Goal: Obtain resource: Download file/media

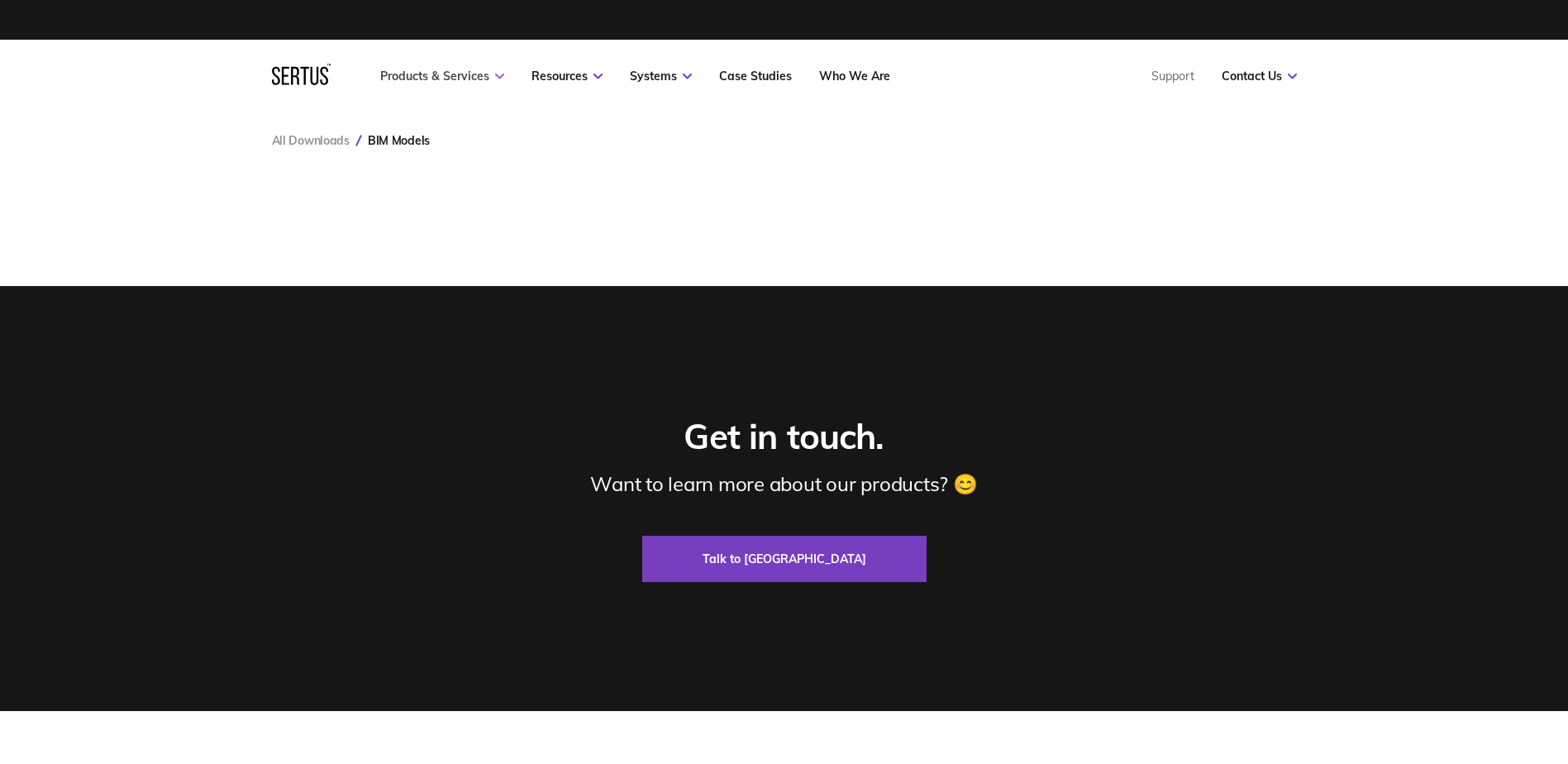
click at [449, 76] on link "Products & Services" at bounding box center [443, 76] width 124 height 15
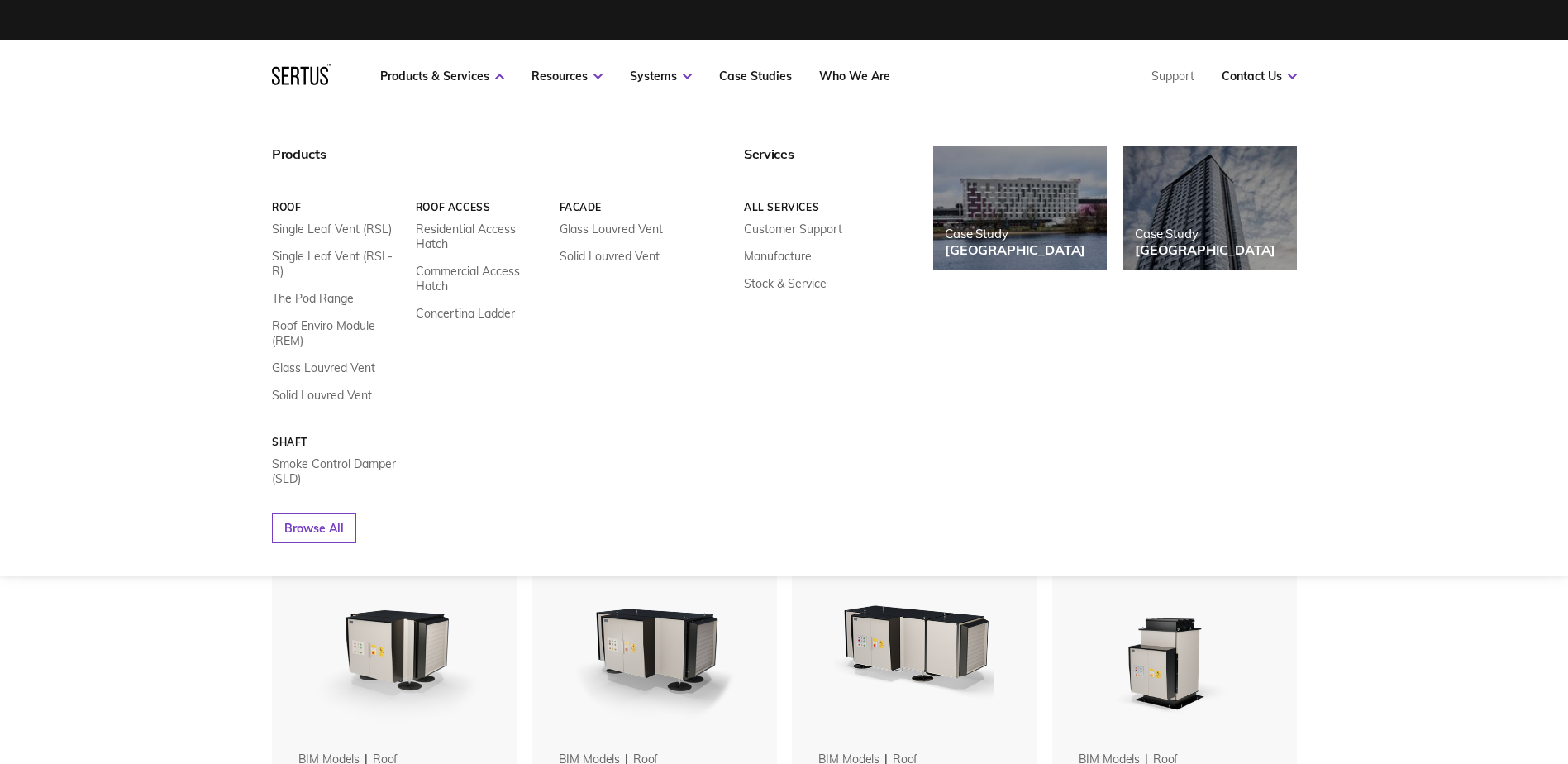
scroll to position [1503, 1051]
click at [349, 260] on link "Single Leaf Vent (RSL-R)" at bounding box center [337, 264] width 132 height 30
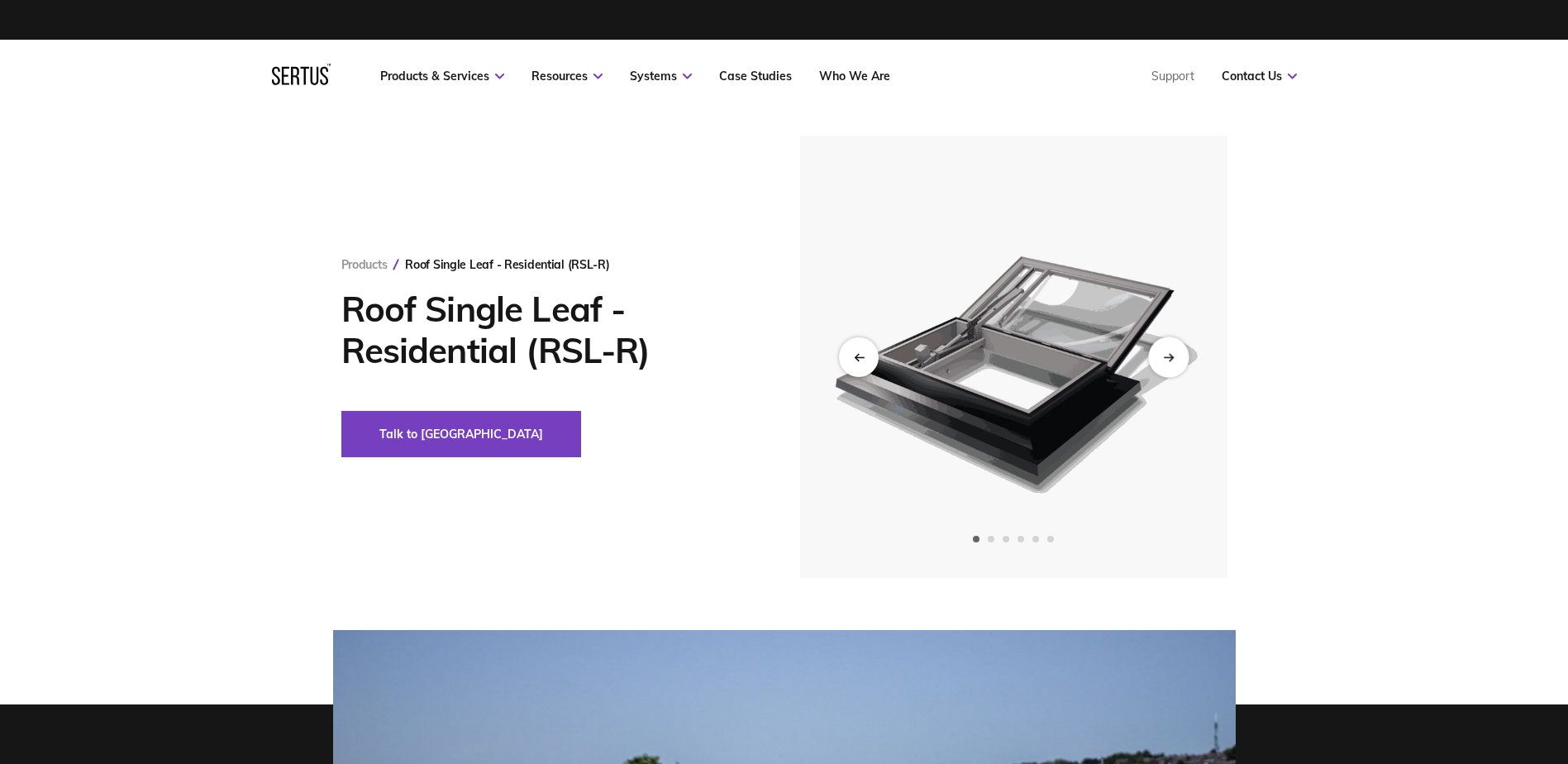
click at [1163, 363] on div "Next slide" at bounding box center [1168, 357] width 41 height 41
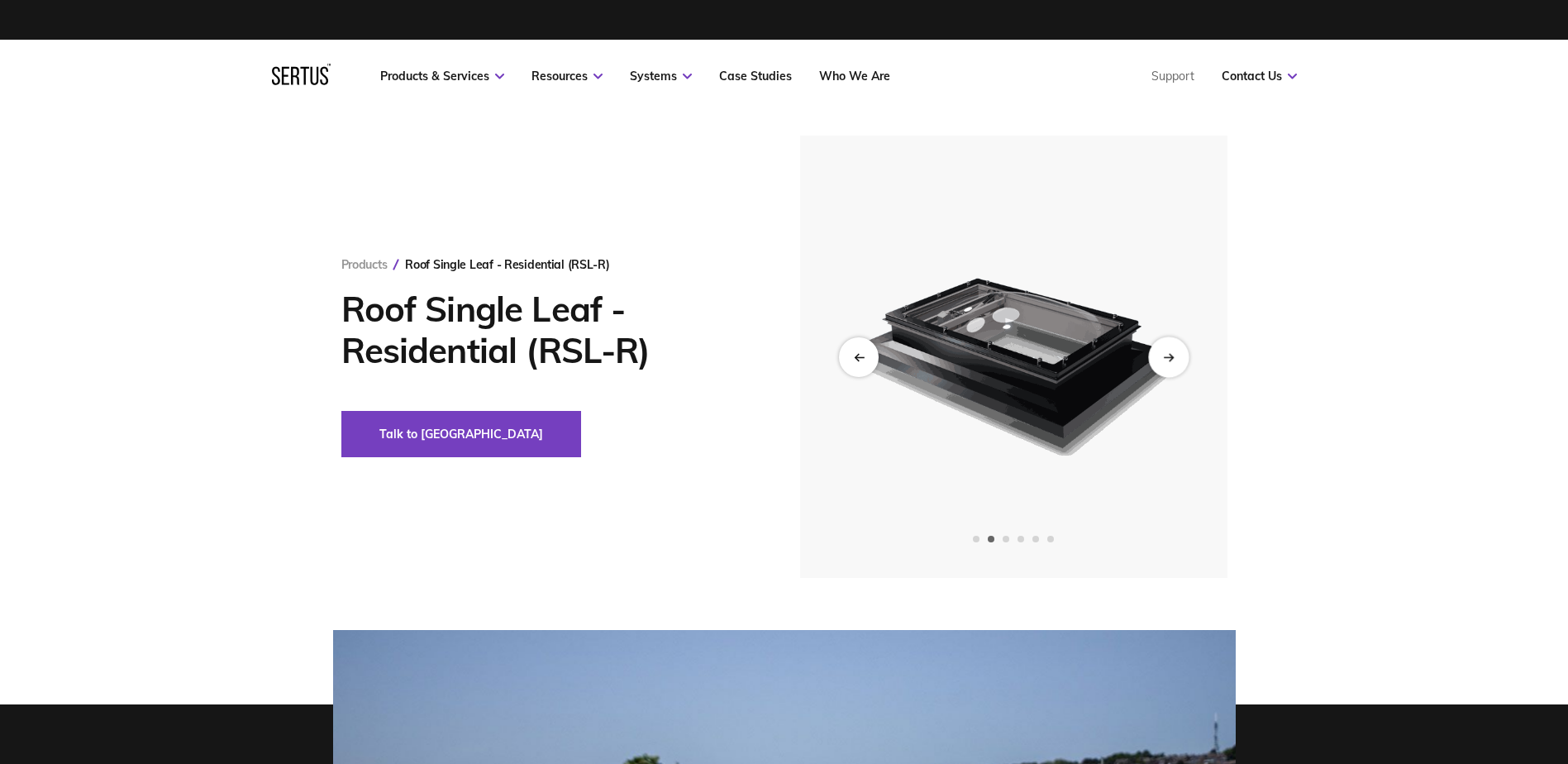
click at [1163, 363] on div "Next slide" at bounding box center [1168, 357] width 41 height 41
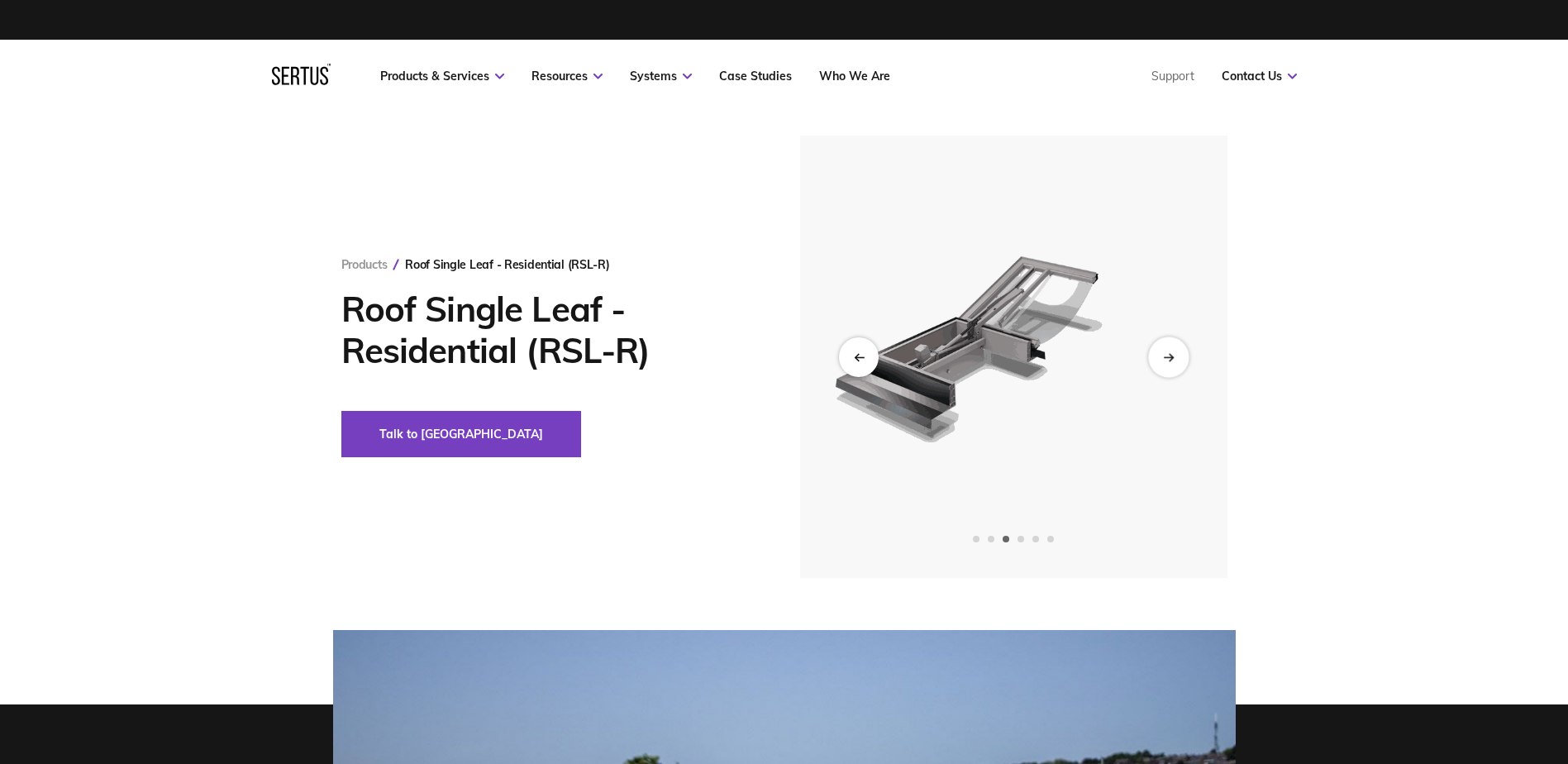
click at [1163, 363] on div "Next slide" at bounding box center [1168, 357] width 41 height 41
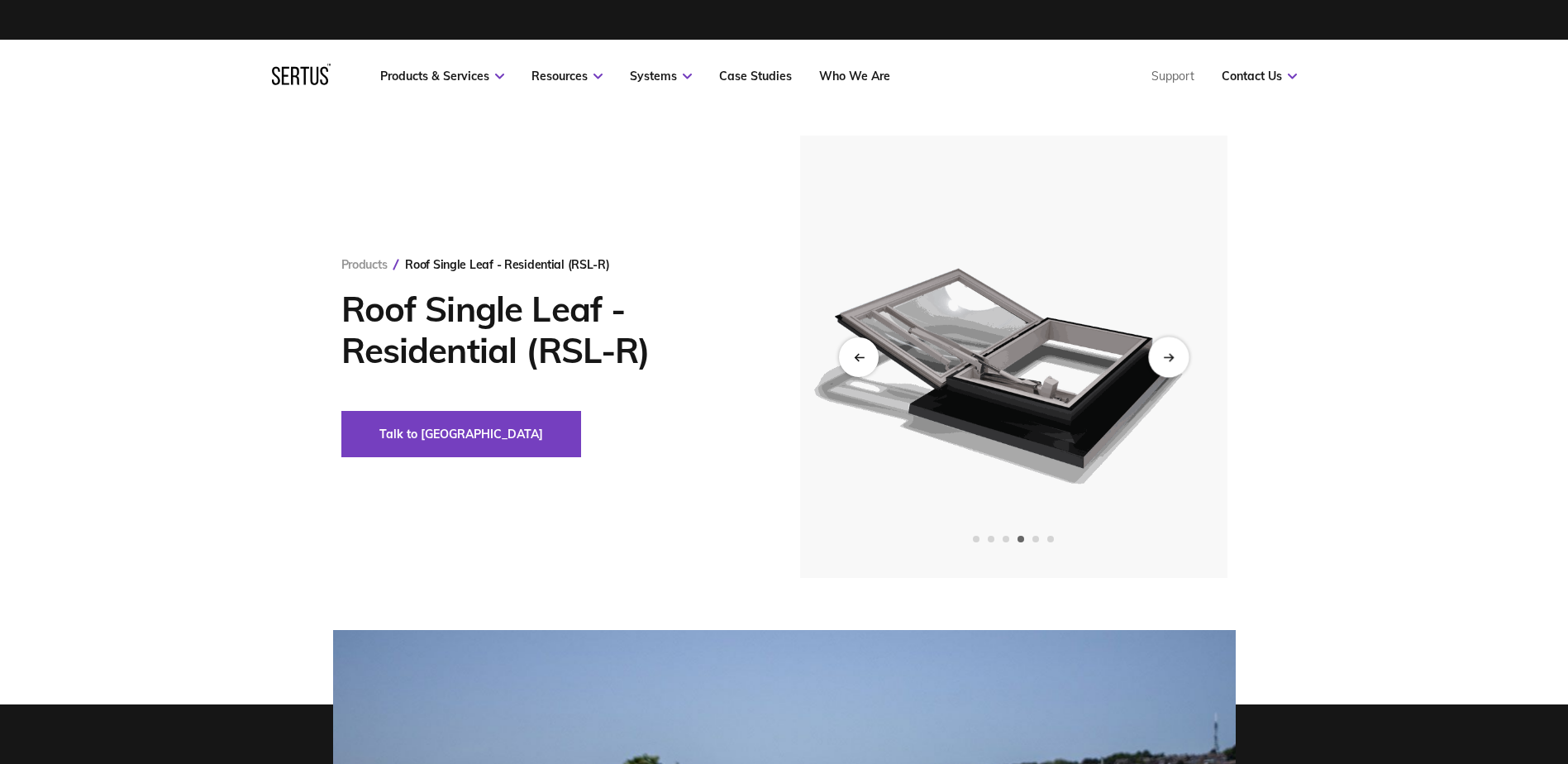
click at [1163, 363] on div "Next slide" at bounding box center [1168, 357] width 41 height 41
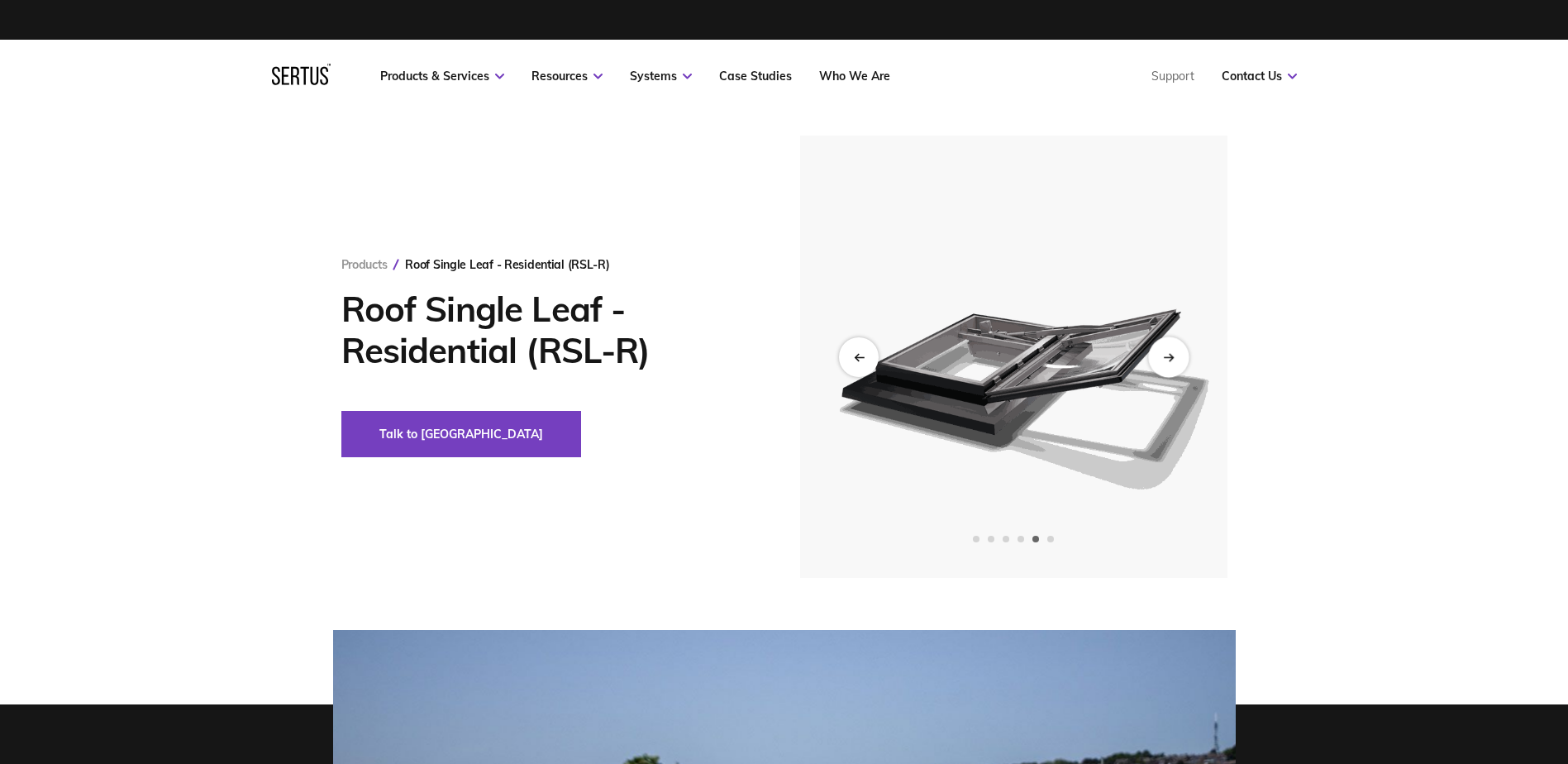
click at [1163, 363] on div "Next slide" at bounding box center [1168, 357] width 41 height 41
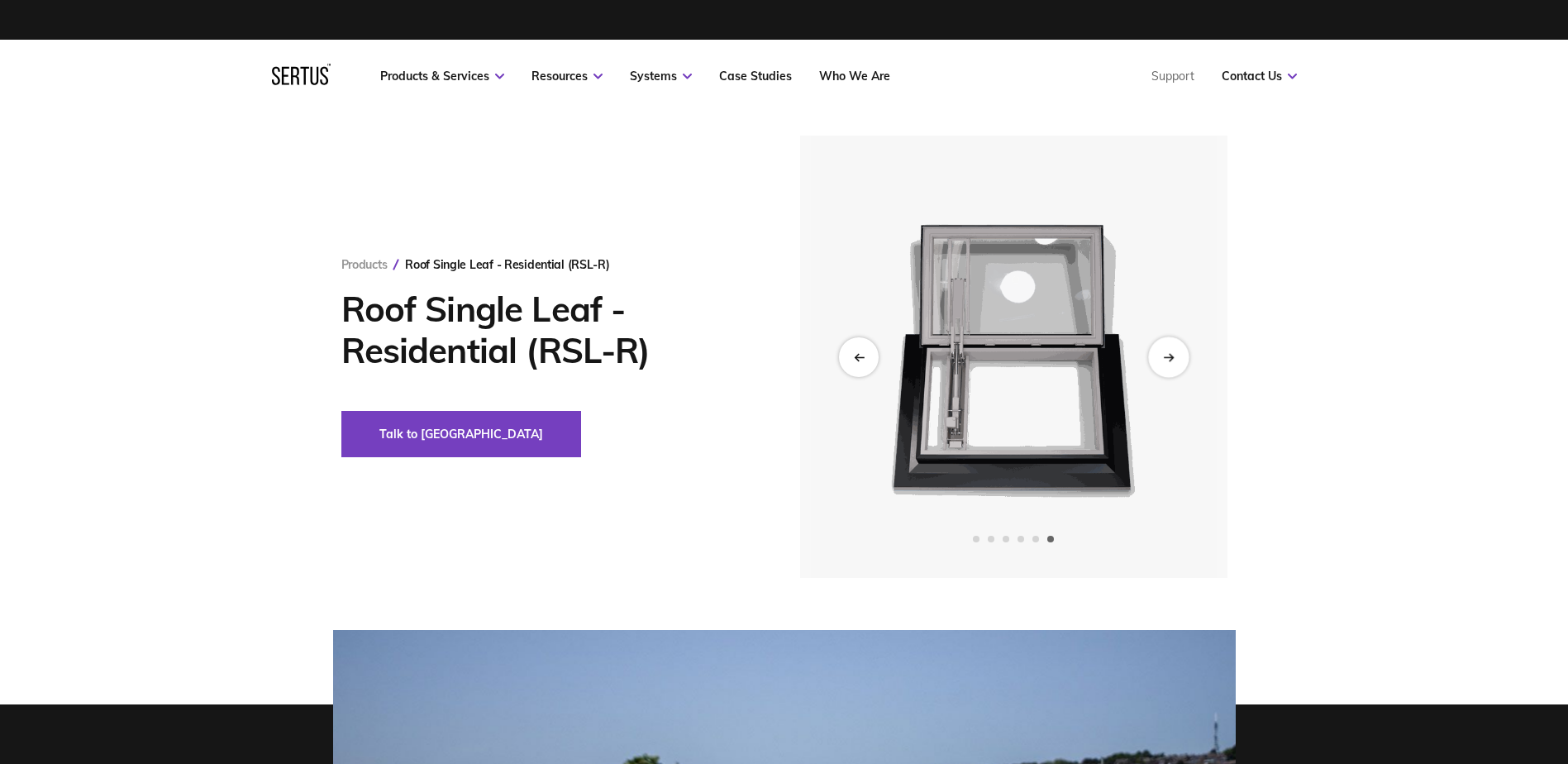
click at [1163, 363] on div "Next slide" at bounding box center [1168, 357] width 41 height 41
click at [1174, 353] on icon "Next slide" at bounding box center [1168, 357] width 11 height 9
click at [858, 352] on div "Previous slide" at bounding box center [858, 357] width 41 height 41
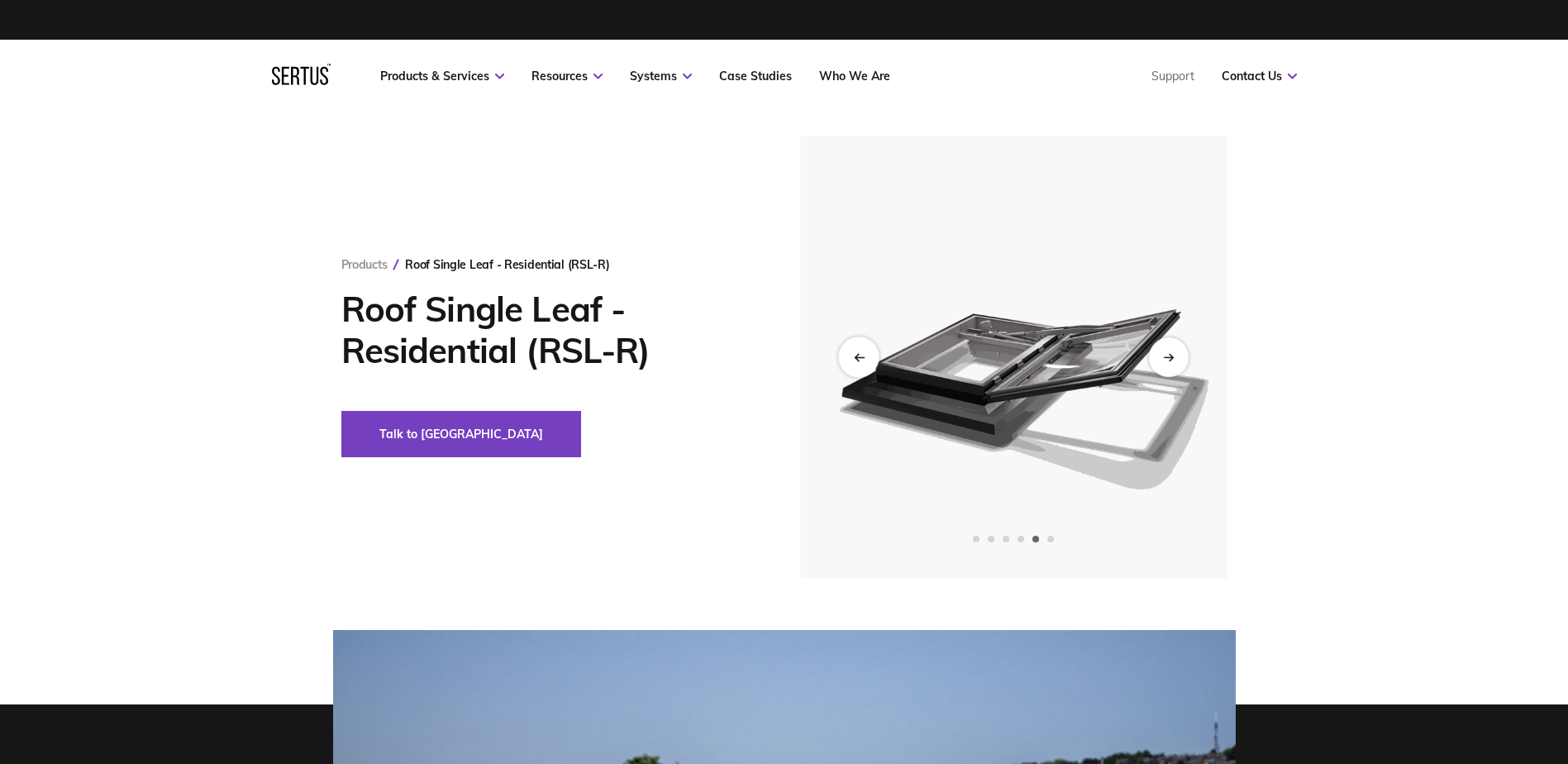
click at [858, 352] on div "Previous slide" at bounding box center [858, 357] width 41 height 41
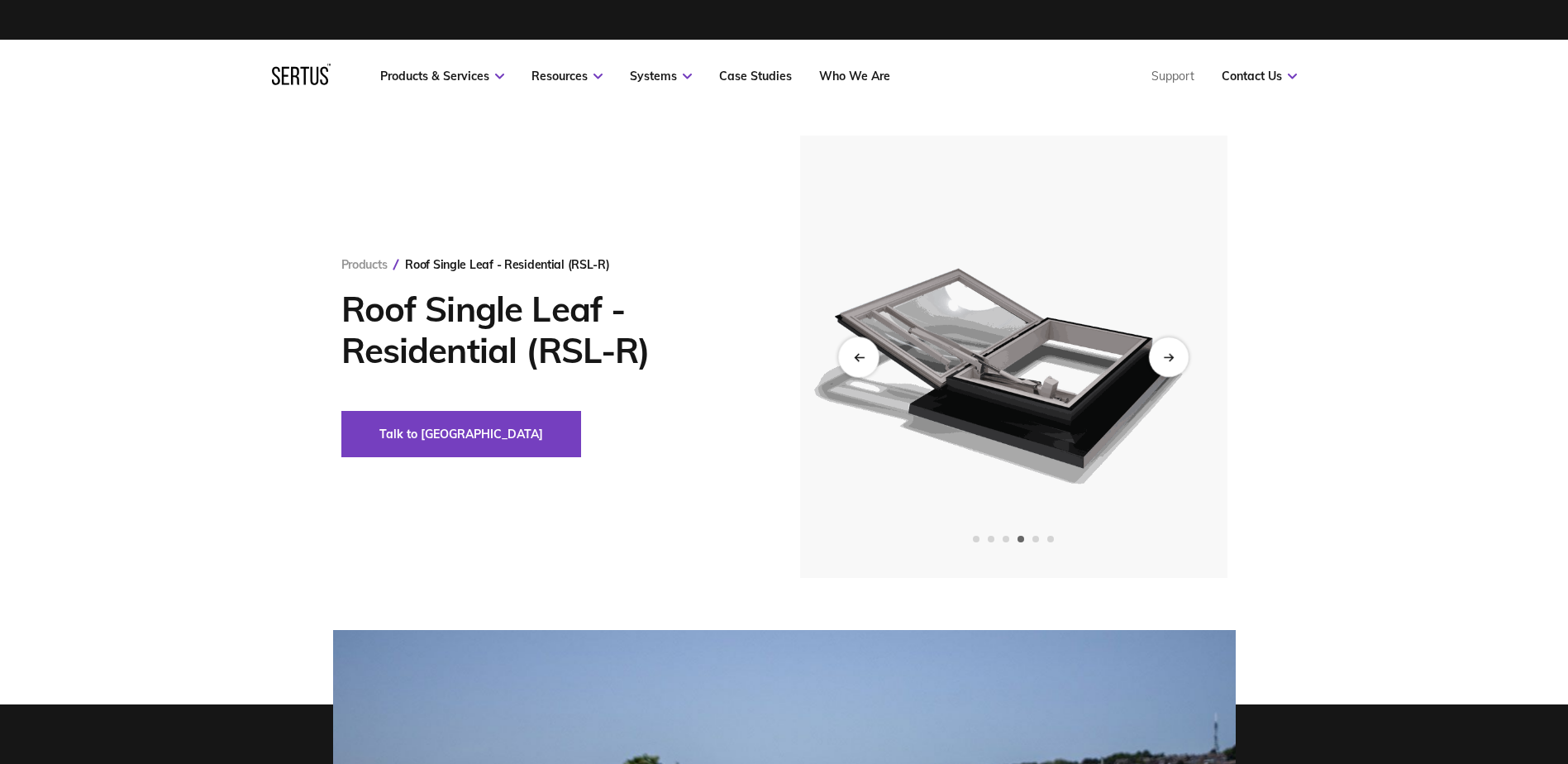
click at [858, 352] on div "Previous slide" at bounding box center [858, 357] width 41 height 41
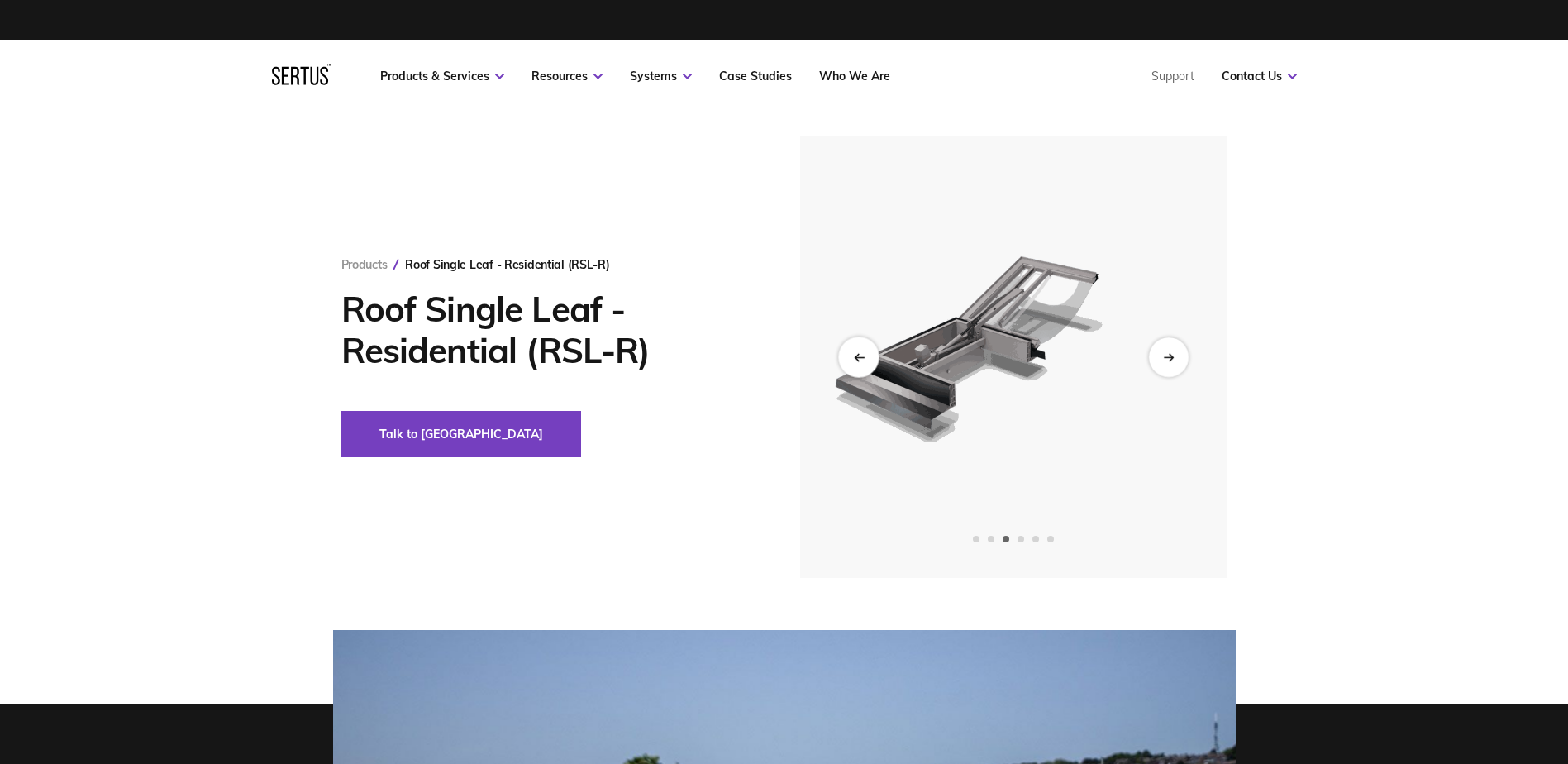
click at [860, 354] on icon "Previous slide" at bounding box center [858, 357] width 11 height 9
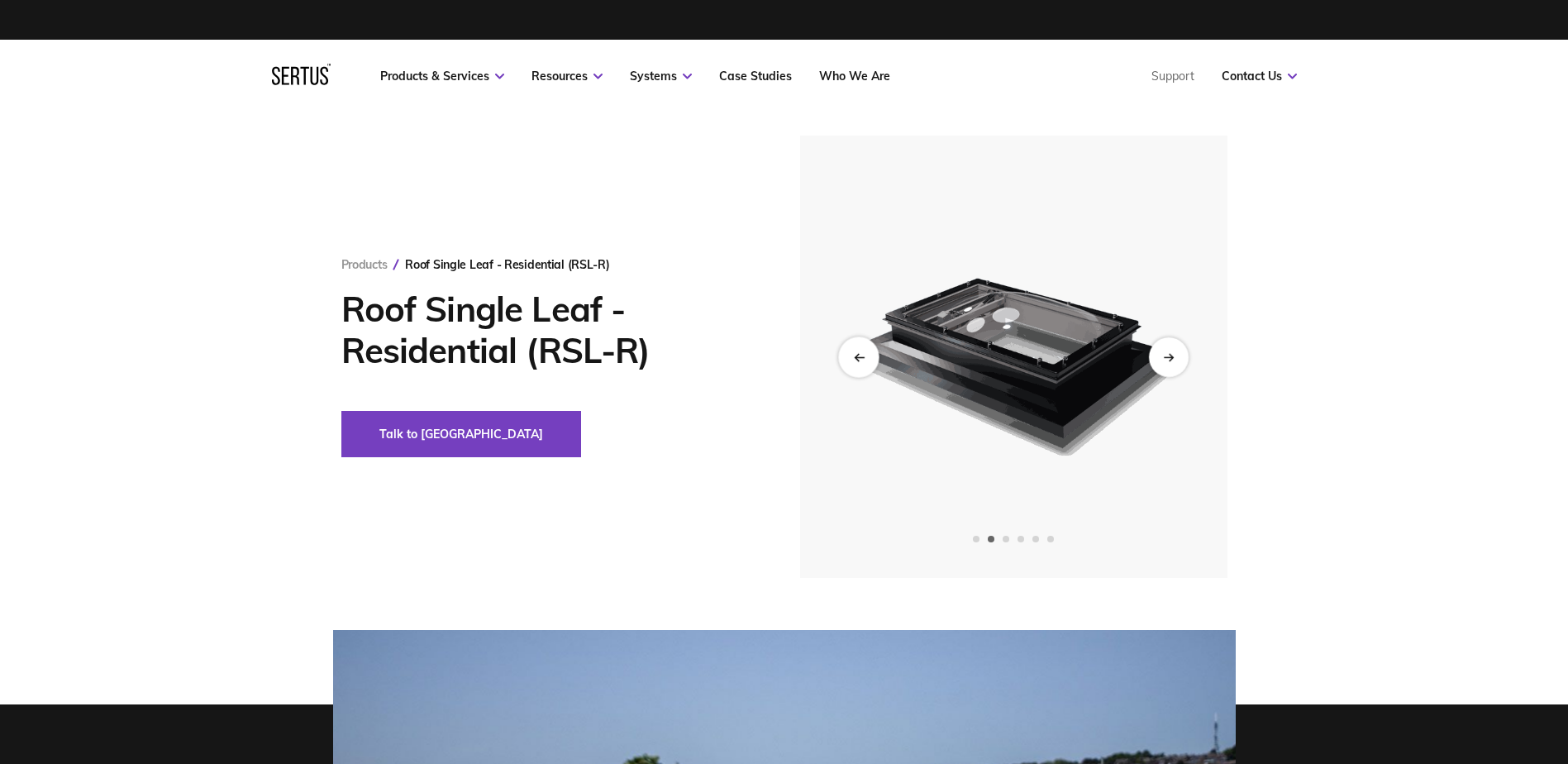
click at [860, 354] on icon "Previous slide" at bounding box center [858, 357] width 11 height 9
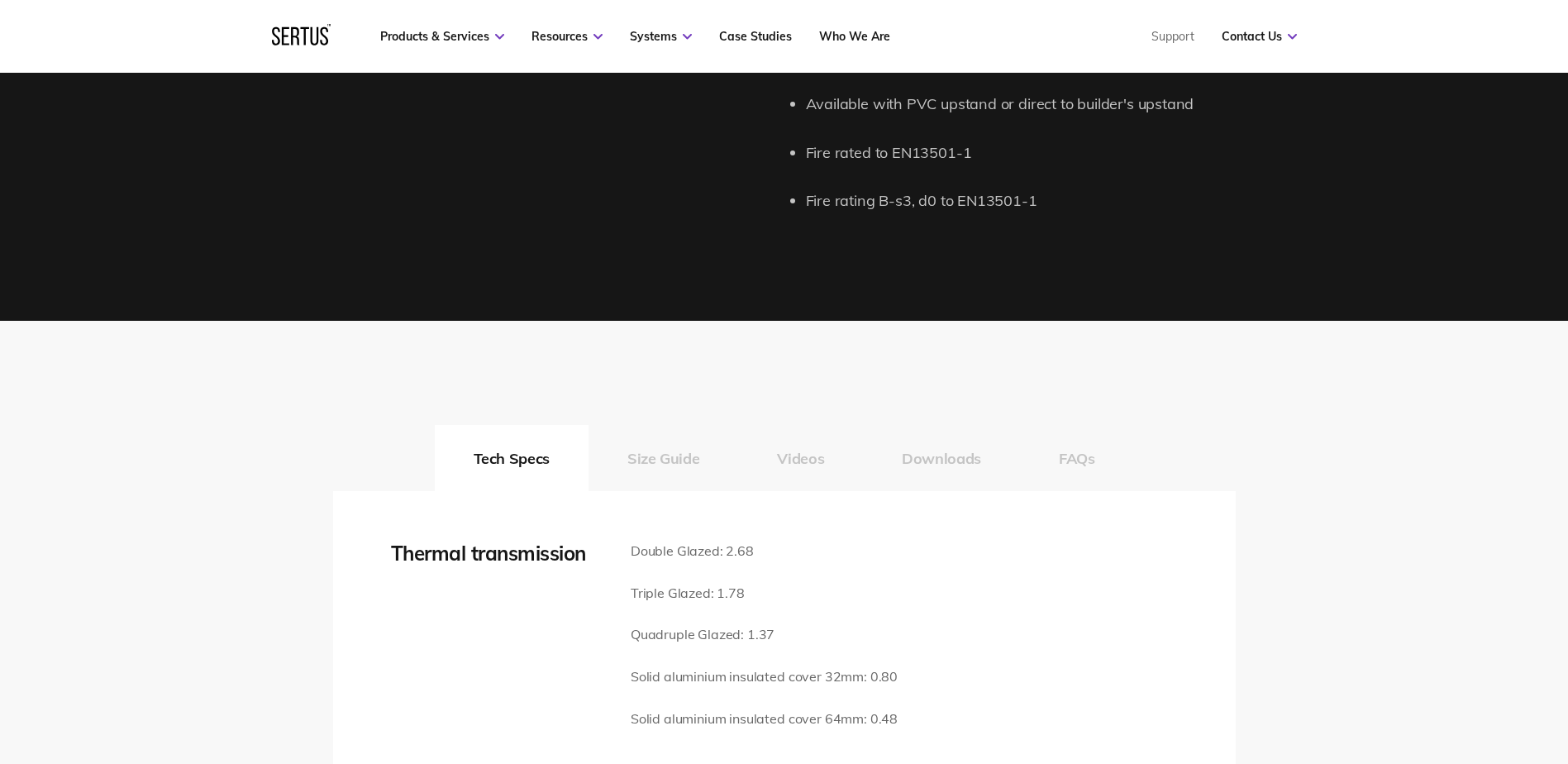
scroll to position [2067, 0]
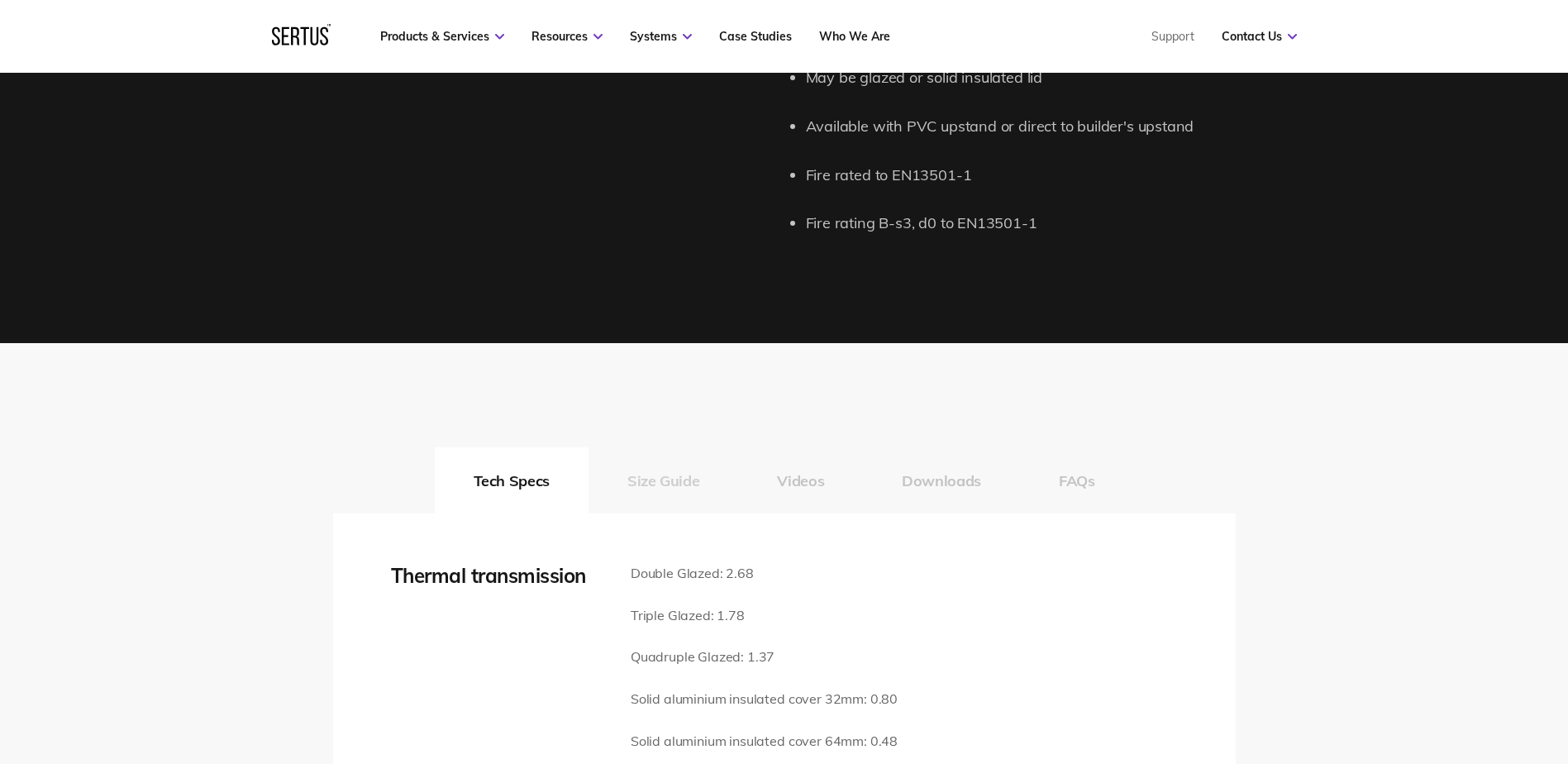
click at [670, 479] on button "Size Guide" at bounding box center [663, 480] width 149 height 66
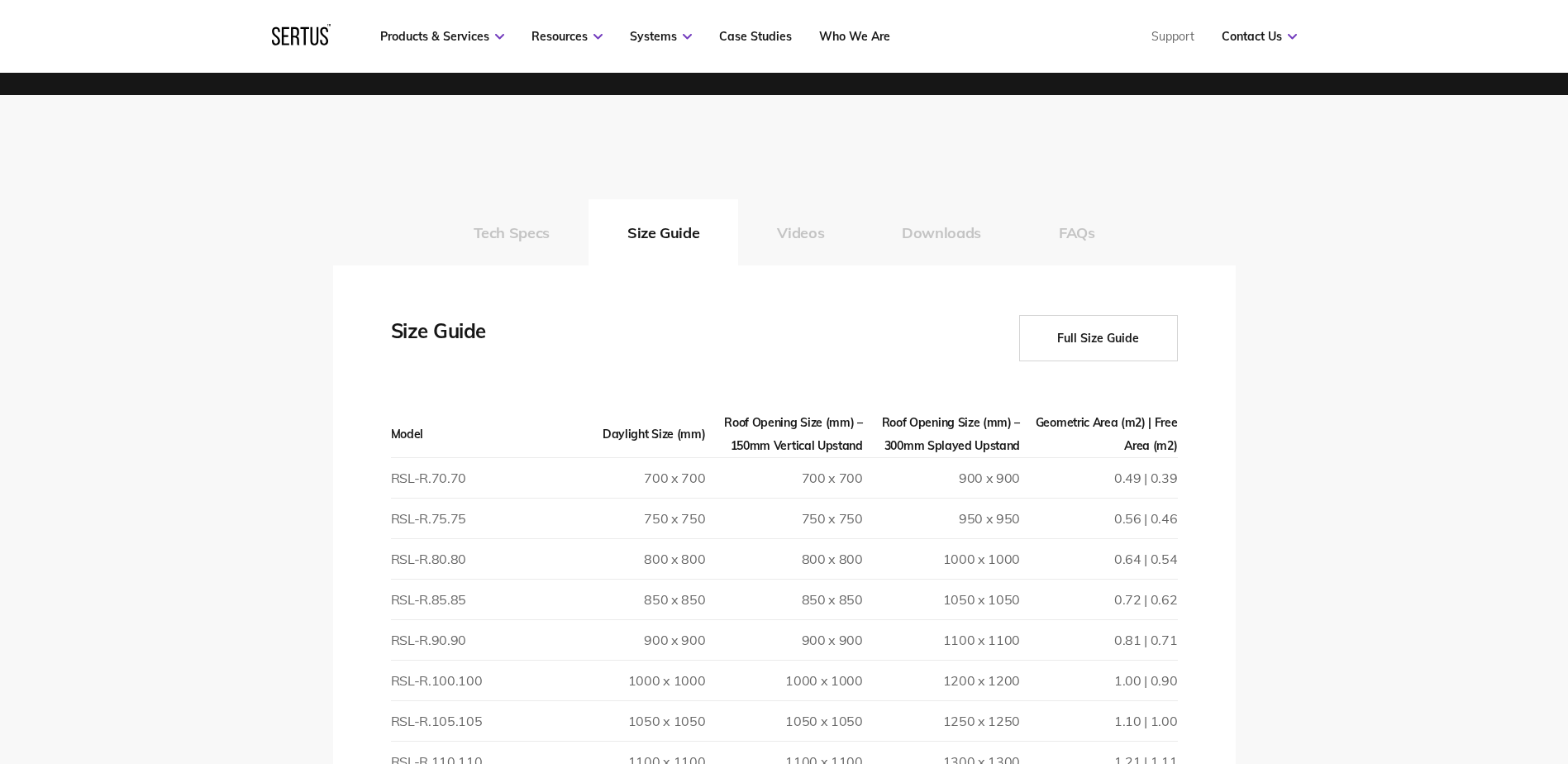
scroll to position [1985, 0]
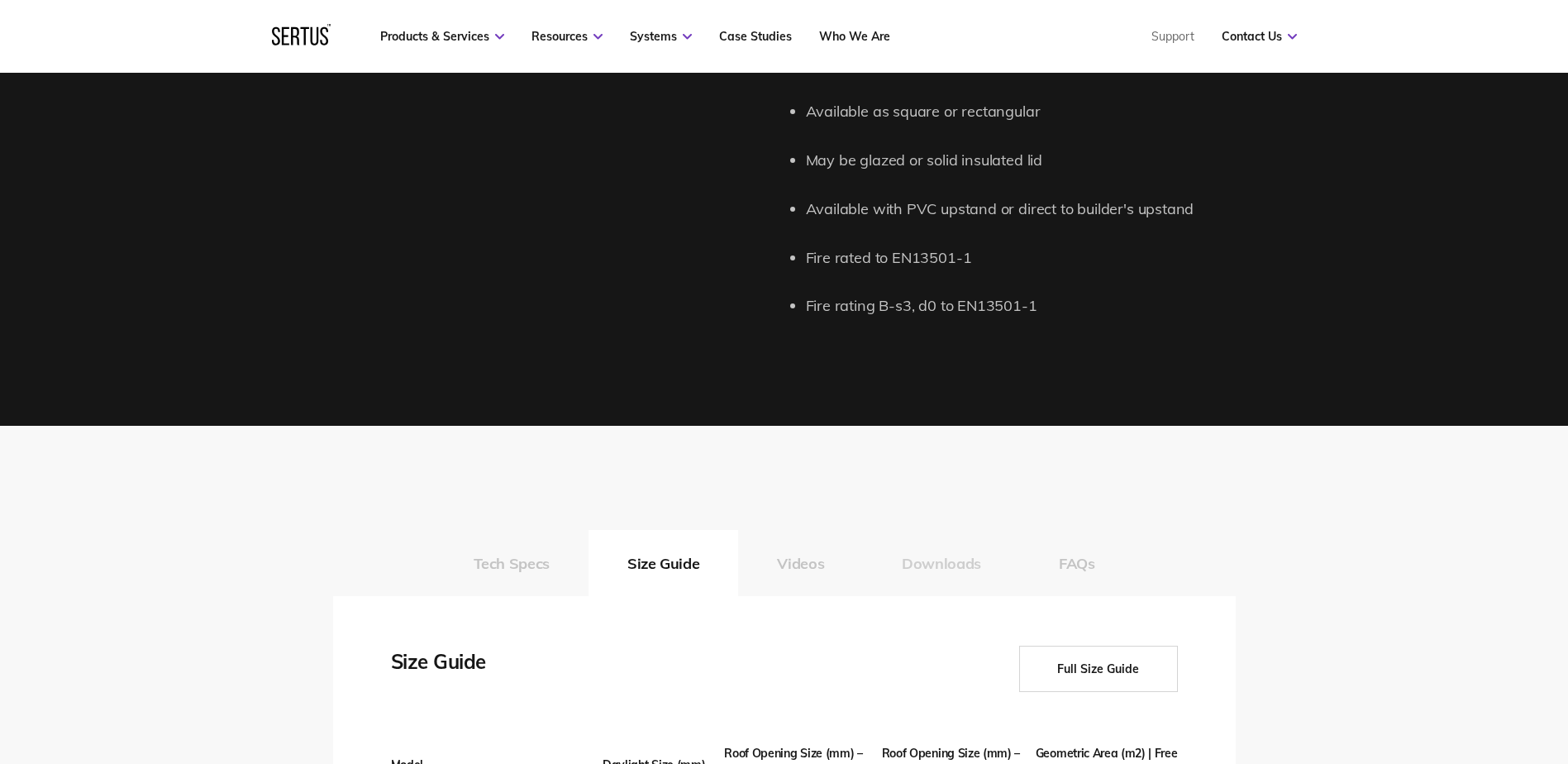
click at [974, 561] on button "Downloads" at bounding box center [941, 563] width 157 height 66
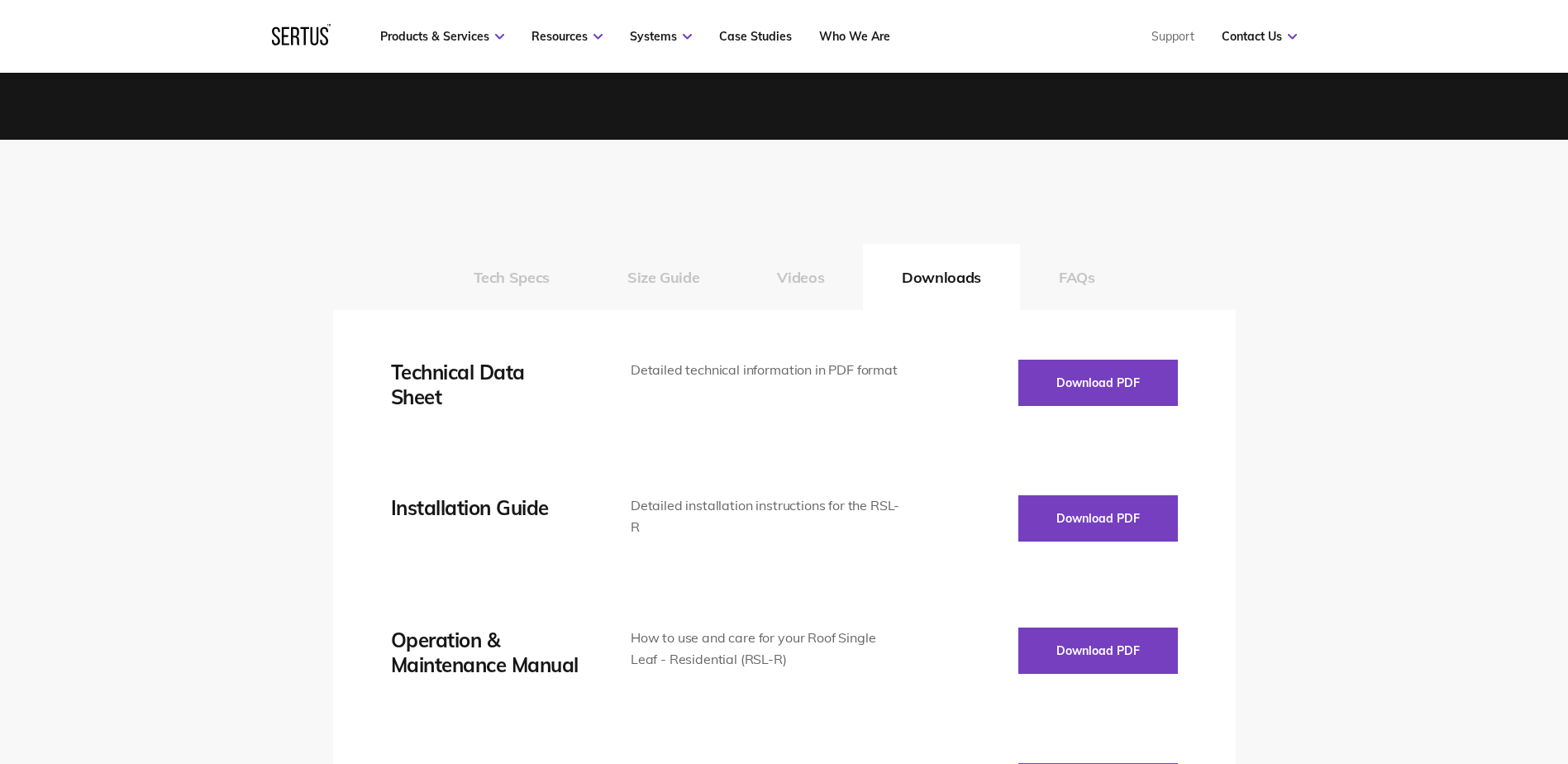
scroll to position [2233, 0]
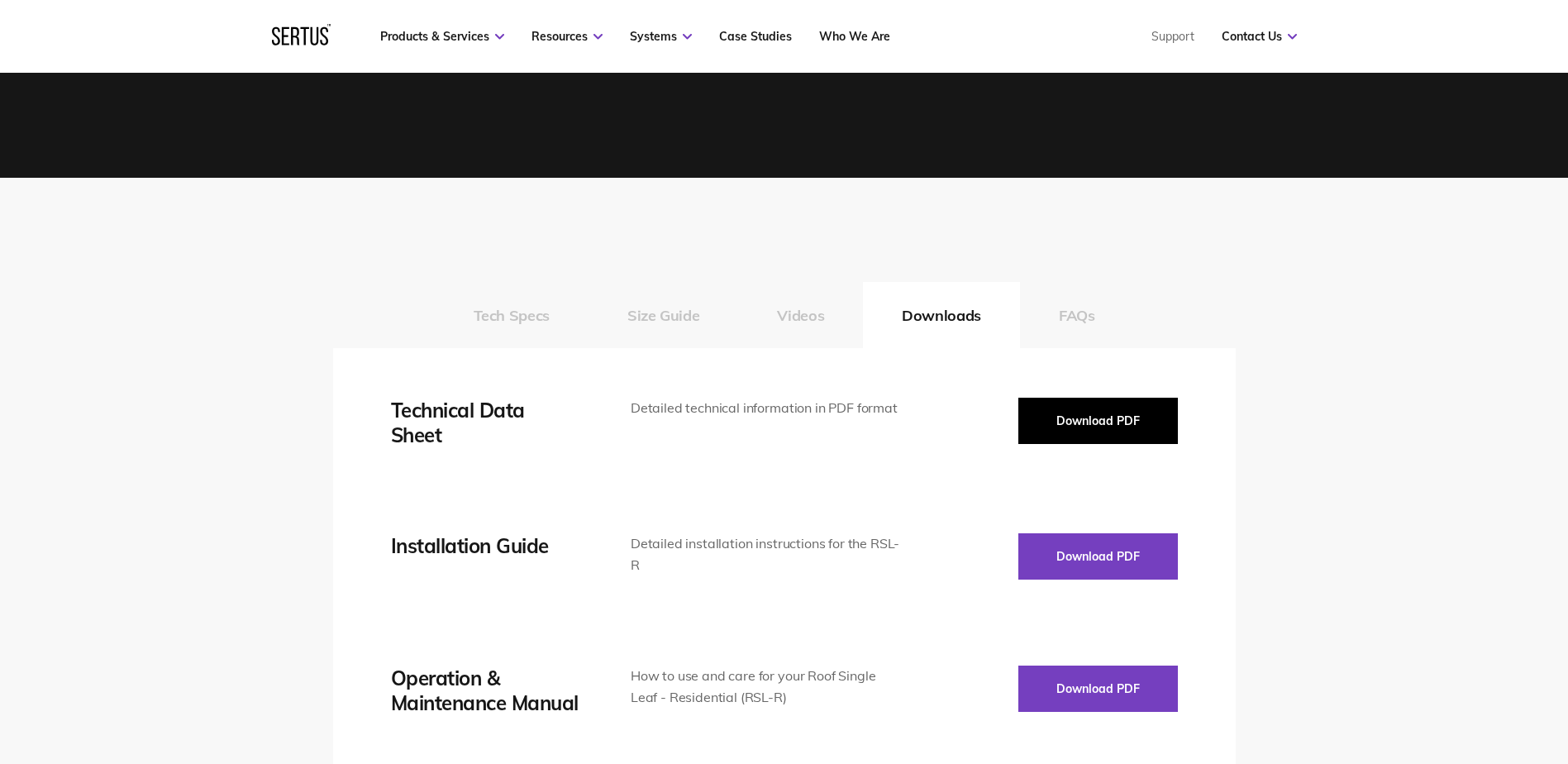
click at [1086, 428] on button "Download PDF" at bounding box center [1098, 421] width 159 height 46
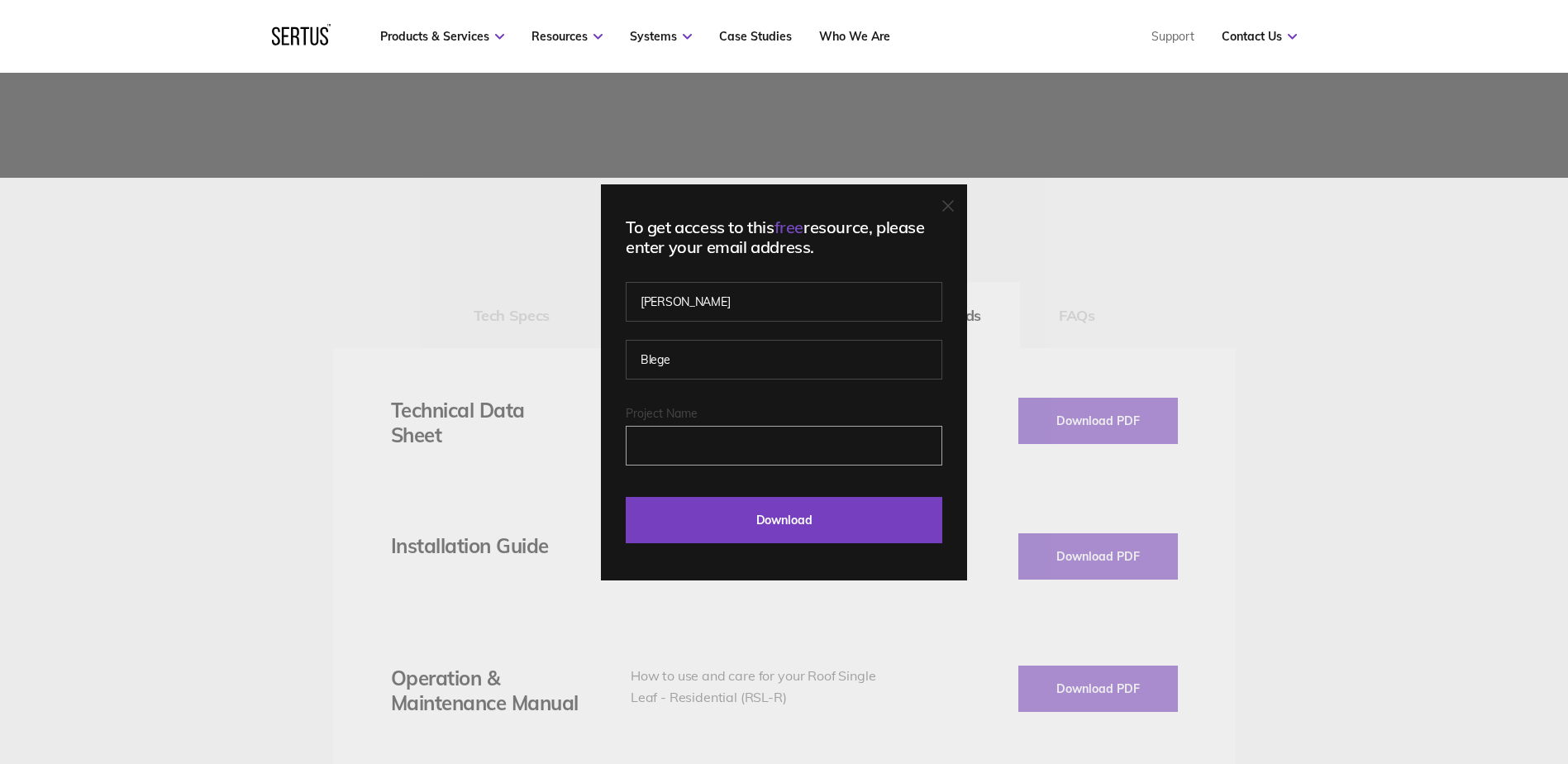
click at [707, 432] on input "Project Name" at bounding box center [784, 445] width 317 height 40
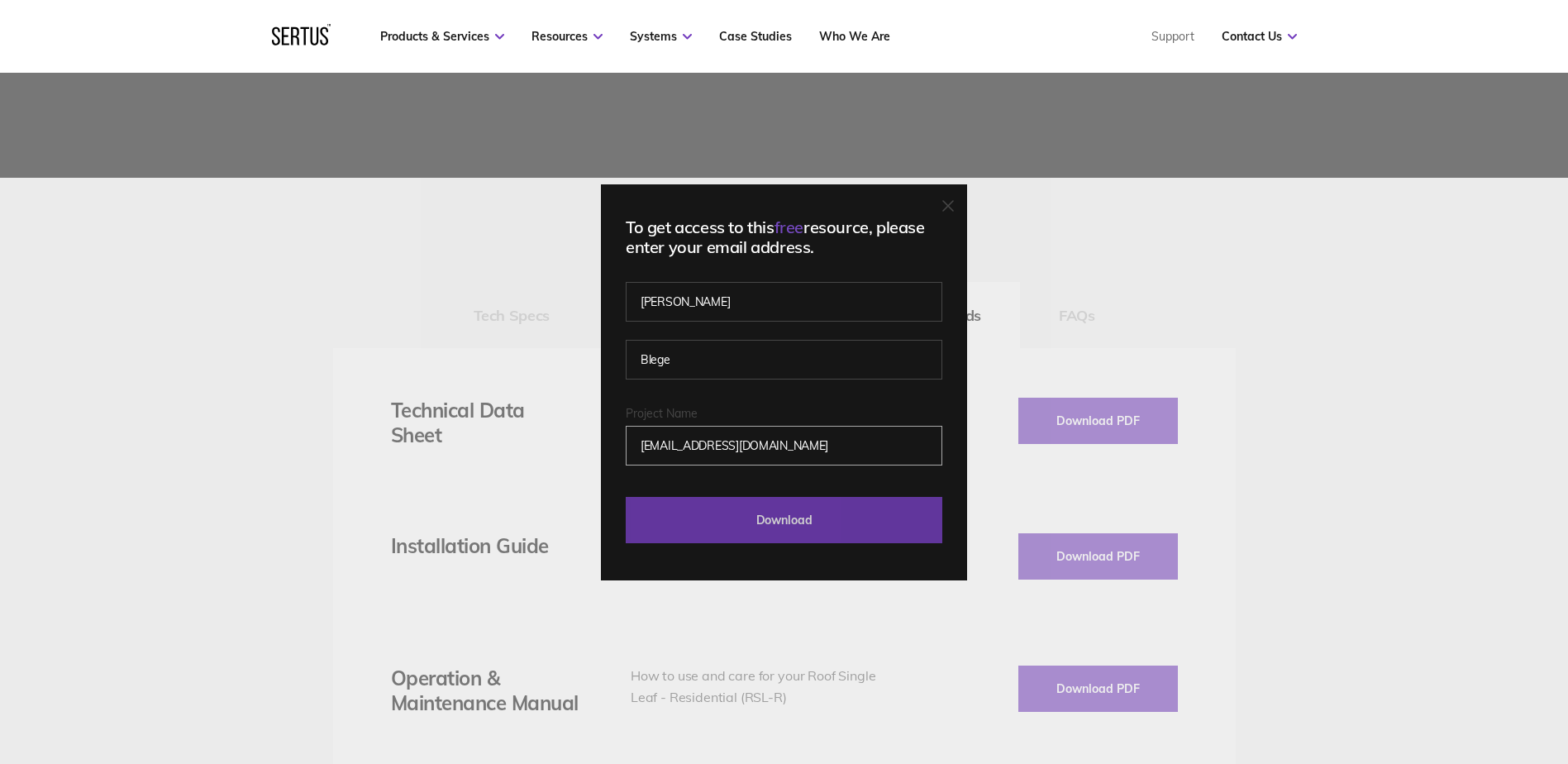
type input "[EMAIL_ADDRESS][DOMAIN_NAME]"
click at [820, 525] on input "Download" at bounding box center [784, 520] width 317 height 46
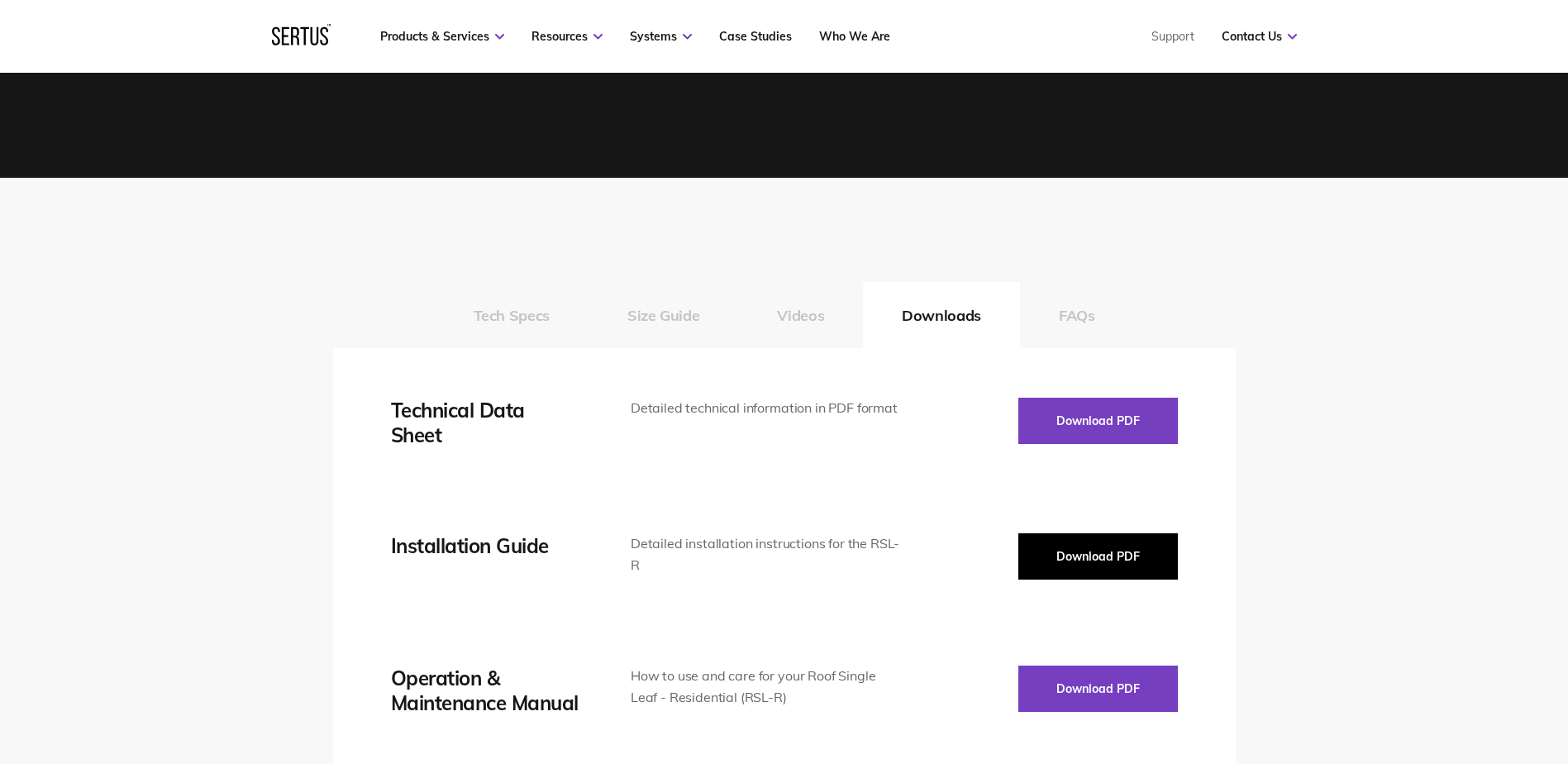
click at [1097, 554] on button "Download PDF" at bounding box center [1098, 557] width 159 height 46
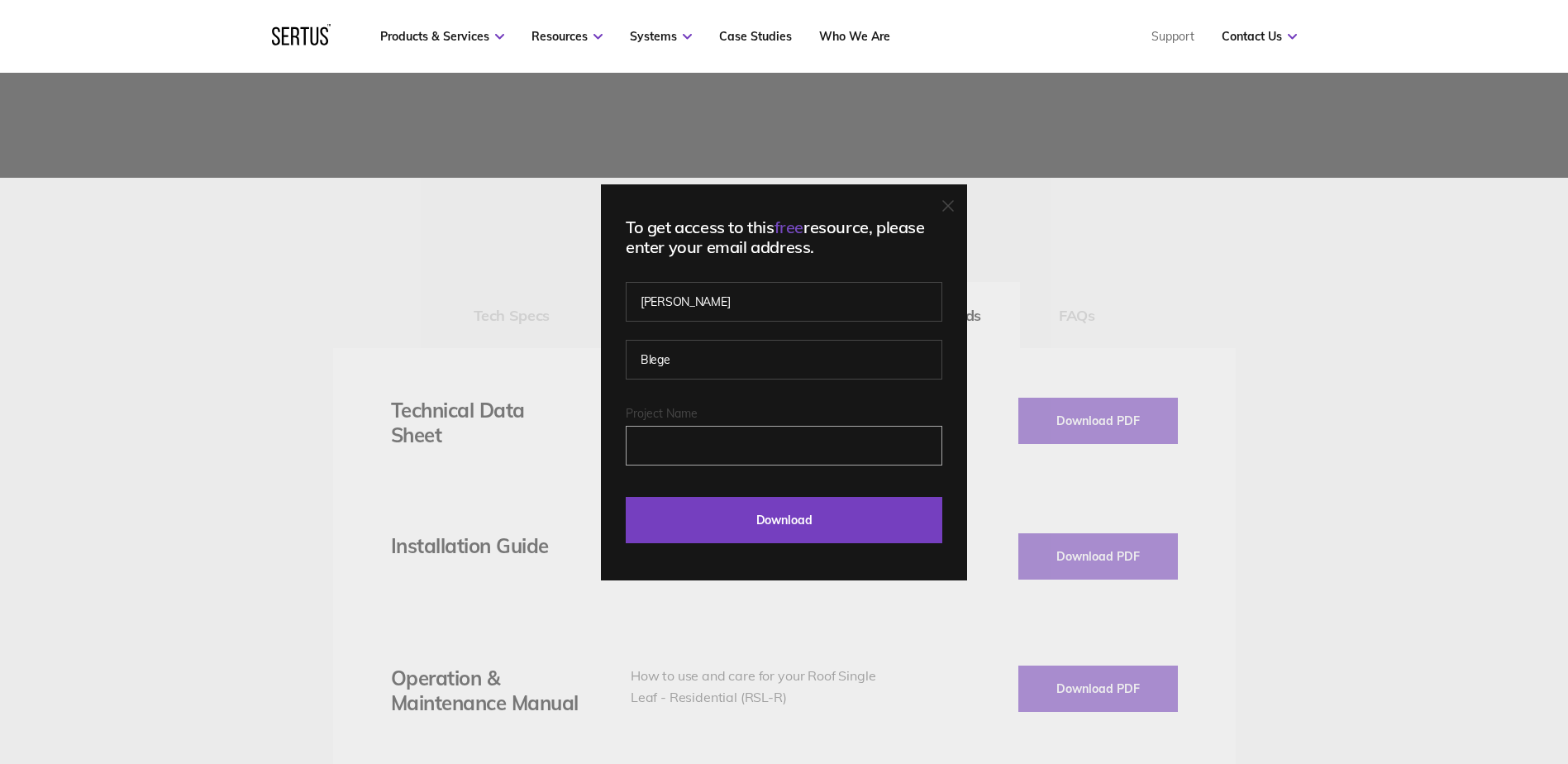
click at [705, 441] on input "Project Name" at bounding box center [784, 445] width 317 height 40
type input "[EMAIL_ADDRESS][DOMAIN_NAME]"
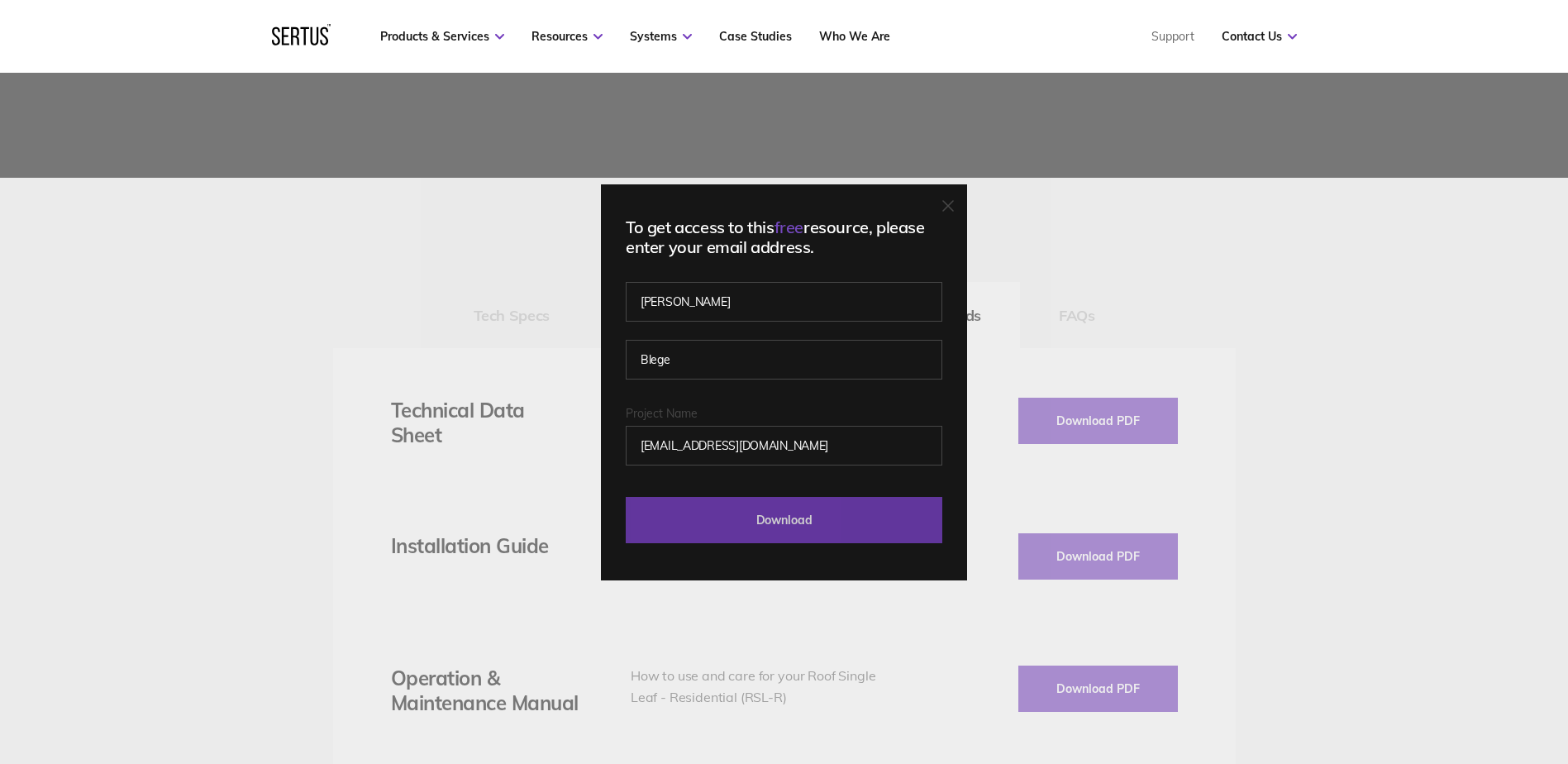
click at [859, 520] on input "Download" at bounding box center [784, 520] width 317 height 46
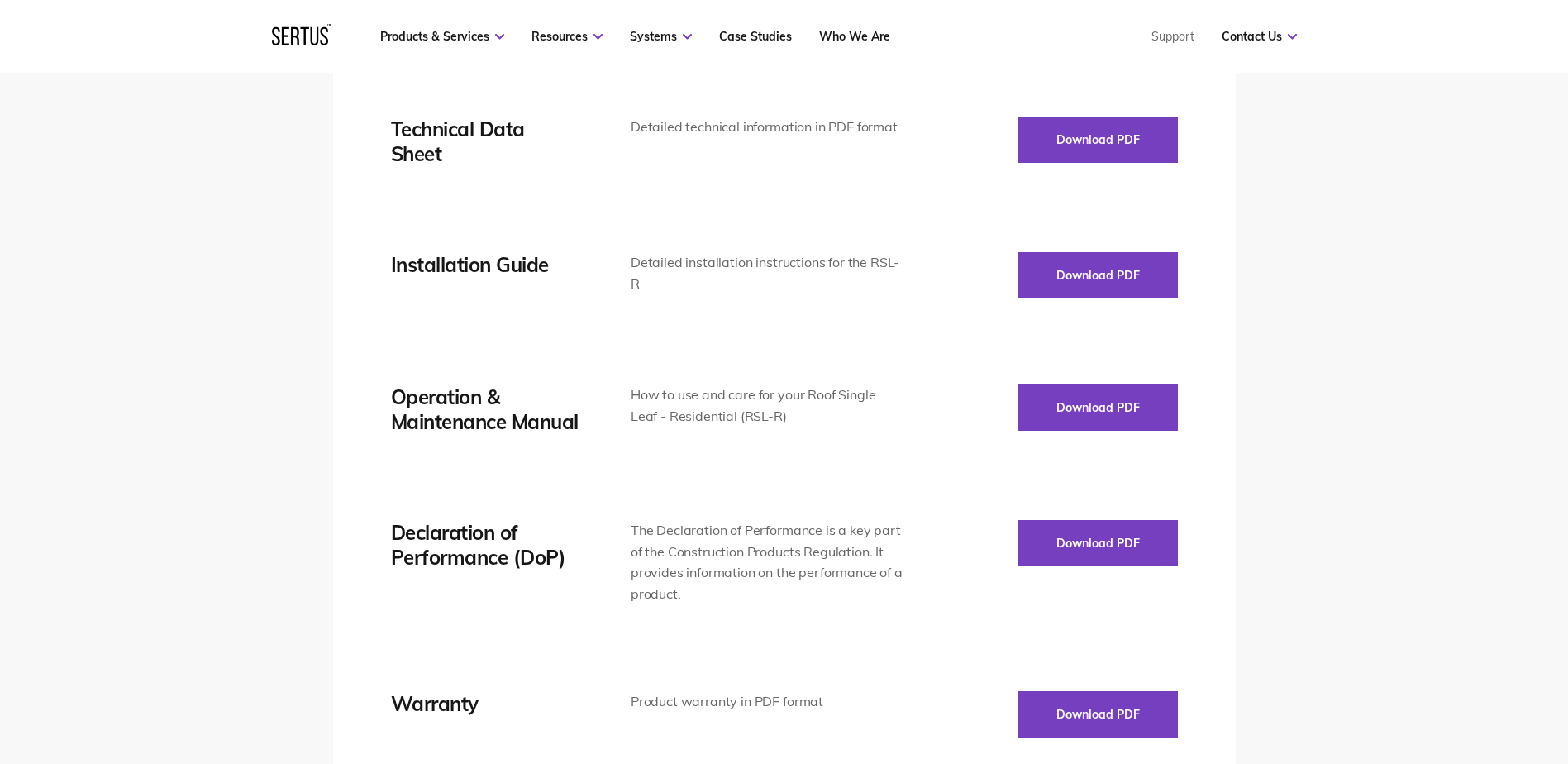
scroll to position [2563, 0]
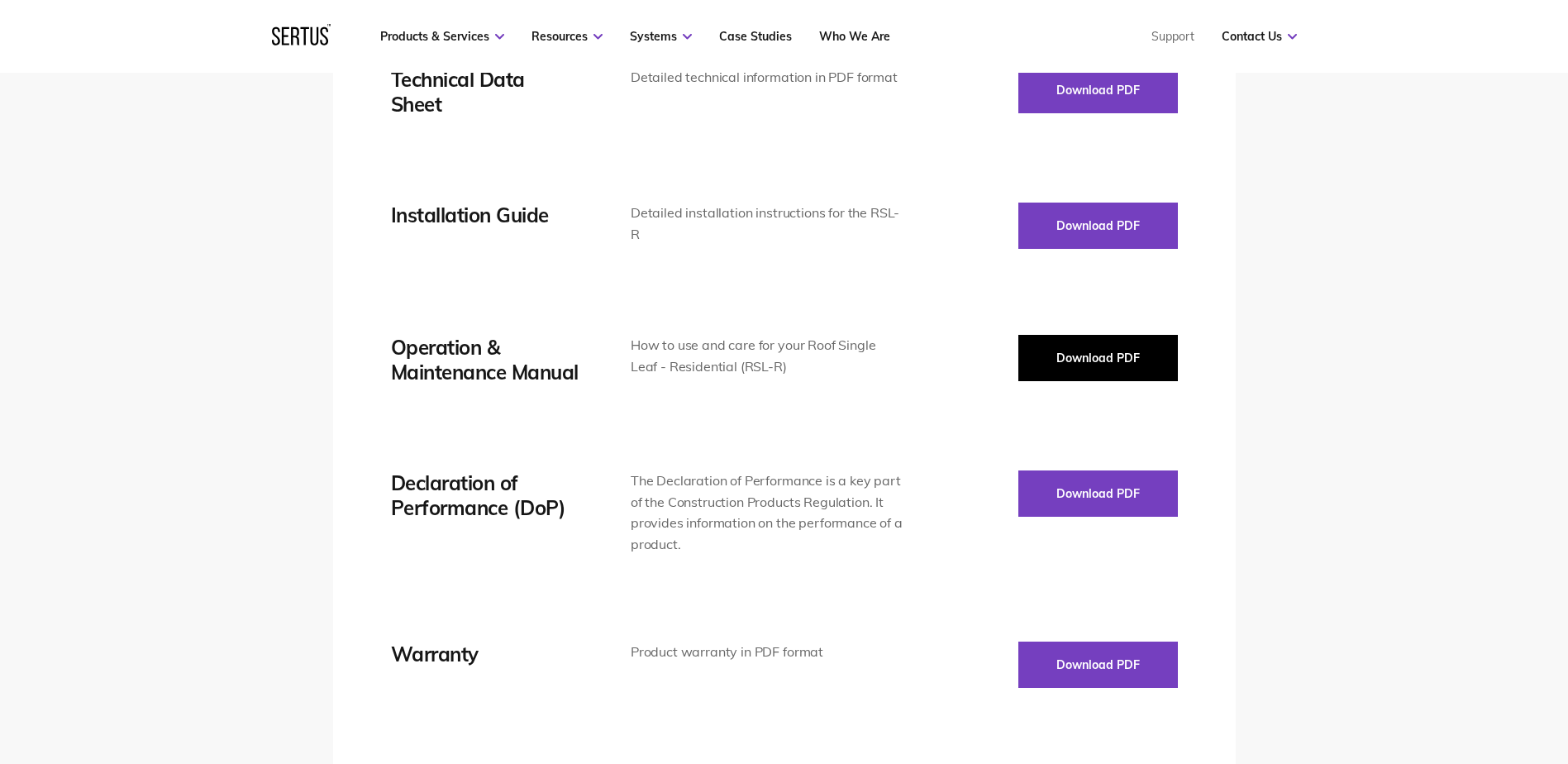
click at [1114, 357] on button "Download PDF" at bounding box center [1098, 358] width 159 height 46
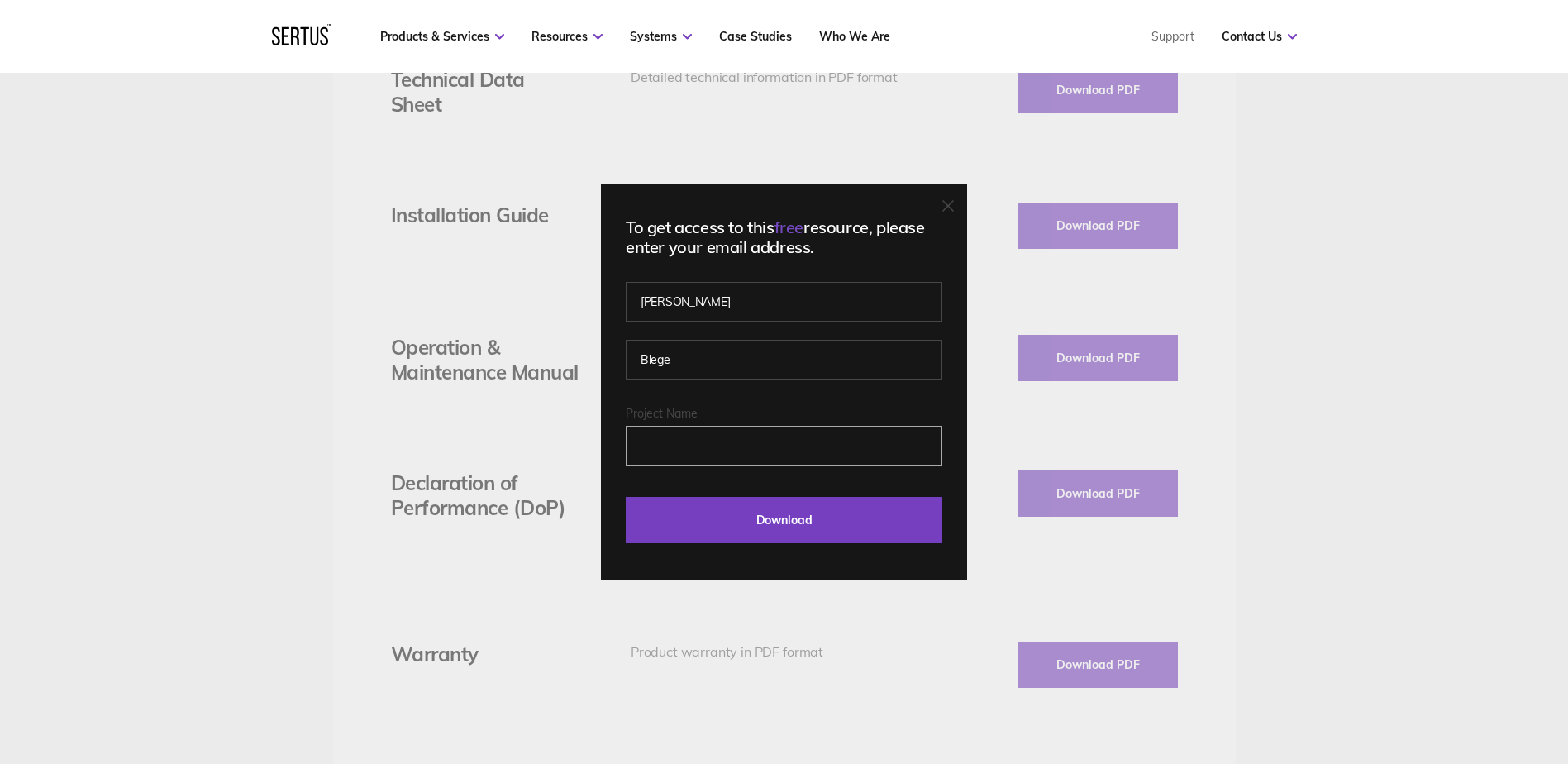
click at [735, 461] on input "Project Name" at bounding box center [784, 445] width 317 height 40
type input "[EMAIL_ADDRESS][DOMAIN_NAME]"
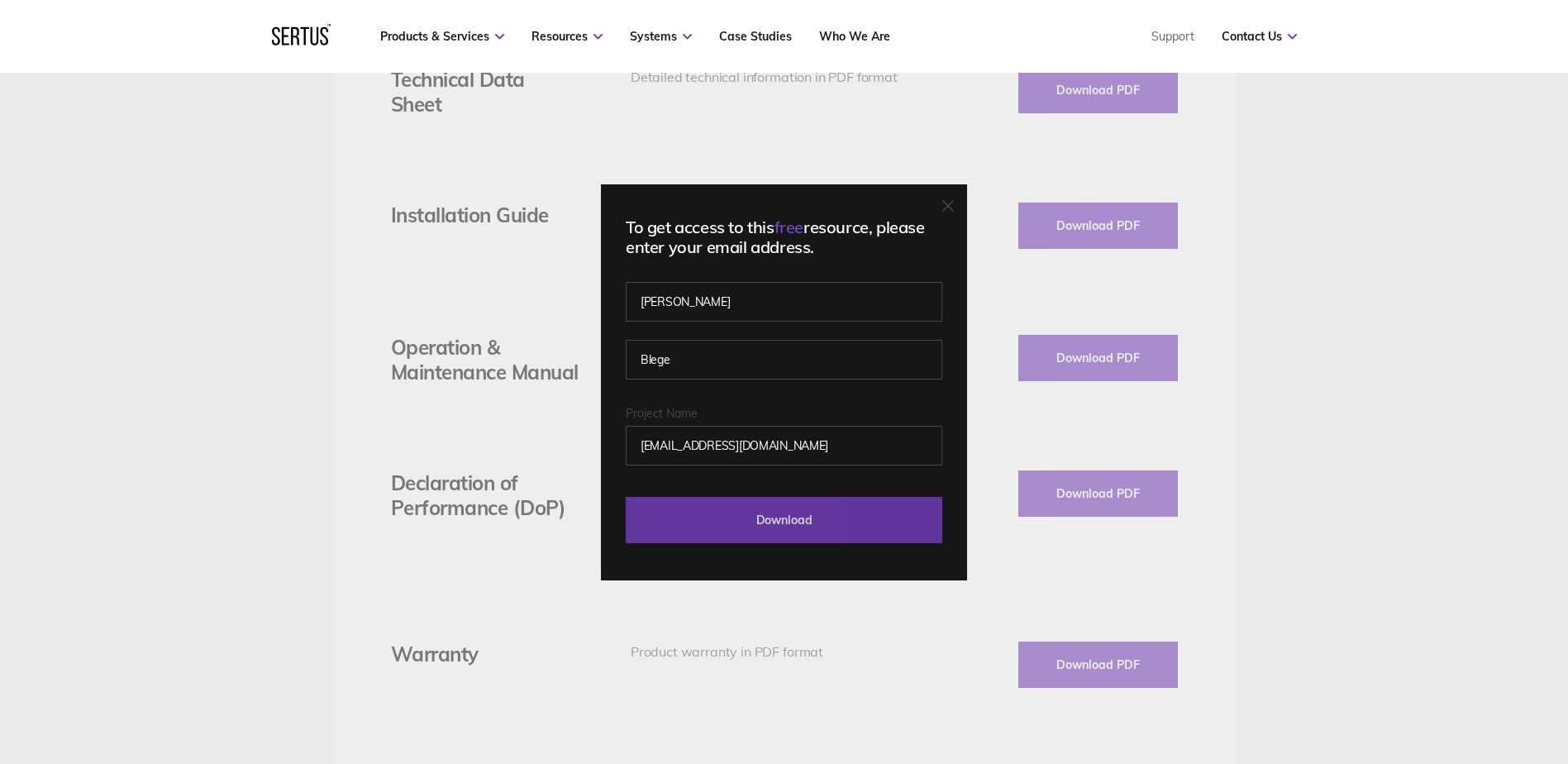
click at [882, 509] on input "Download" at bounding box center [784, 520] width 317 height 46
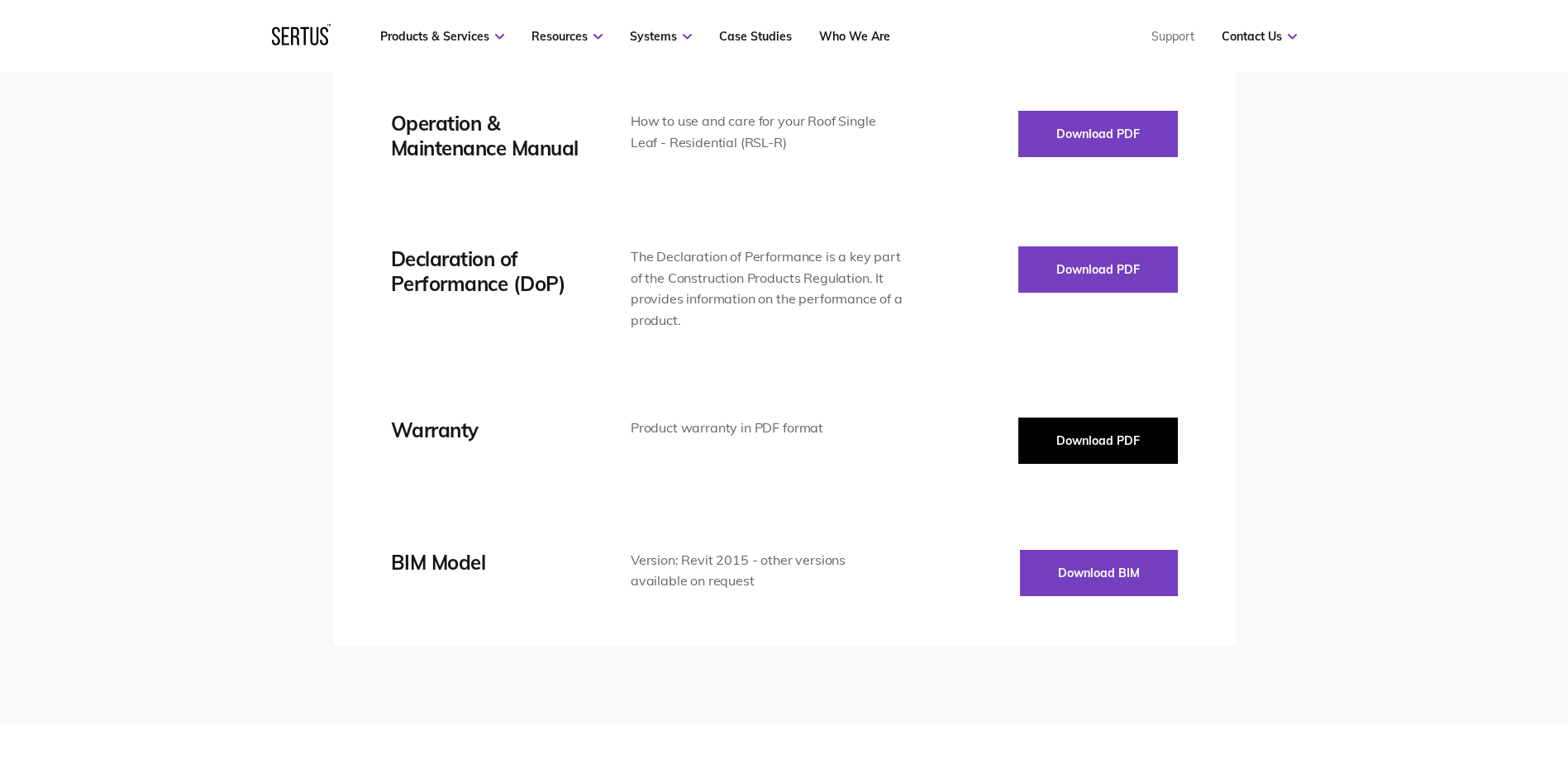
scroll to position [2811, 0]
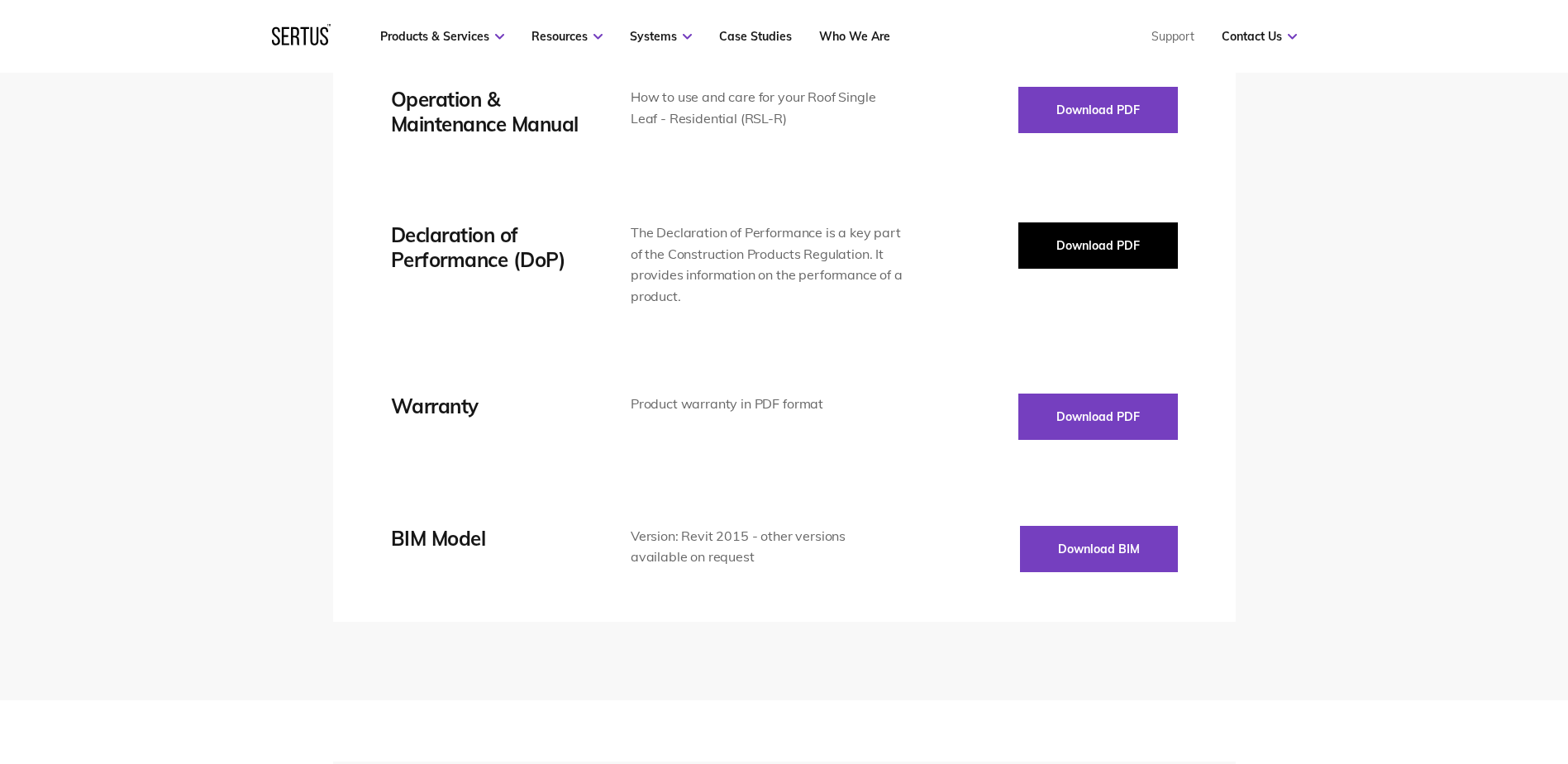
click at [1063, 251] on button "Download PDF" at bounding box center [1098, 246] width 159 height 46
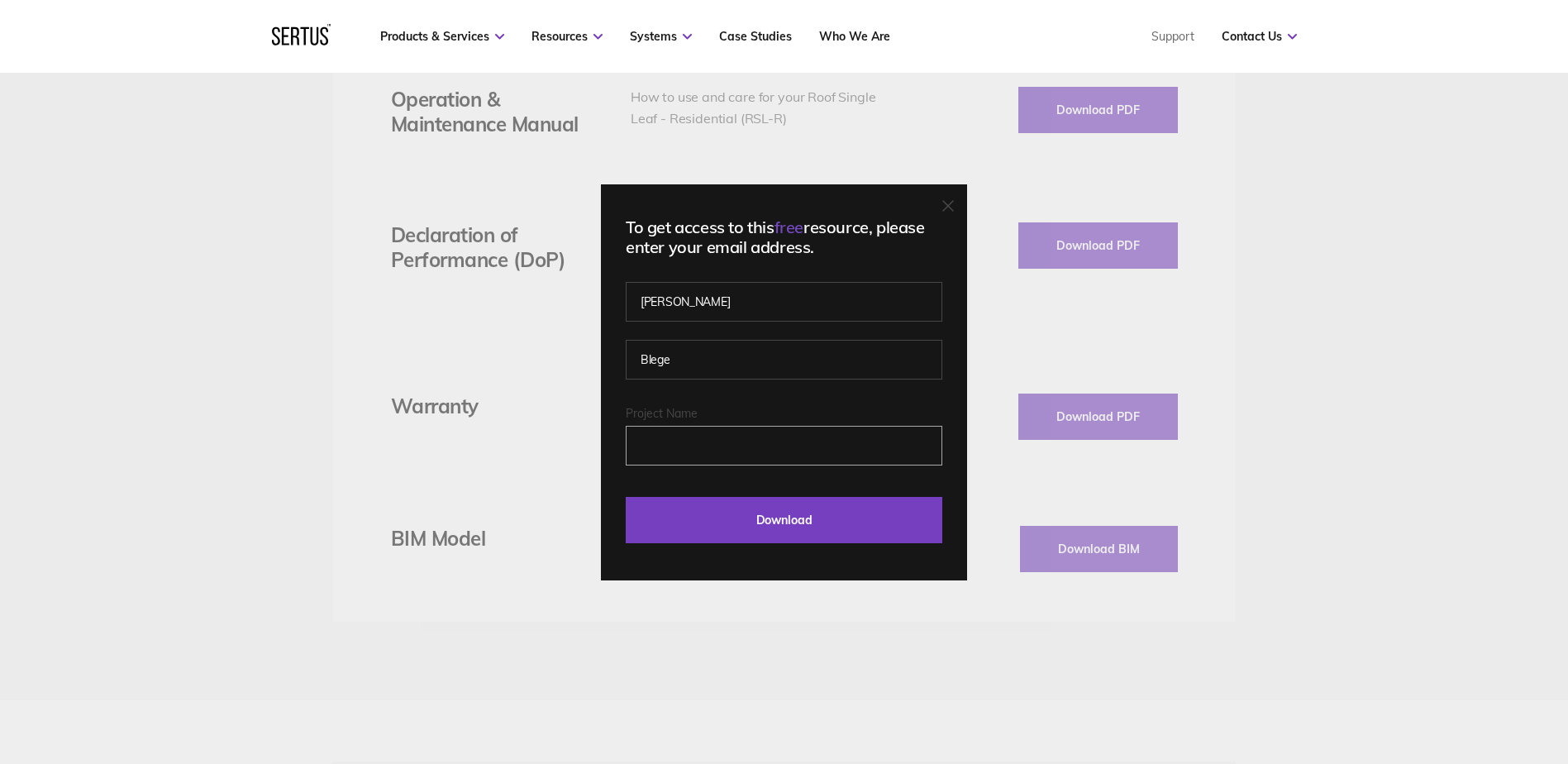
click at [761, 438] on input "Project Name" at bounding box center [784, 445] width 317 height 40
type input "[EMAIL_ADDRESS][DOMAIN_NAME]"
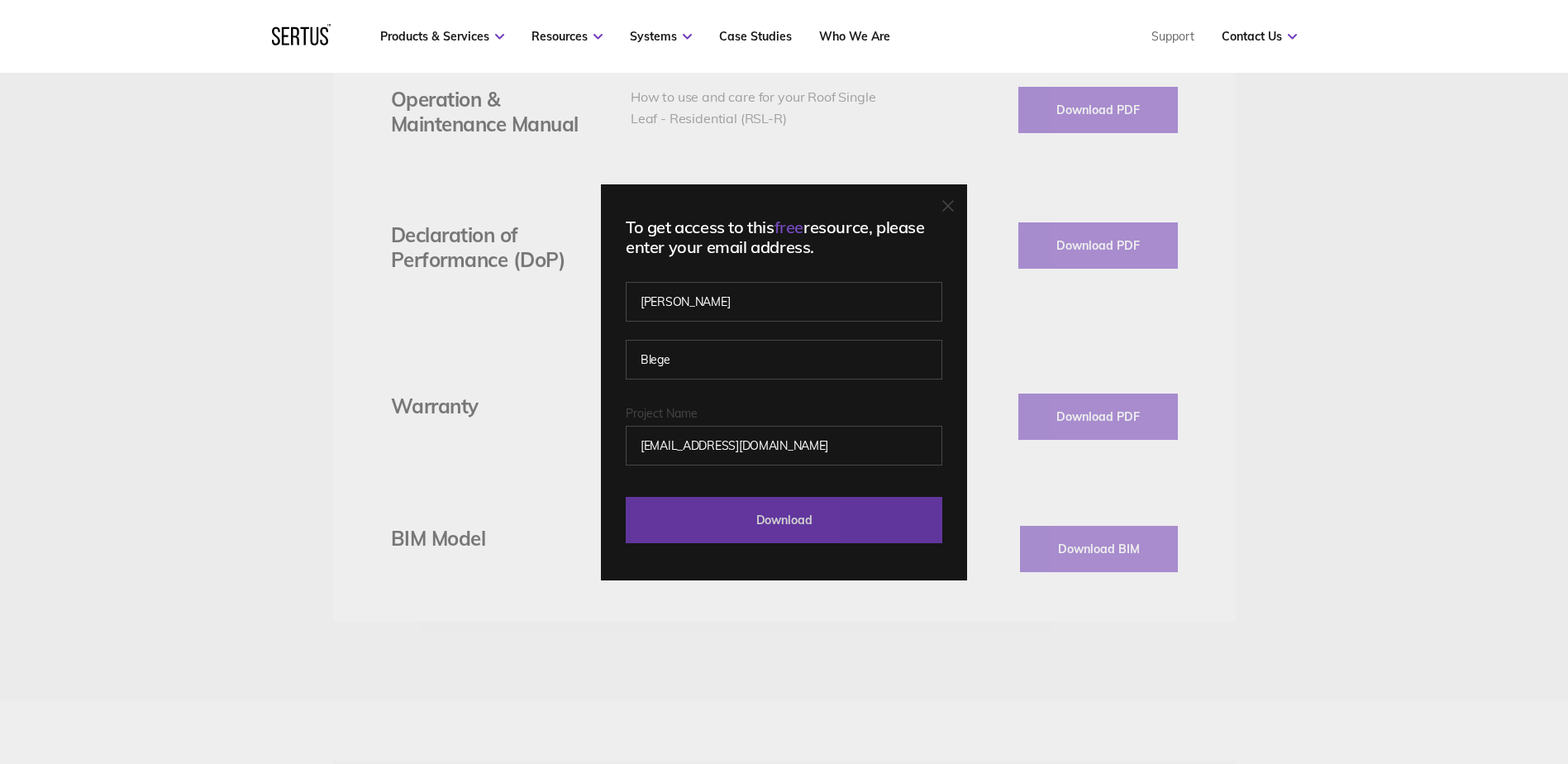
click at [876, 510] on input "Download" at bounding box center [784, 520] width 317 height 46
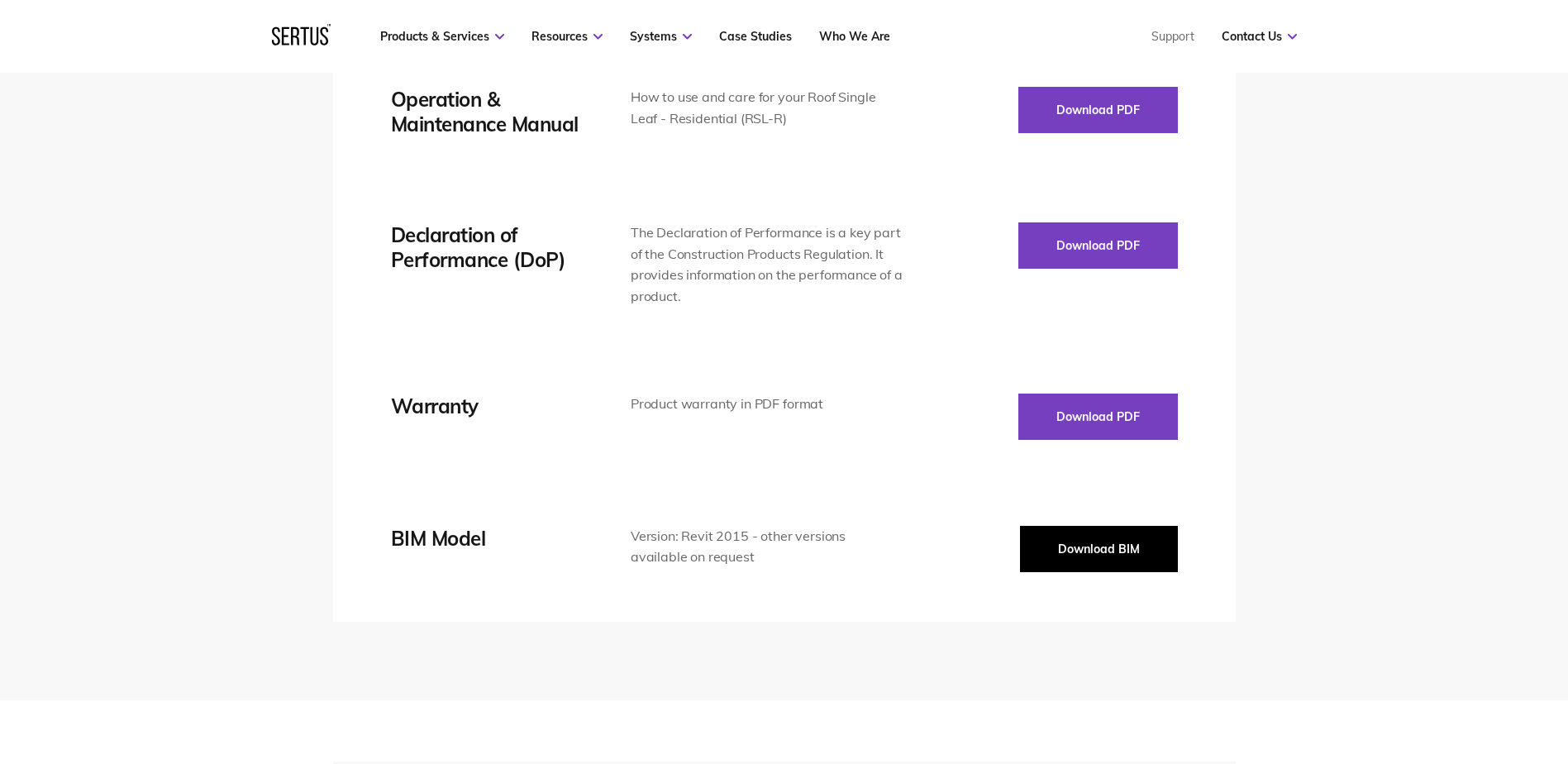
click at [1075, 547] on button "Download BIM" at bounding box center [1099, 549] width 158 height 46
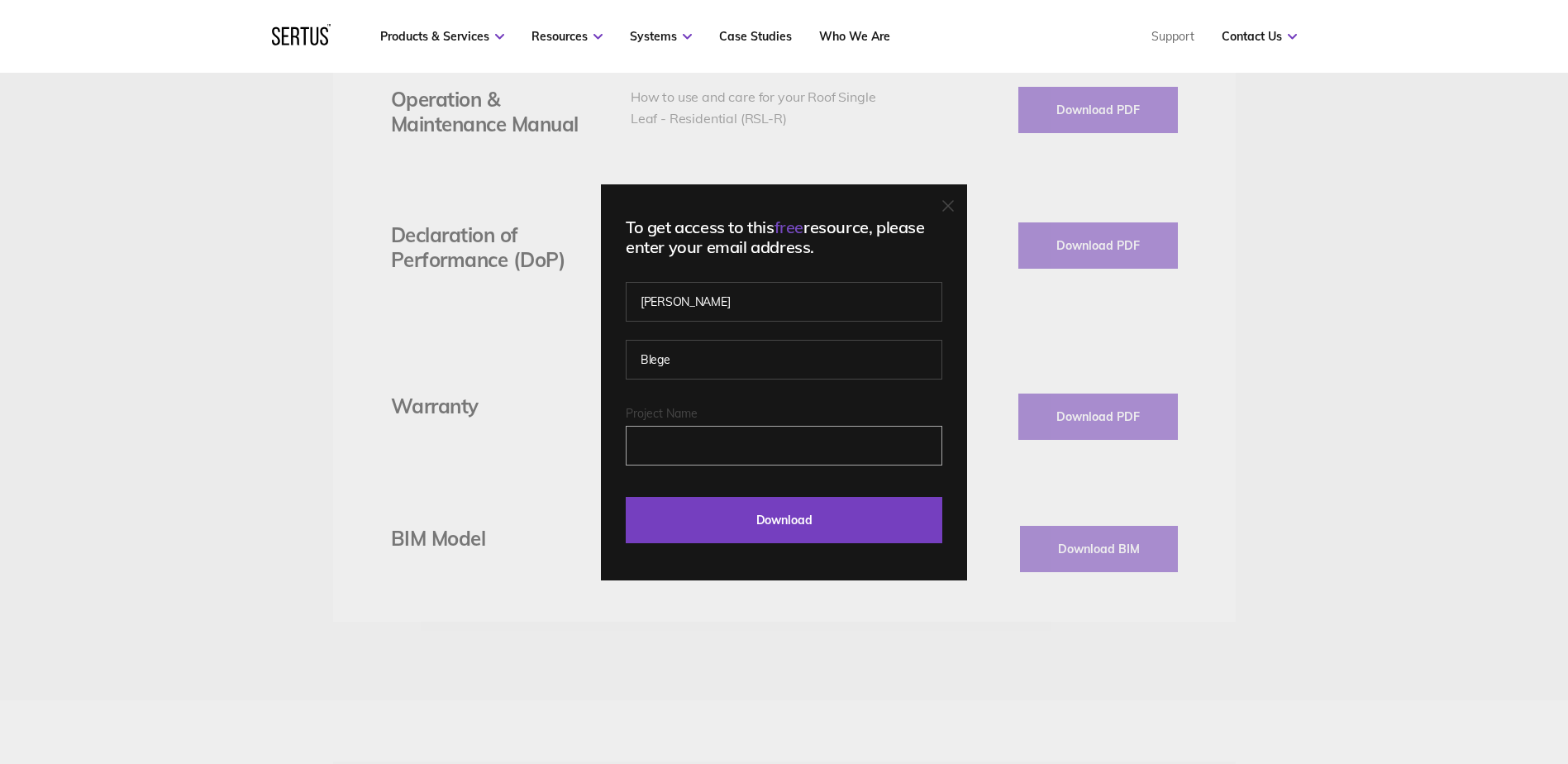
drag, startPoint x: 683, startPoint y: 440, endPoint x: 717, endPoint y: 447, distance: 34.7
click at [683, 440] on input "Project Name" at bounding box center [784, 445] width 317 height 40
type input "[EMAIL_ADDRESS][DOMAIN_NAME]"
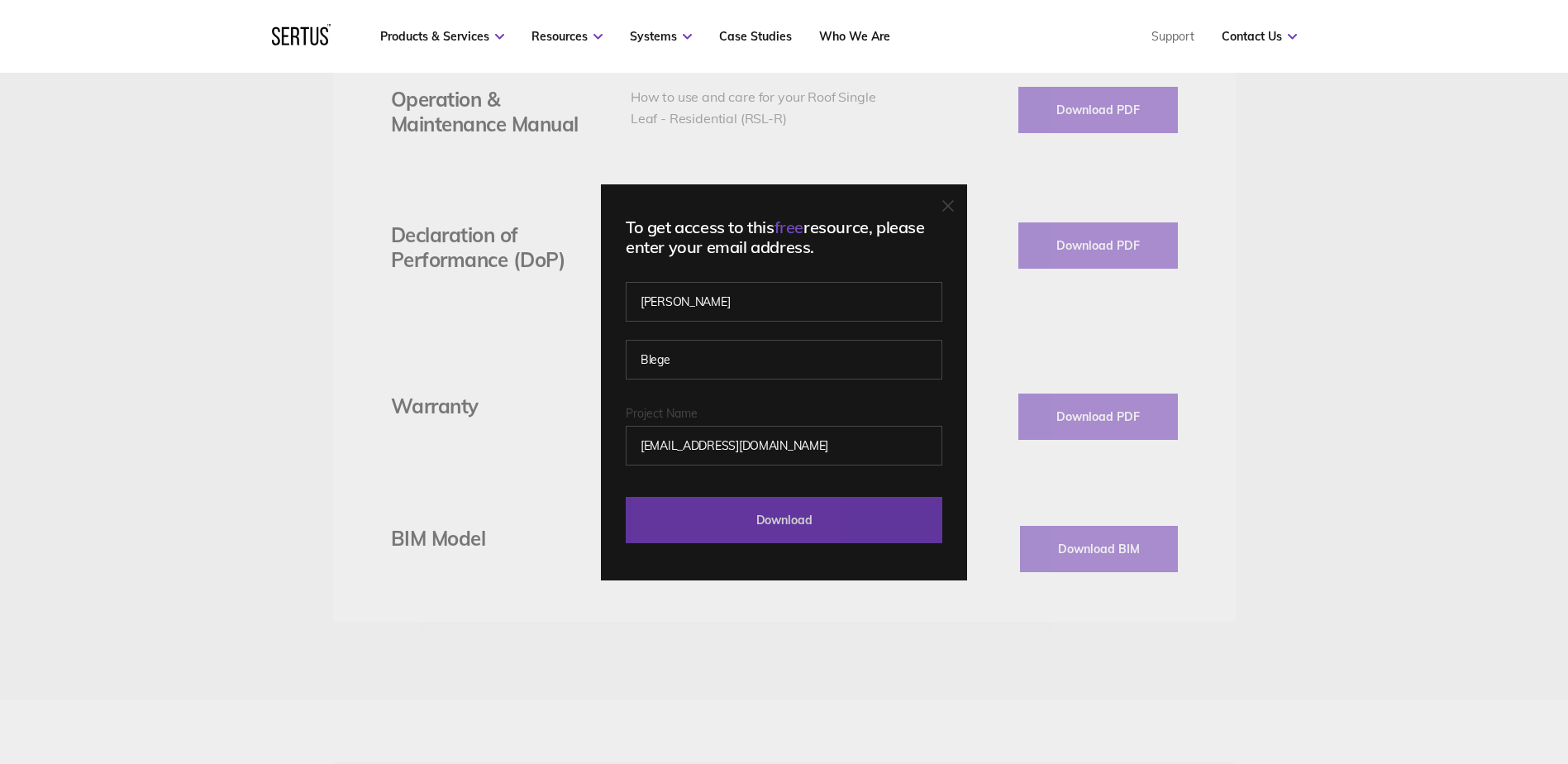
click at [890, 520] on input "Download" at bounding box center [784, 520] width 317 height 46
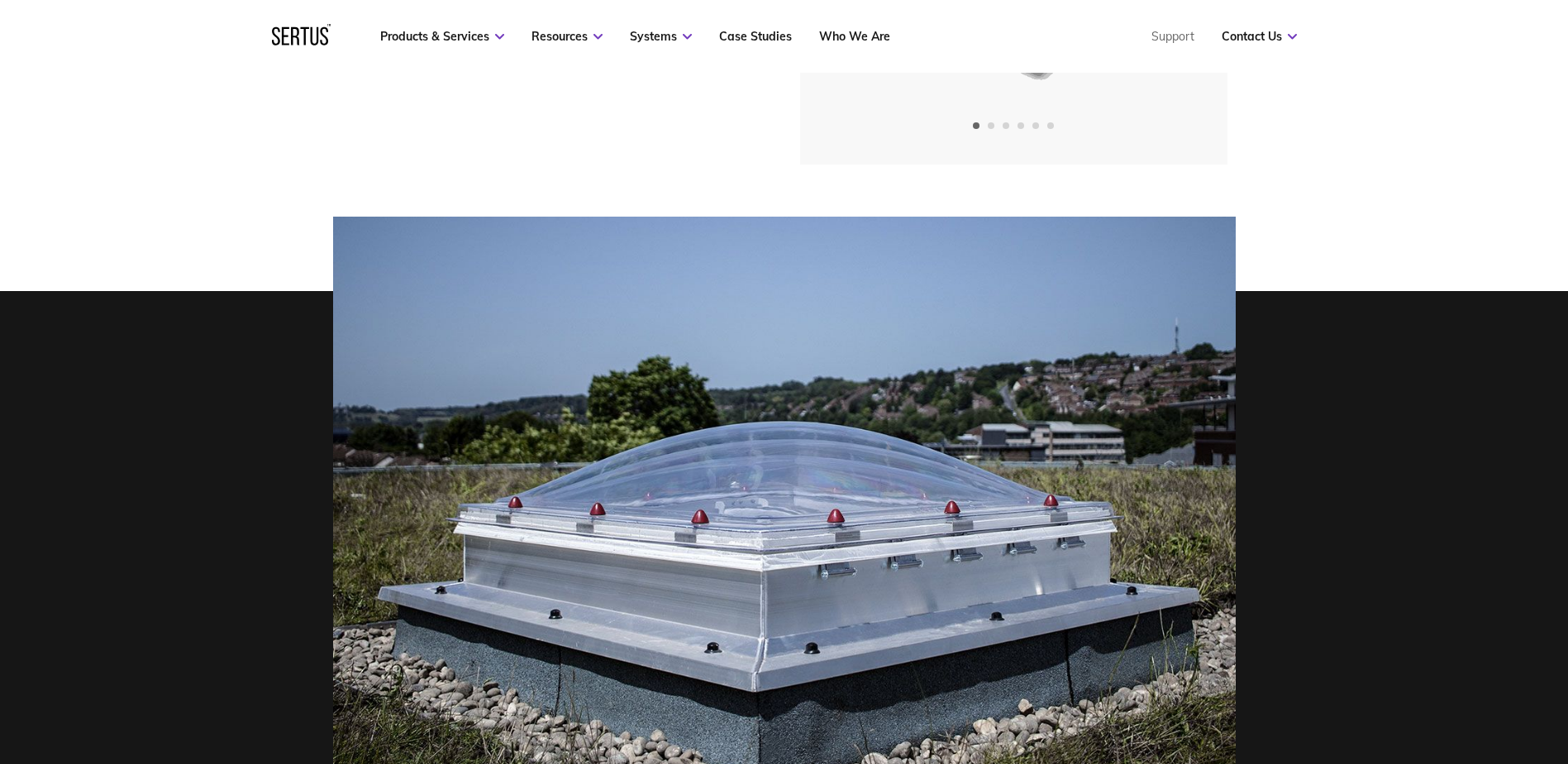
scroll to position [0, 0]
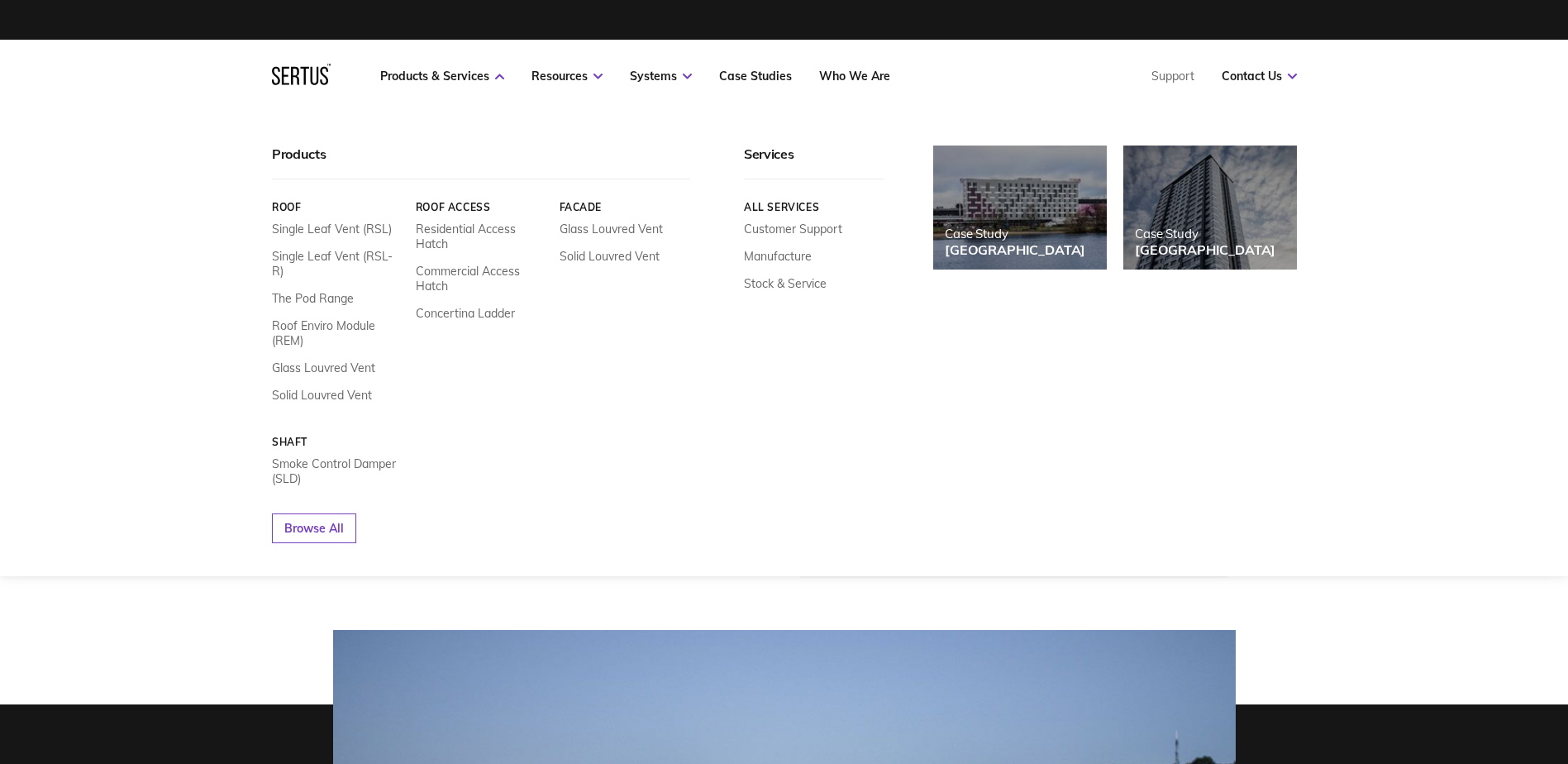
click at [291, 207] on link "Roof" at bounding box center [337, 207] width 132 height 12
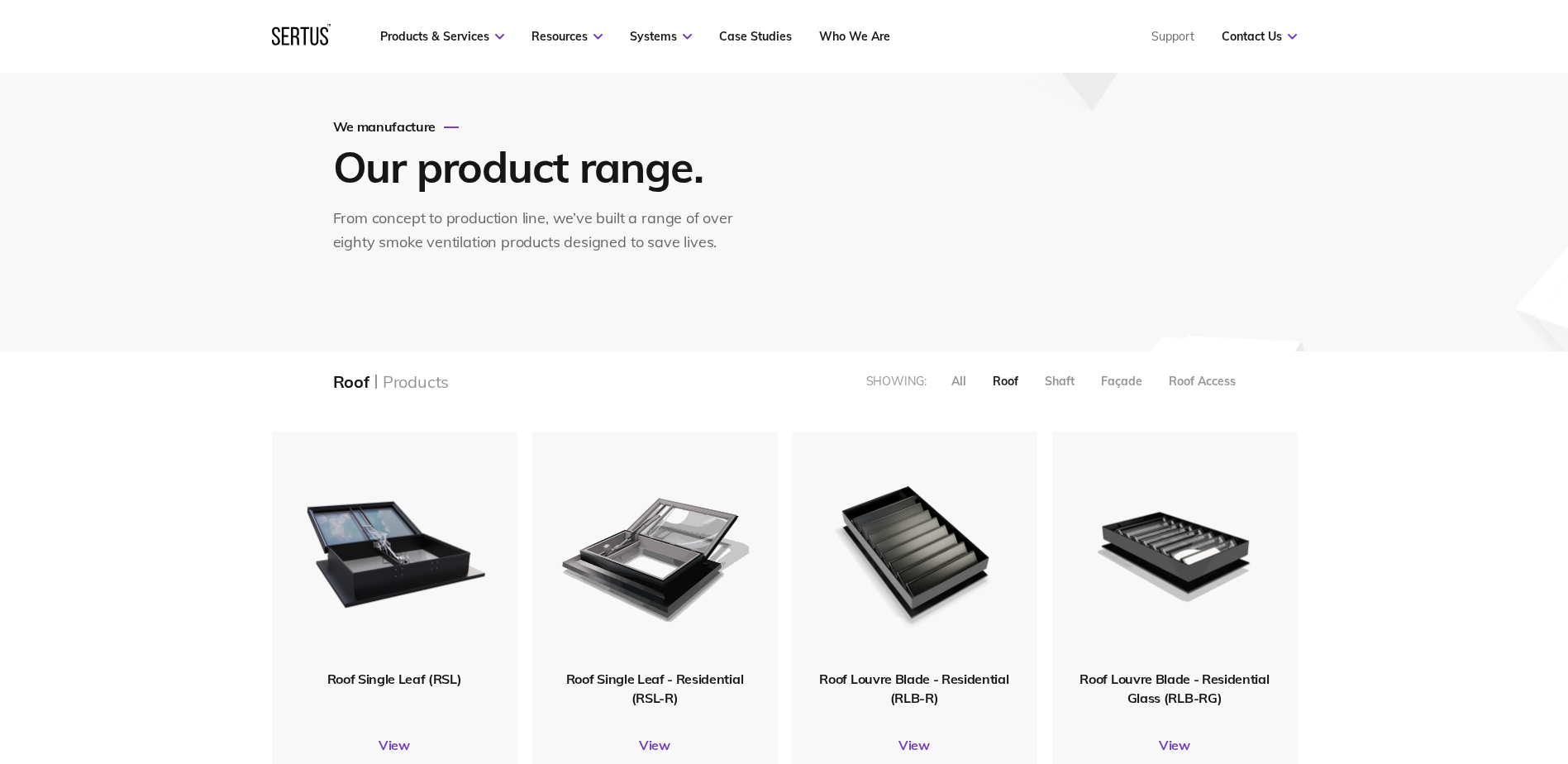
scroll to position [248, 0]
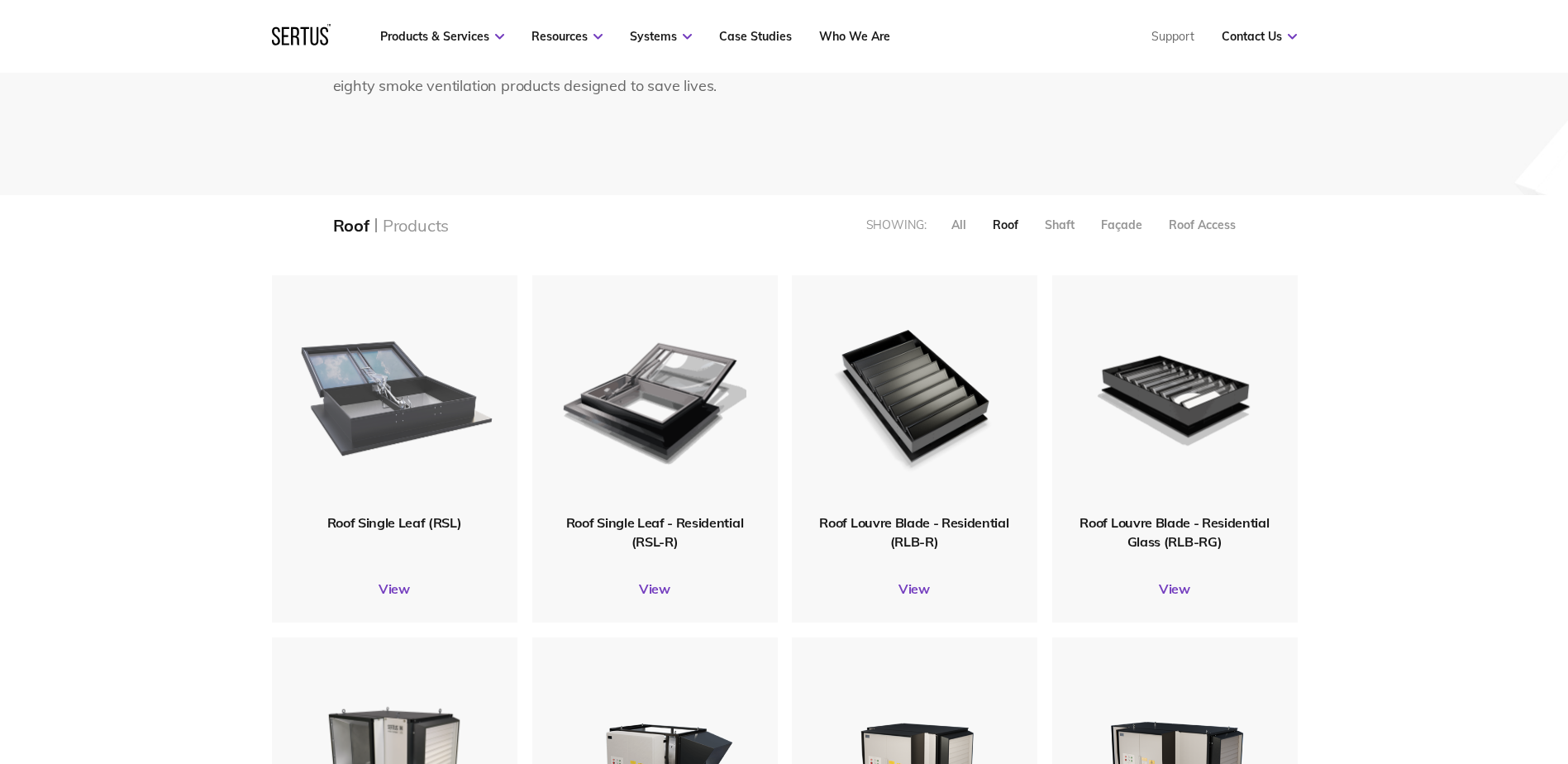
click at [416, 435] on img at bounding box center [394, 394] width 197 height 243
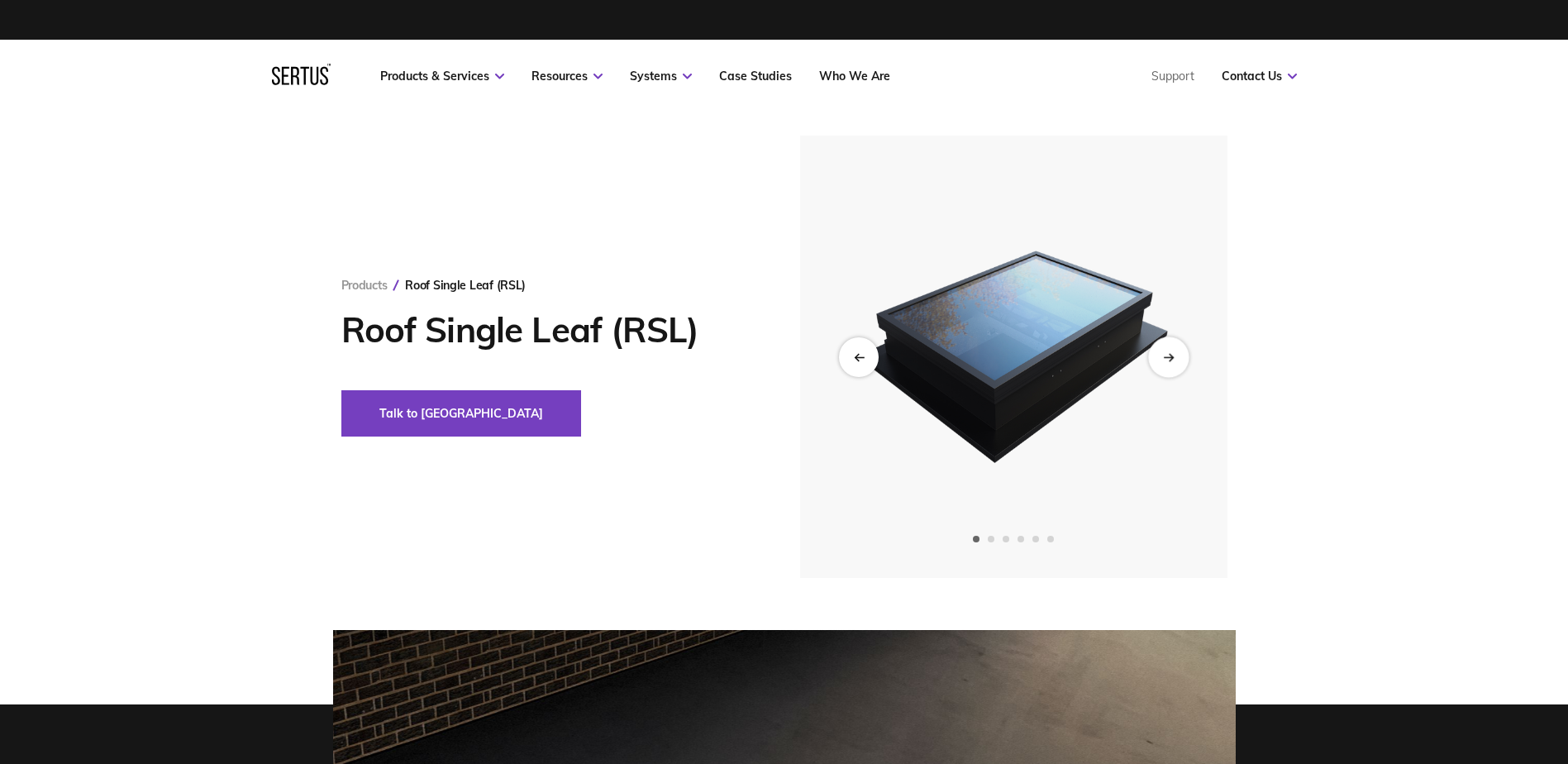
click at [1162, 363] on div "Next slide" at bounding box center [1168, 357] width 41 height 41
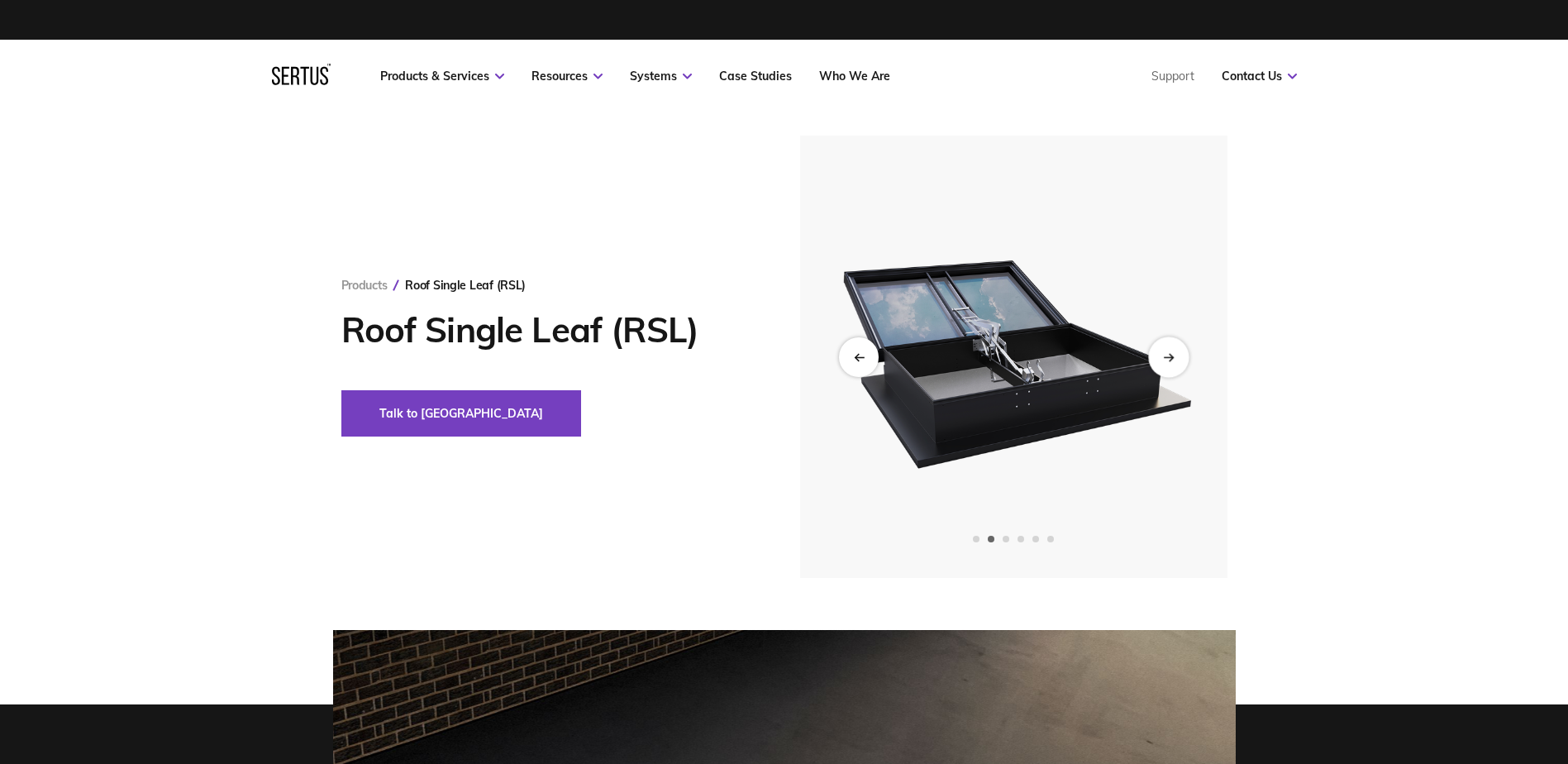
click at [1162, 363] on div "Next slide" at bounding box center [1168, 357] width 41 height 41
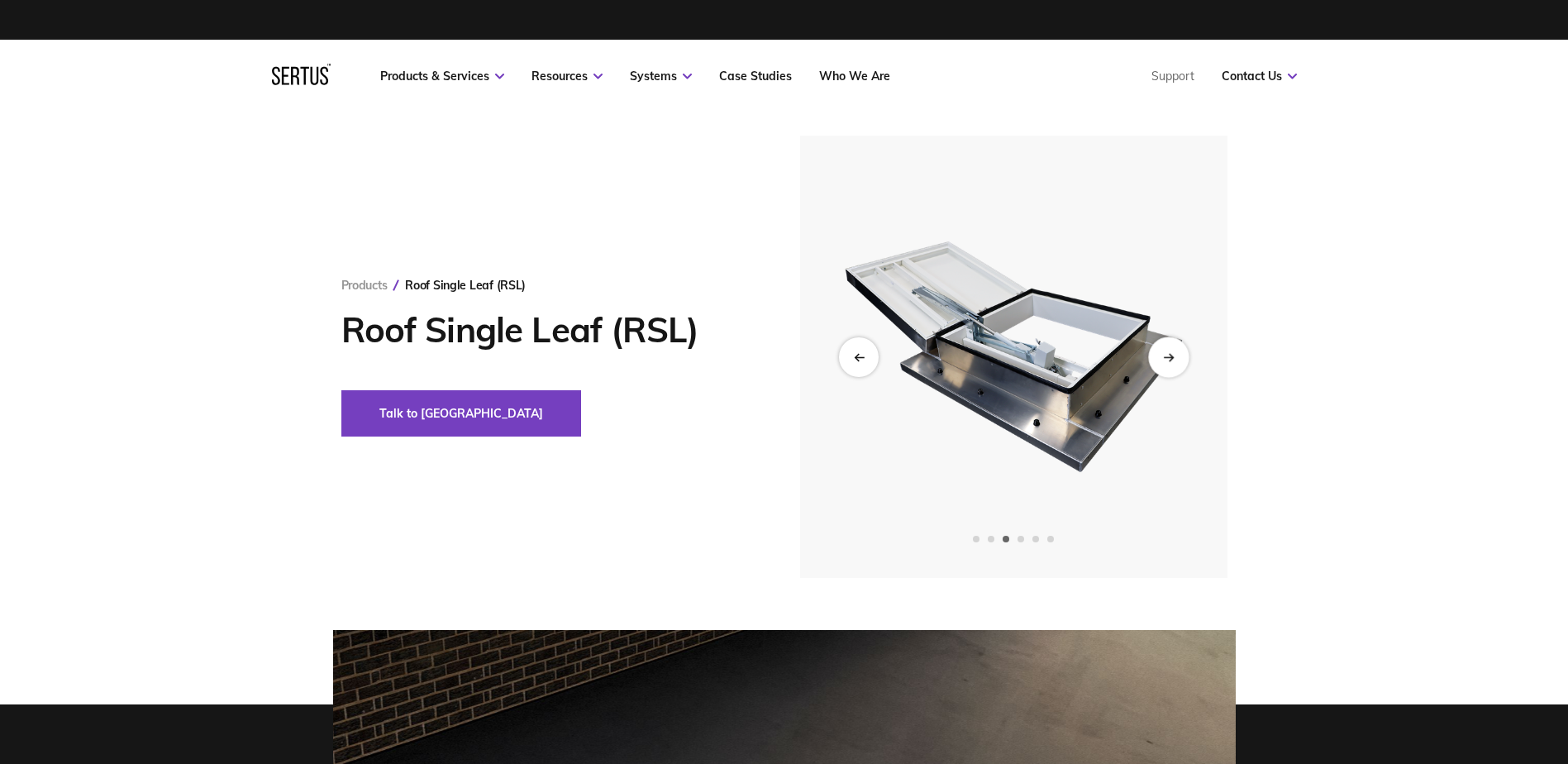
click at [1161, 363] on div "Next slide" at bounding box center [1168, 357] width 41 height 41
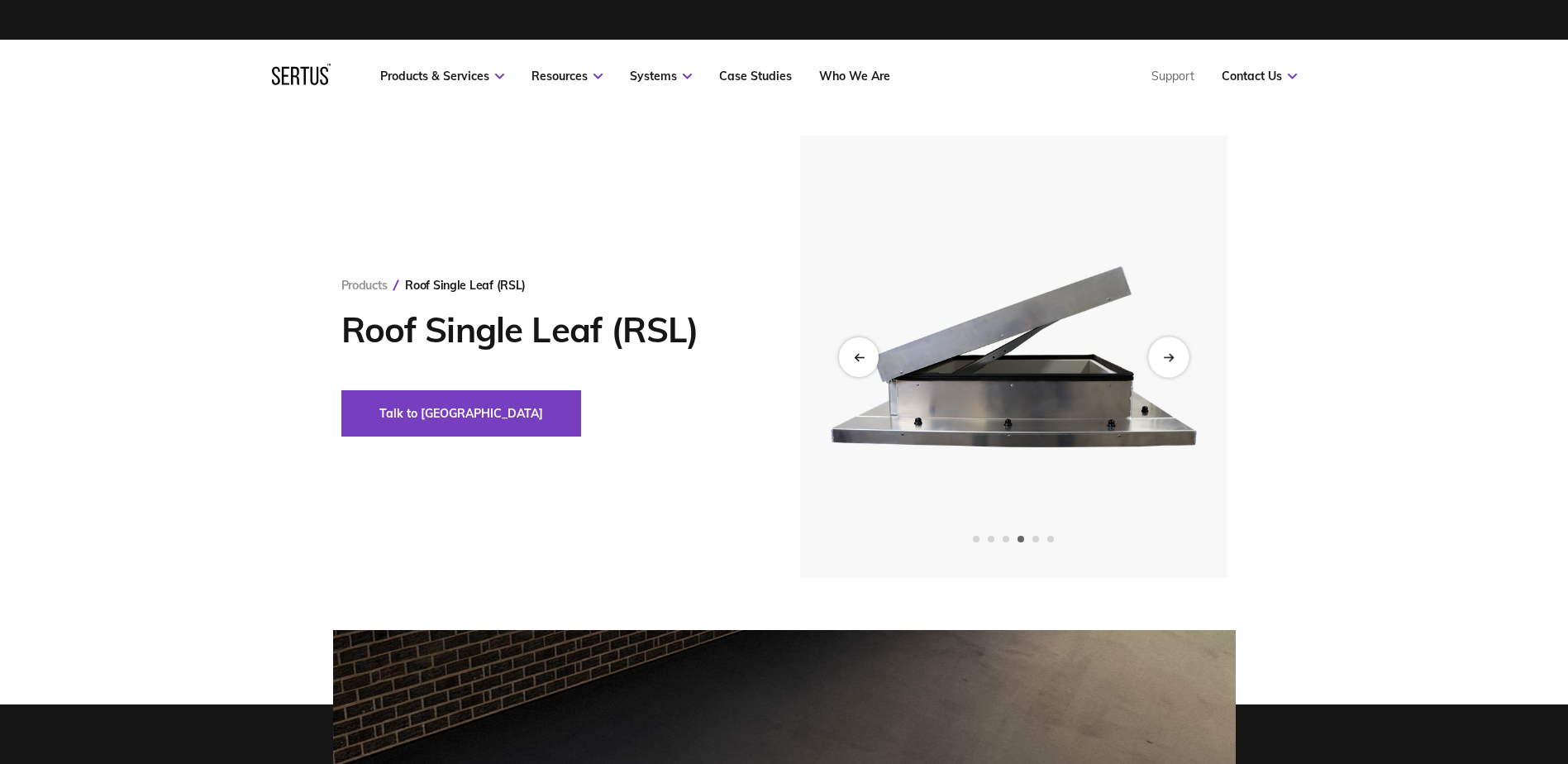
click at [1161, 363] on div "Next slide" at bounding box center [1168, 357] width 41 height 41
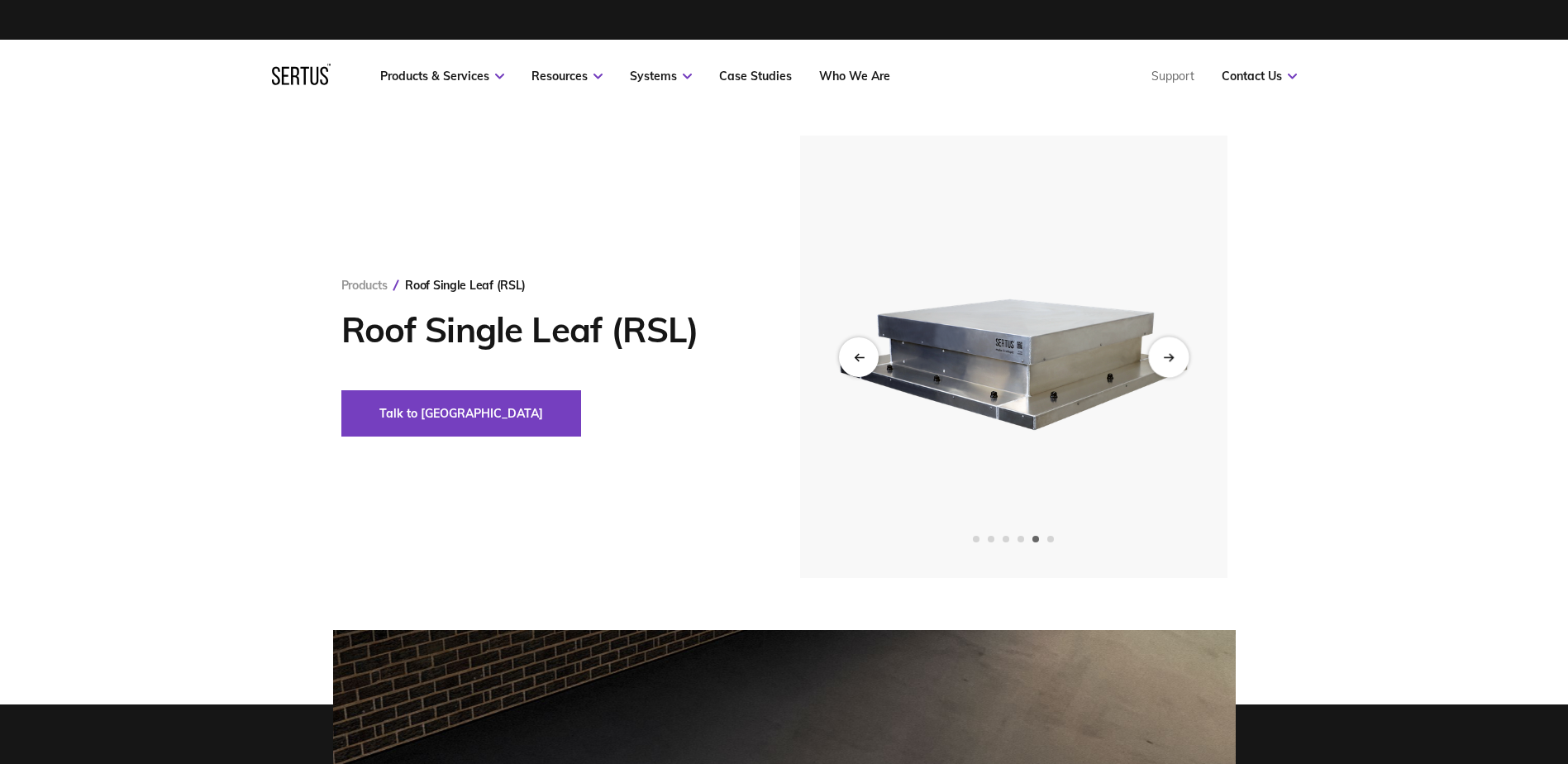
click at [1161, 363] on div "Next slide" at bounding box center [1168, 357] width 41 height 41
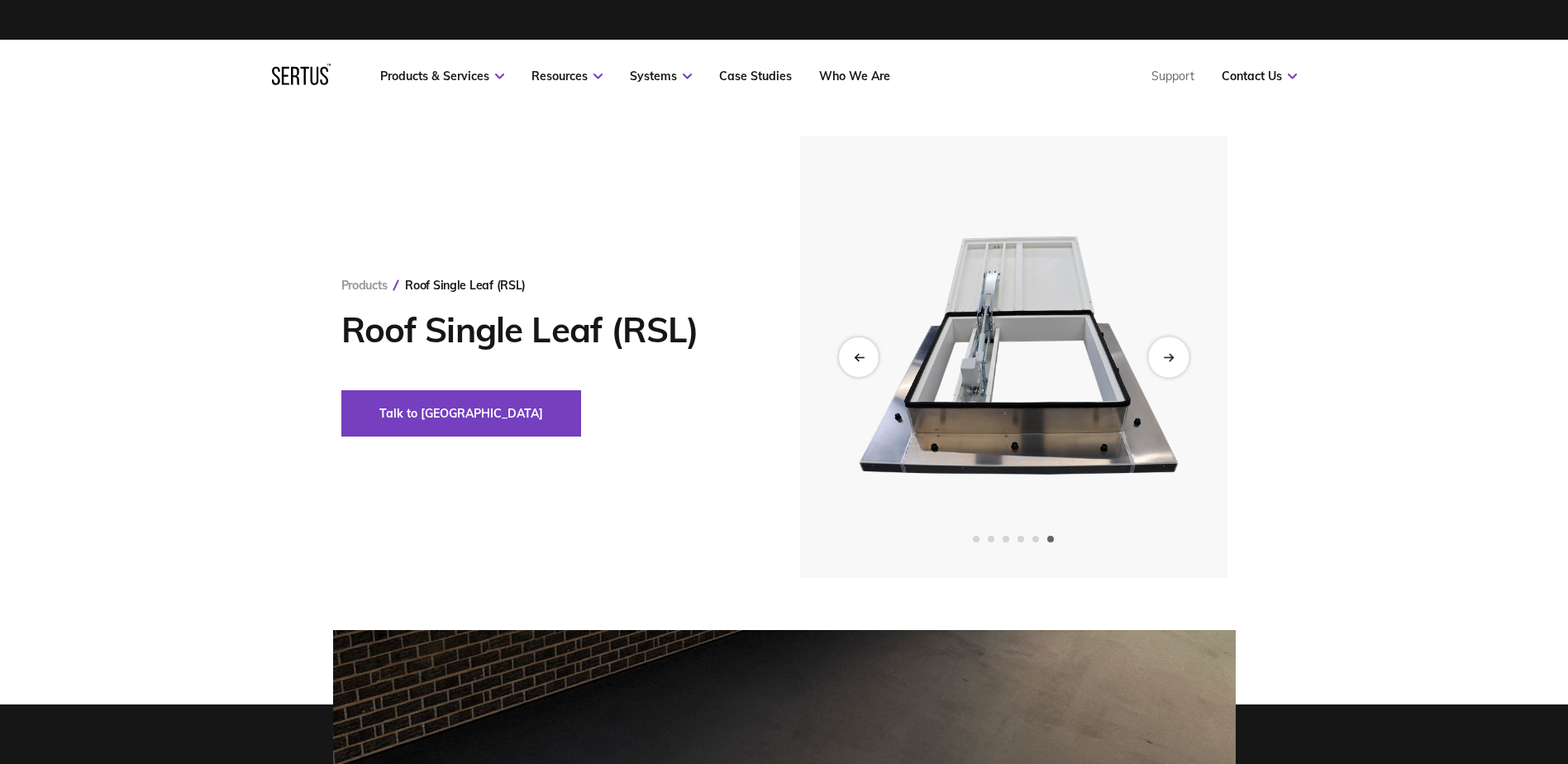
click at [1158, 363] on div "Next slide" at bounding box center [1168, 357] width 41 height 41
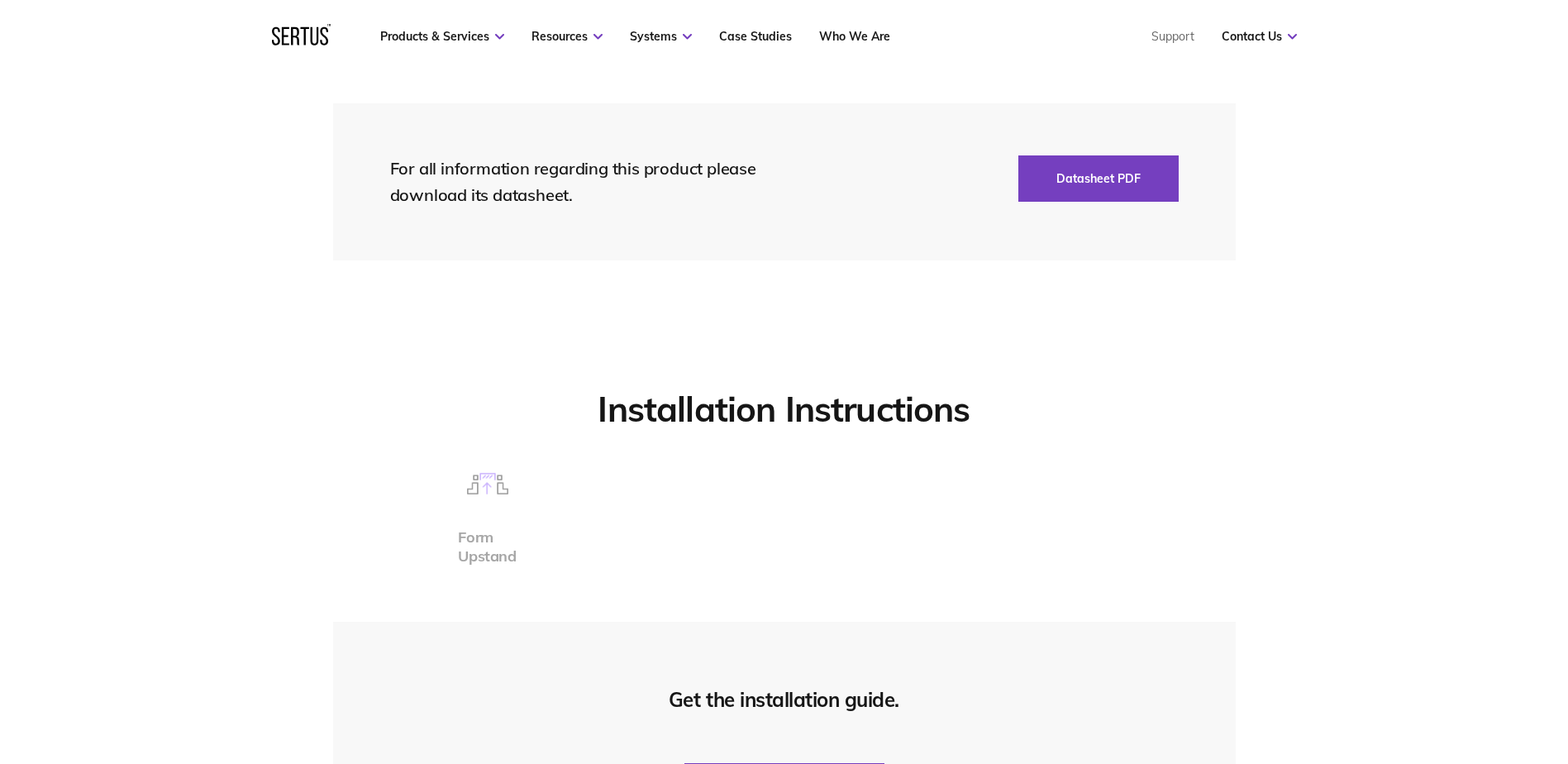
scroll to position [3721, 0]
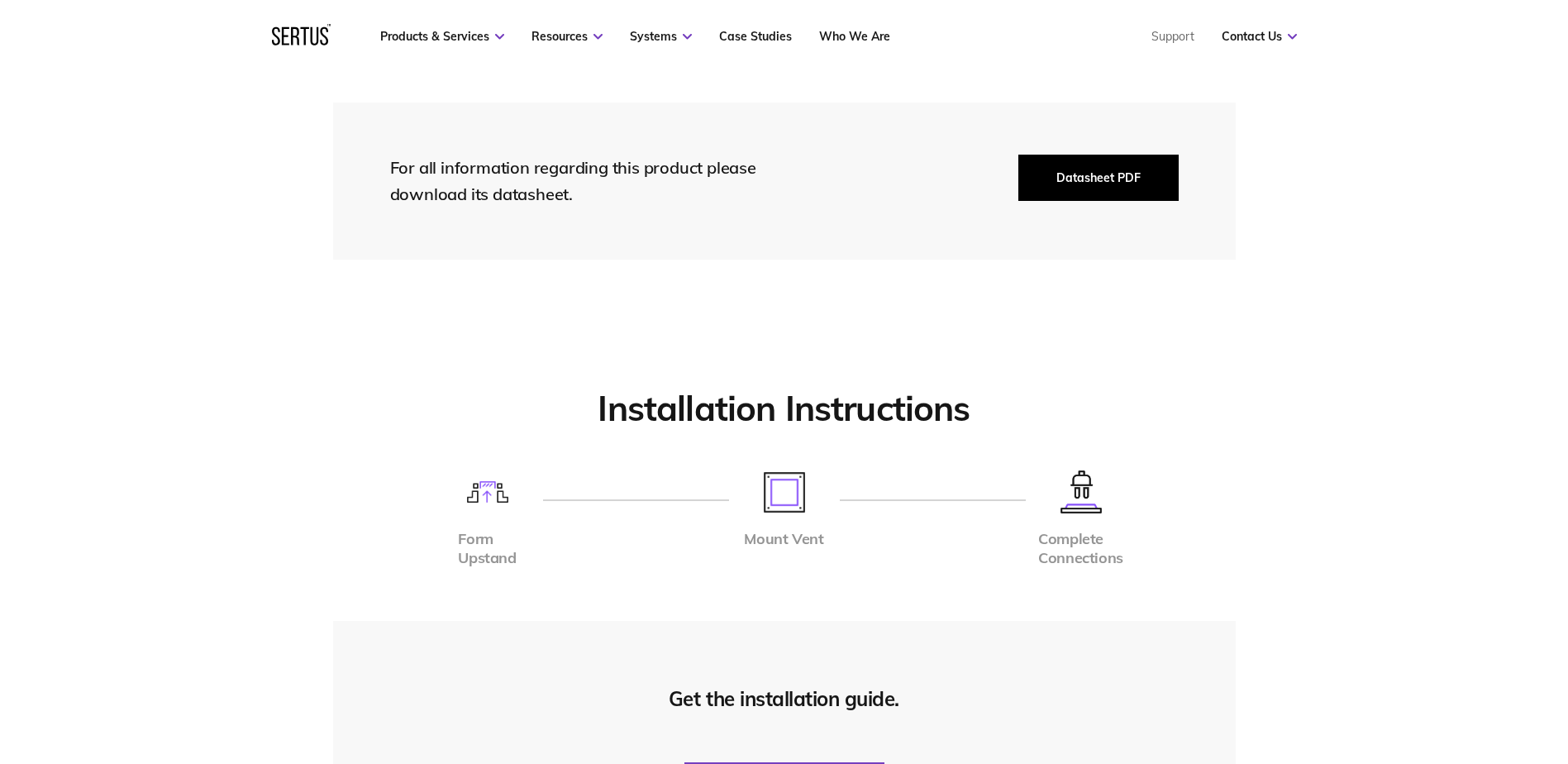
click at [1129, 179] on button "Datasheet PDF" at bounding box center [1098, 178] width 160 height 46
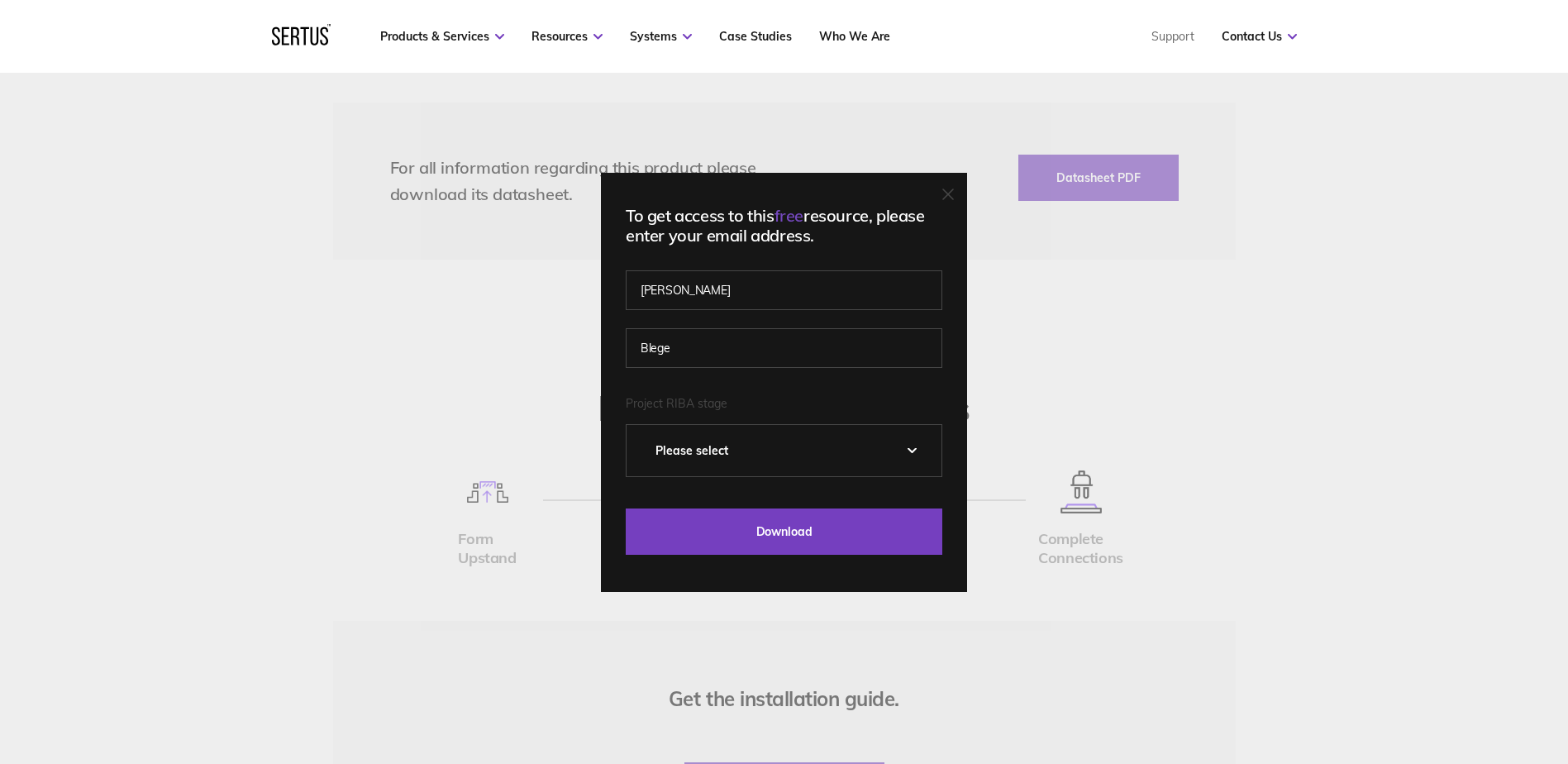
click at [753, 465] on select "Please Select 0 – Strategic Definition 1 - Preparation & Brief 2 - Concept Desi…" at bounding box center [784, 450] width 315 height 51
select select "4 - Technical Design"
click at [633, 425] on select "Please Select 0 – Strategic Definition 1 - Preparation & Brief 2 - Concept Desi…" at bounding box center [784, 450] width 315 height 51
click at [768, 455] on select "Please Select 0 – Strategic Definition 1 - Preparation & Brief 2 - Concept Desi…" at bounding box center [784, 450] width 315 height 51
click at [633, 425] on select "Please Select 0 – Strategic Definition 1 - Preparation & Brief 2 - Concept Desi…" at bounding box center [784, 450] width 315 height 51
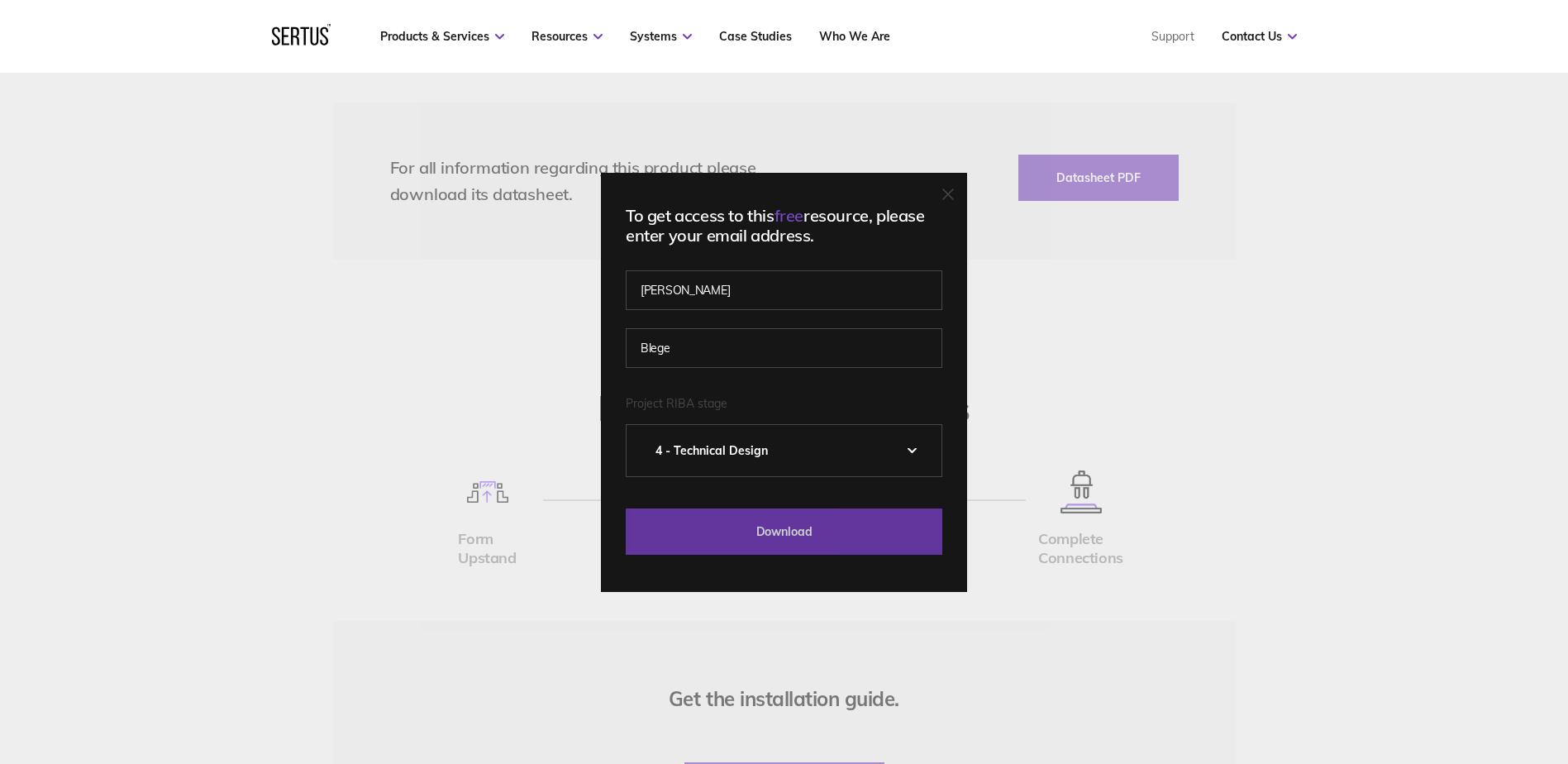
click at [740, 520] on input "Download" at bounding box center [784, 532] width 317 height 46
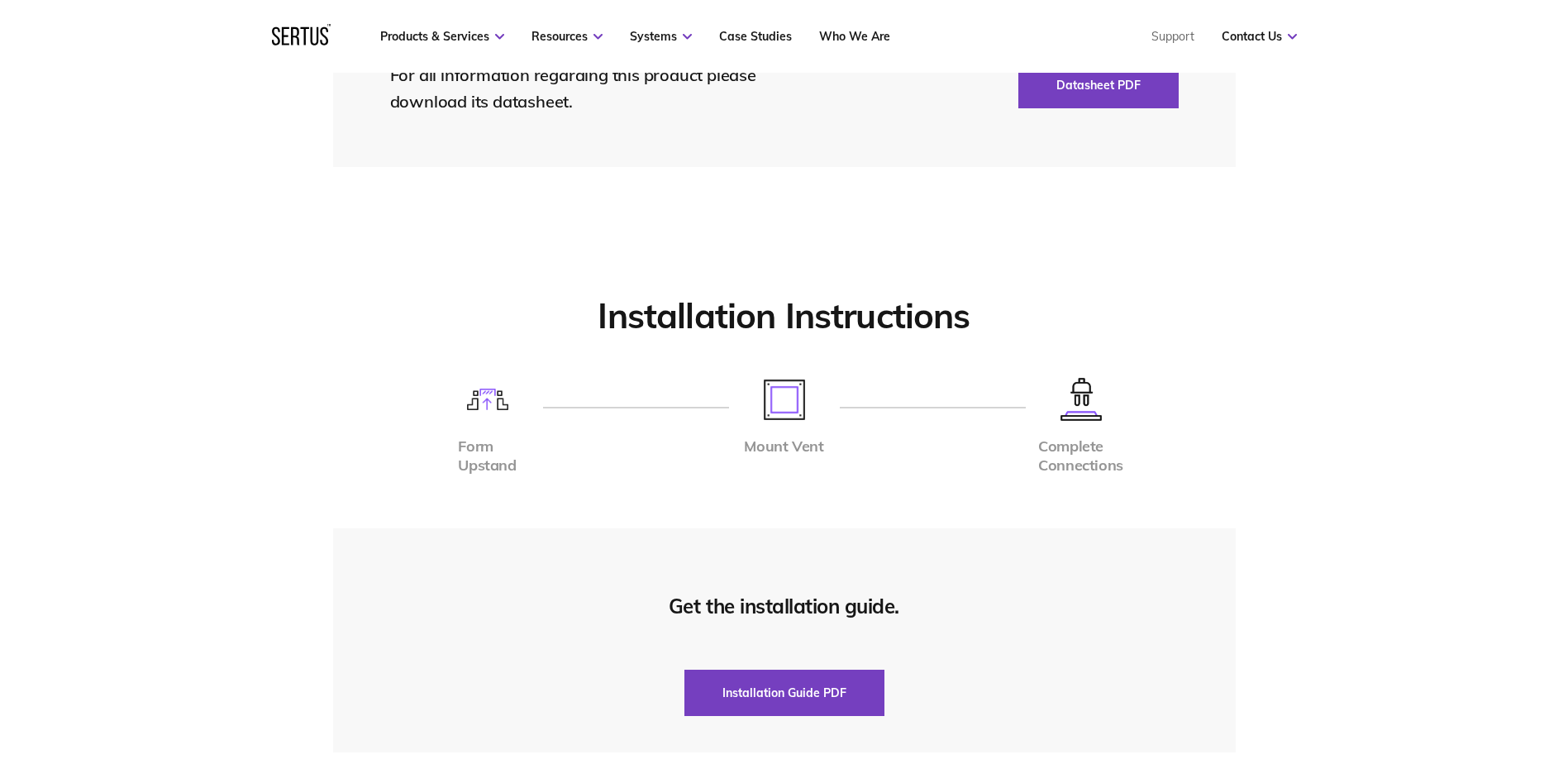
scroll to position [4052, 0]
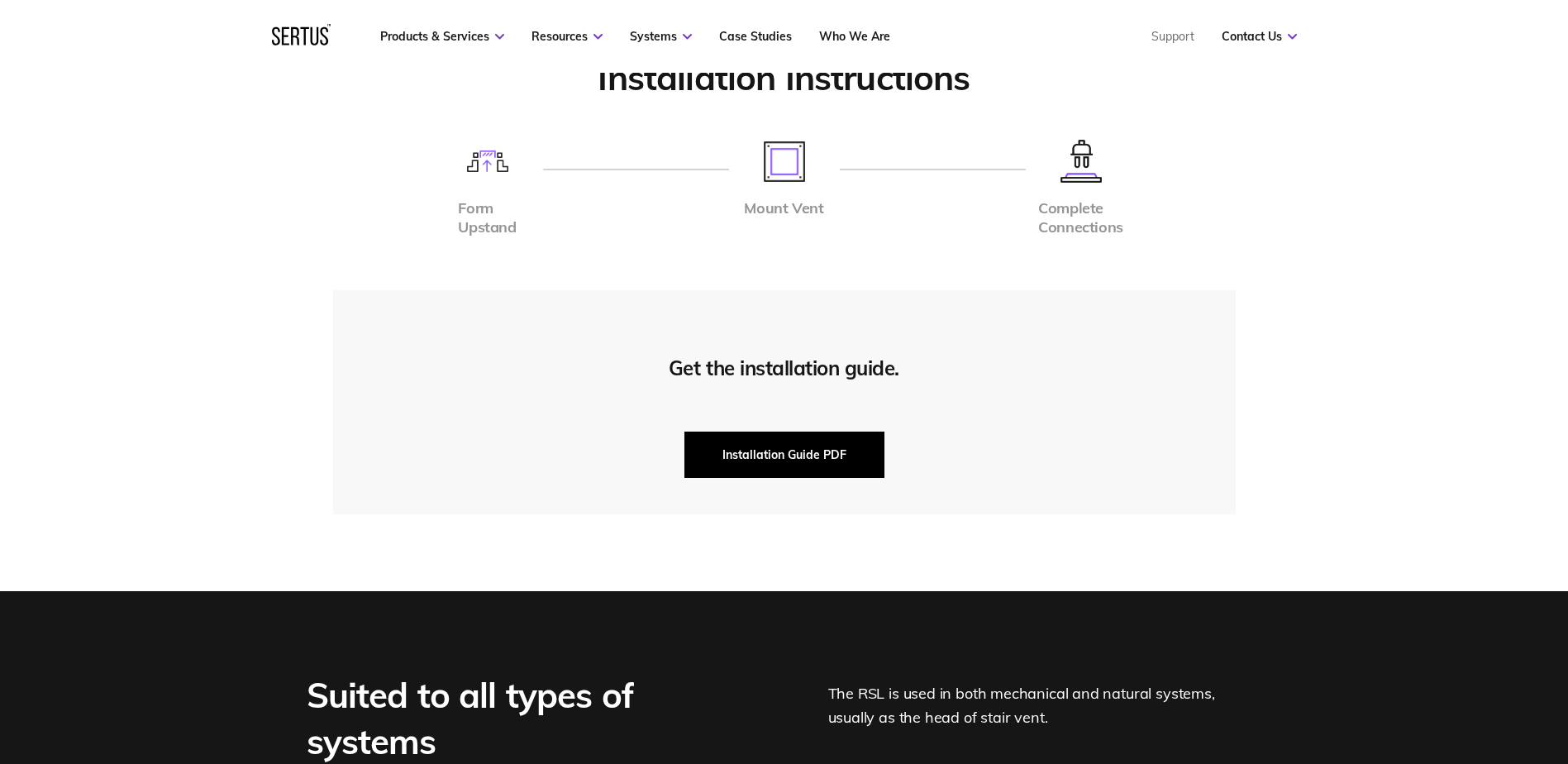
click at [785, 452] on button "Installation Guide PDF" at bounding box center [784, 455] width 200 height 46
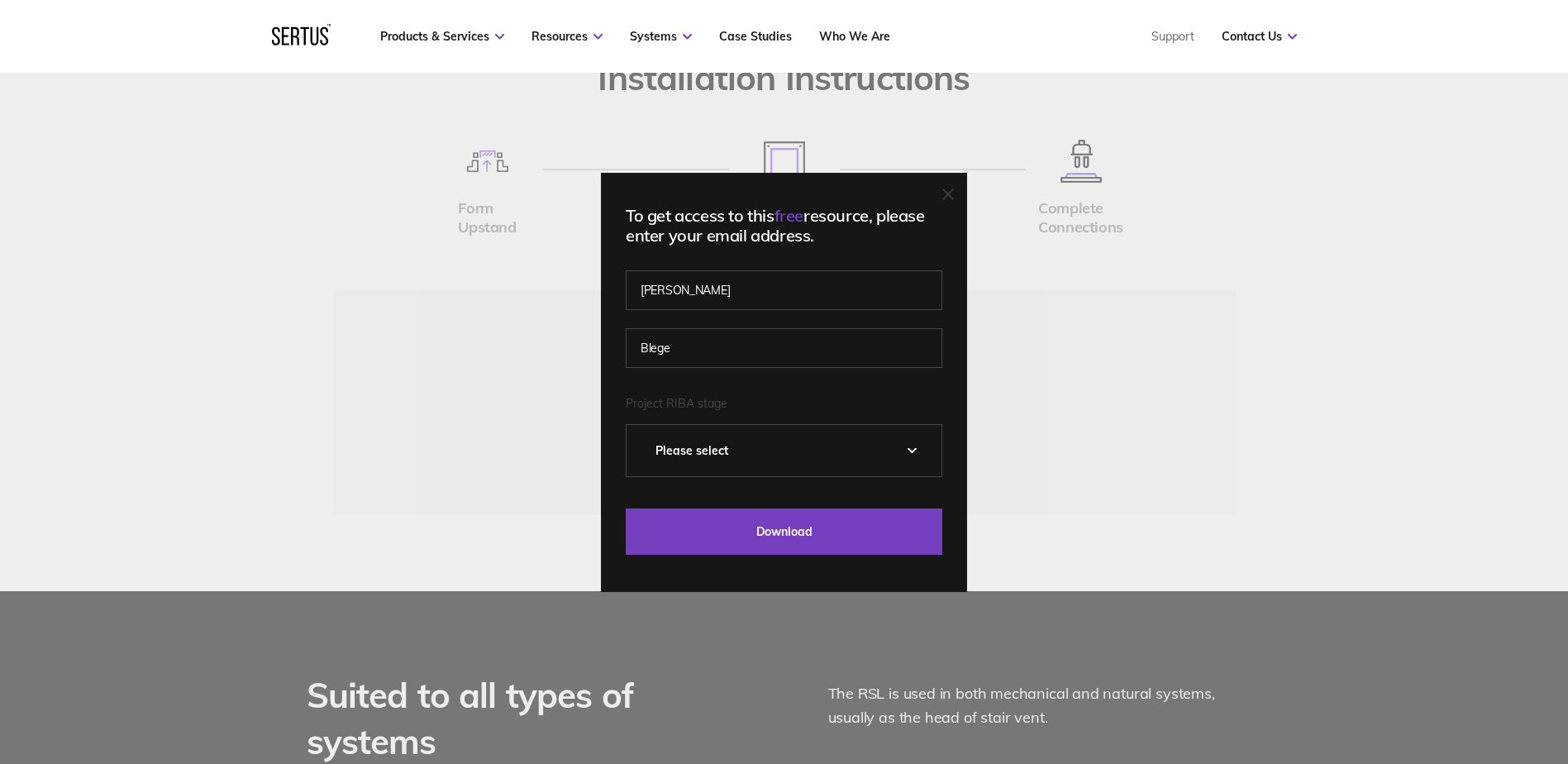
click at [753, 445] on select "Please Select 0 – Strategic Definition 1 - Preparation & Brief 2 - Concept Desi…" at bounding box center [784, 450] width 315 height 51
select select "4 - Technical Design"
click at [633, 425] on select "Please Select 0 – Strategic Definition 1 - Preparation & Brief 2 - Concept Desi…" at bounding box center [784, 450] width 315 height 51
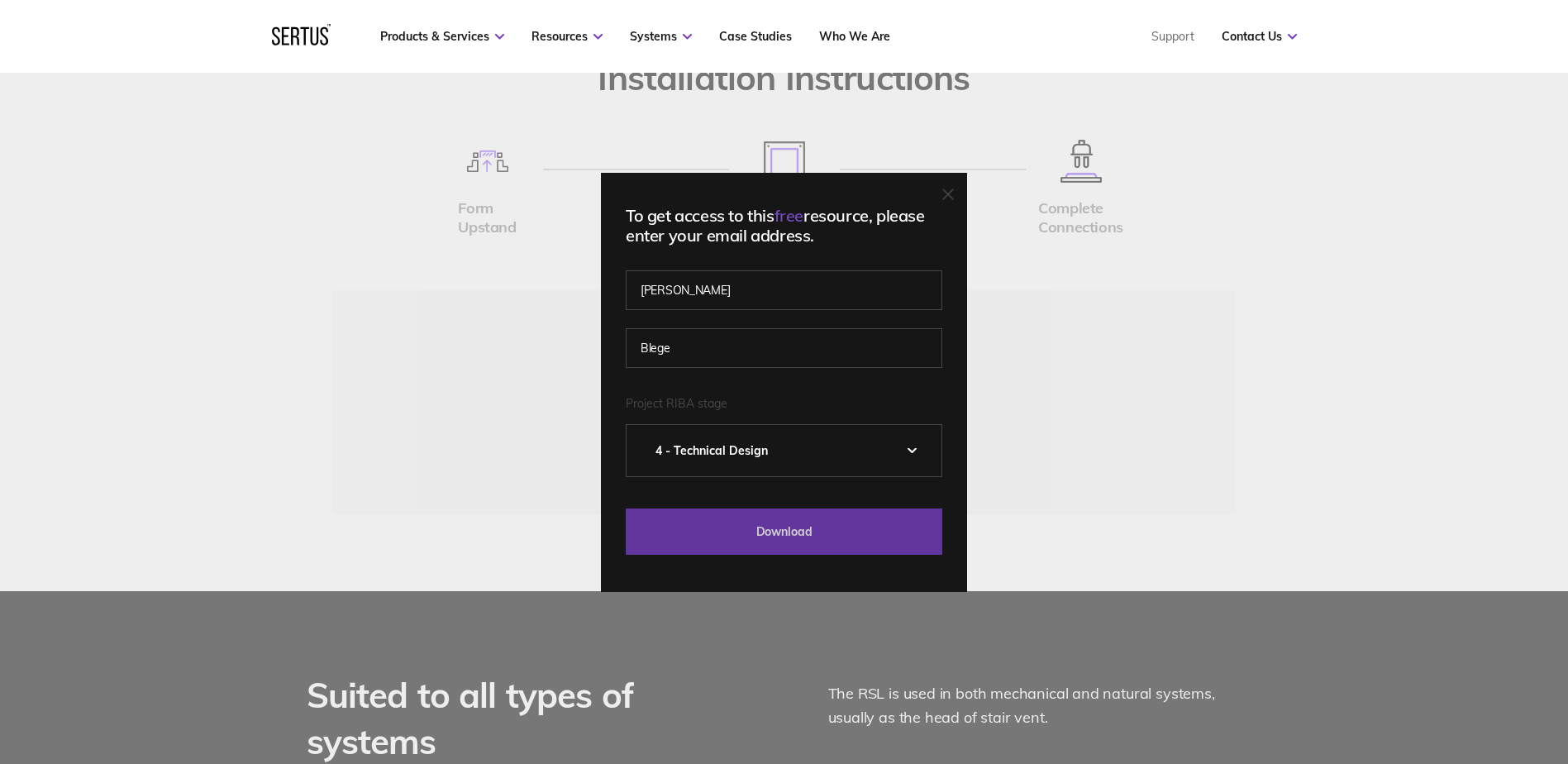
click at [750, 538] on input "Download" at bounding box center [784, 532] width 317 height 46
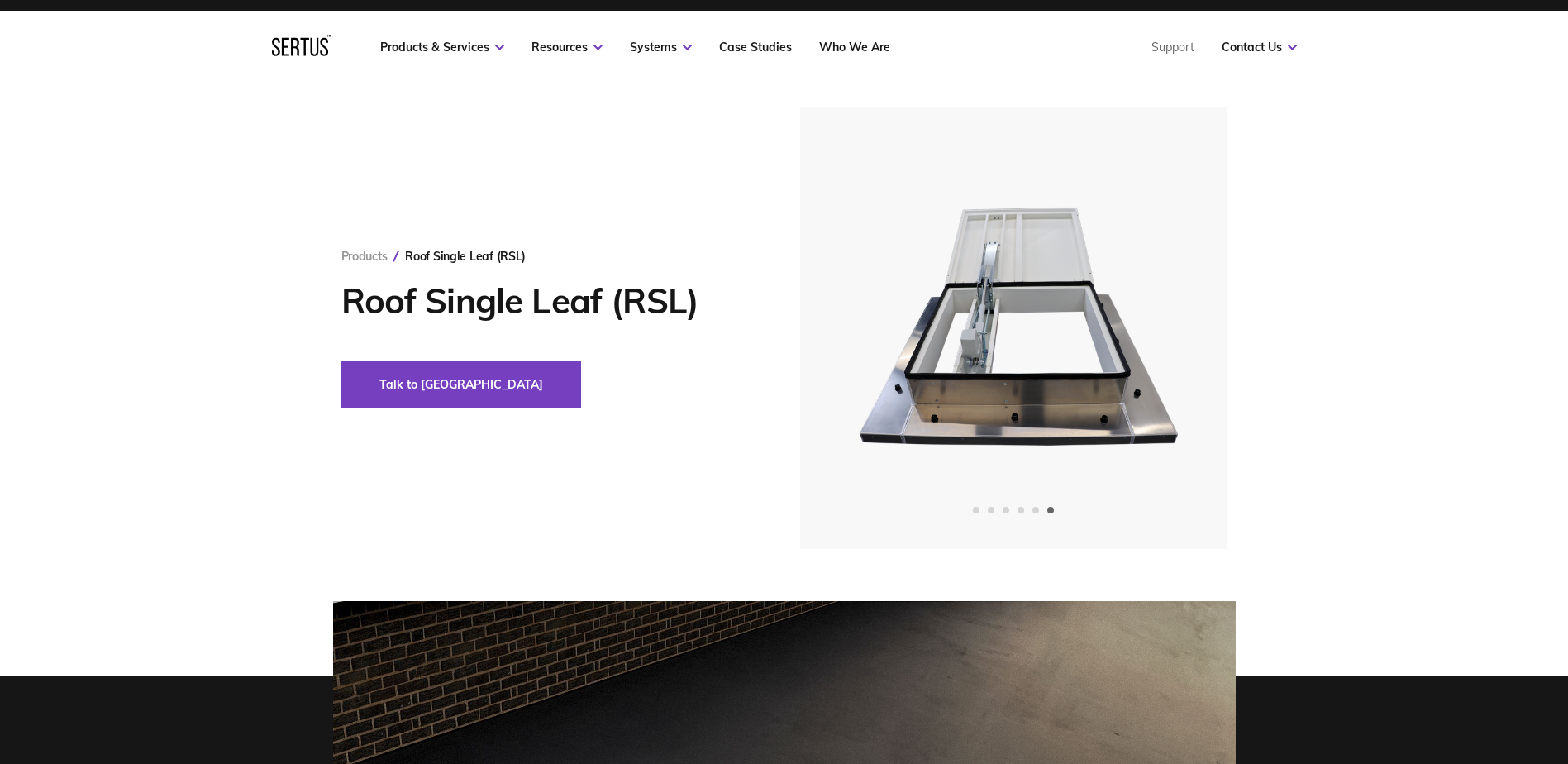
scroll to position [0, 0]
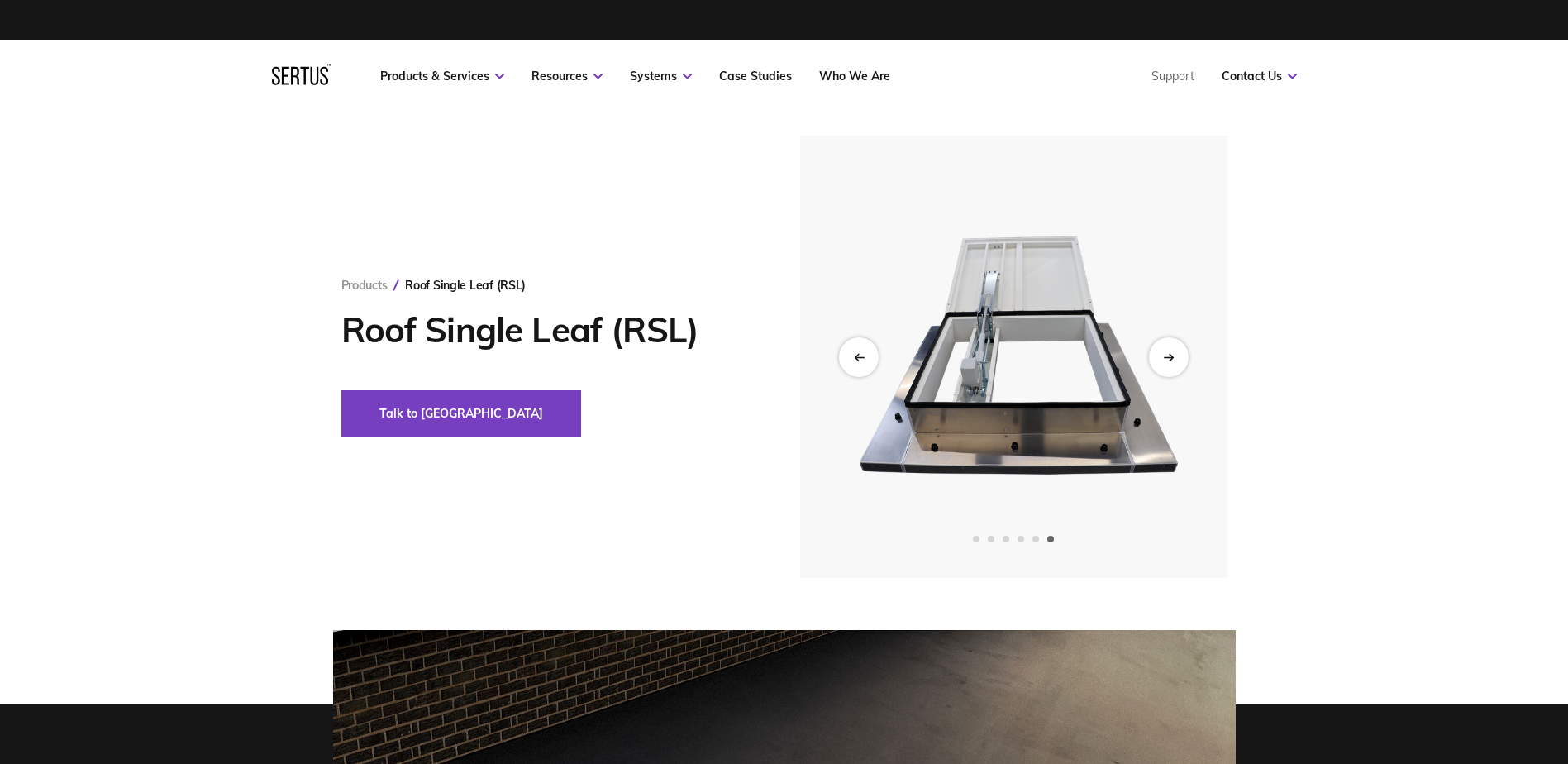
click at [1115, 442] on img at bounding box center [1012, 356] width 405 height 442
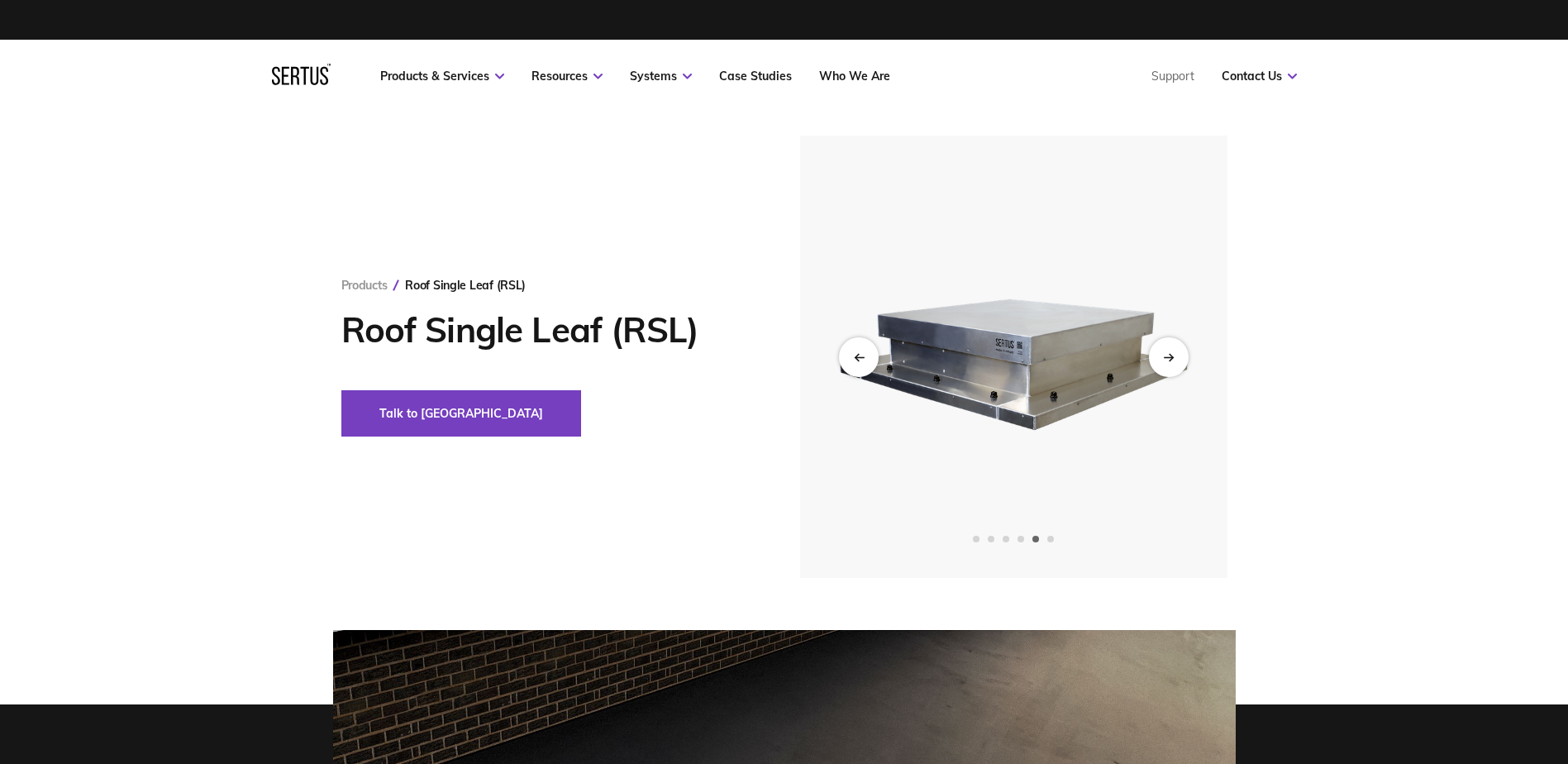
click at [1246, 427] on div "Products Roof Single Leaf (RSL) Roof Single Leaf (RSL) Talk to us" at bounding box center [784, 356] width 968 height 442
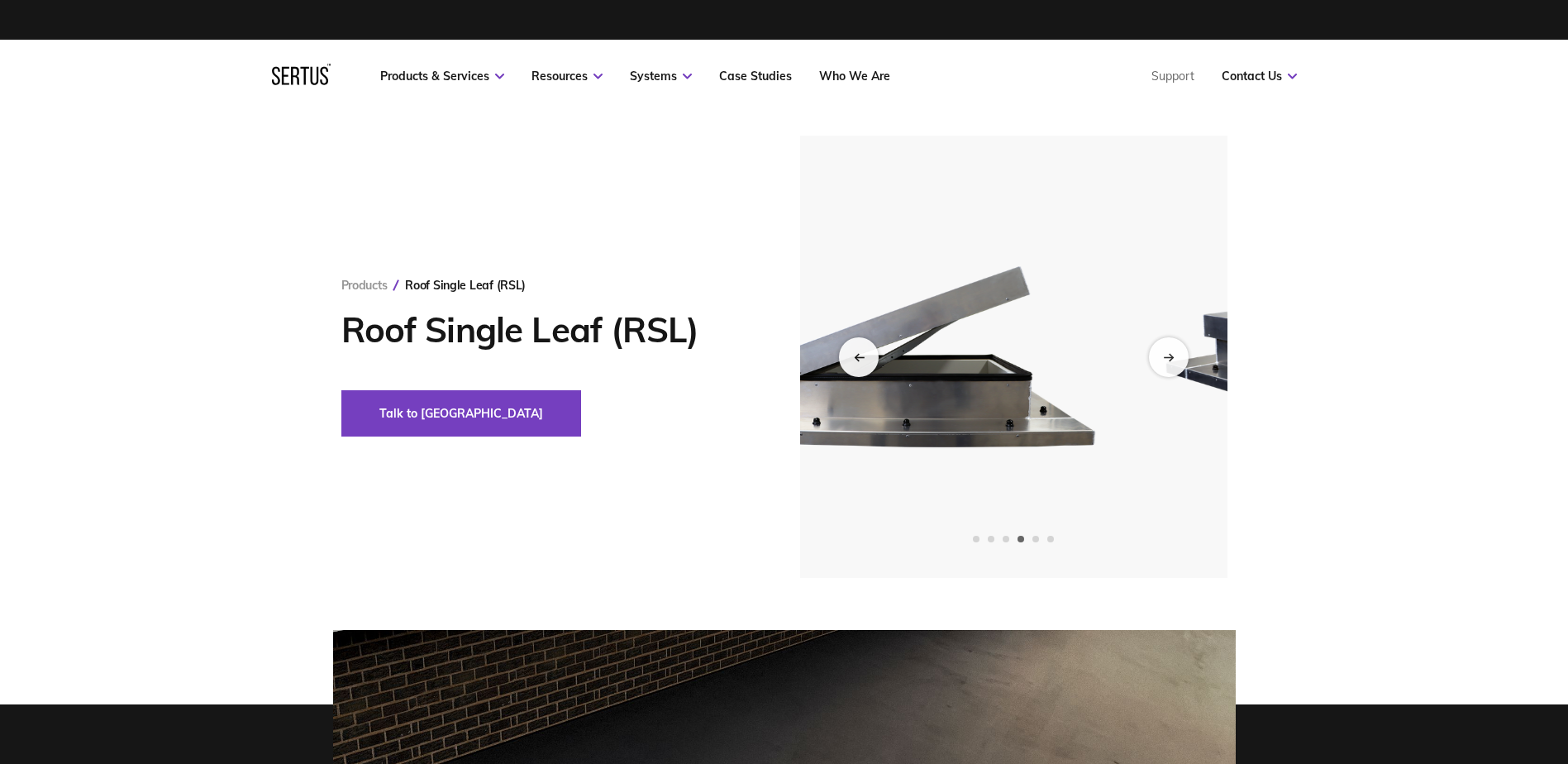
click at [1373, 432] on div "Products Roof Single Leaf (RSL) Roof Single Leaf (RSL) Talk to us" at bounding box center [784, 356] width 1568 height 442
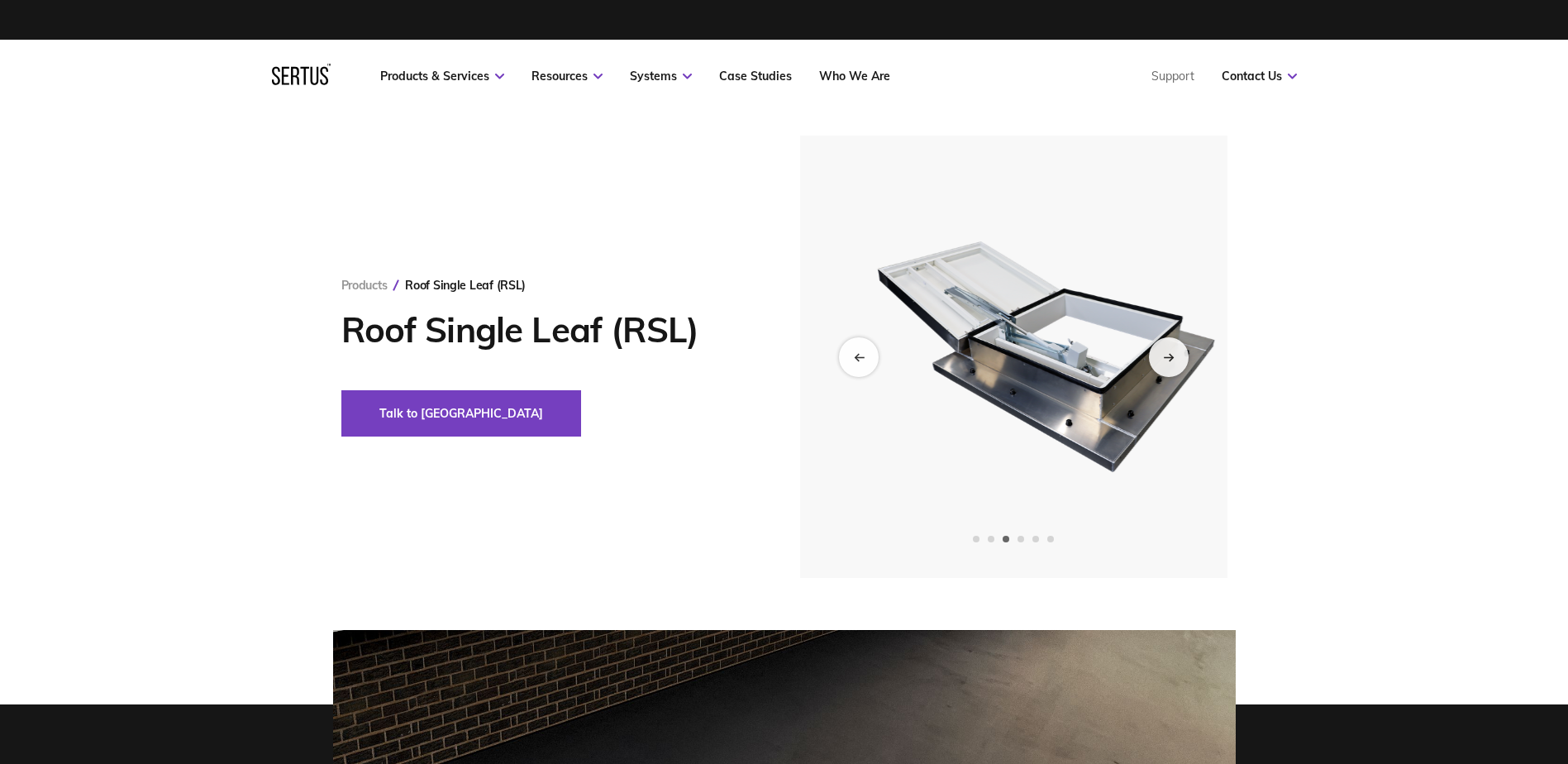
click at [1464, 454] on div "Products Roof Single Leaf (RSL) Roof Single Leaf (RSL) Talk to us" at bounding box center [784, 356] width 1568 height 442
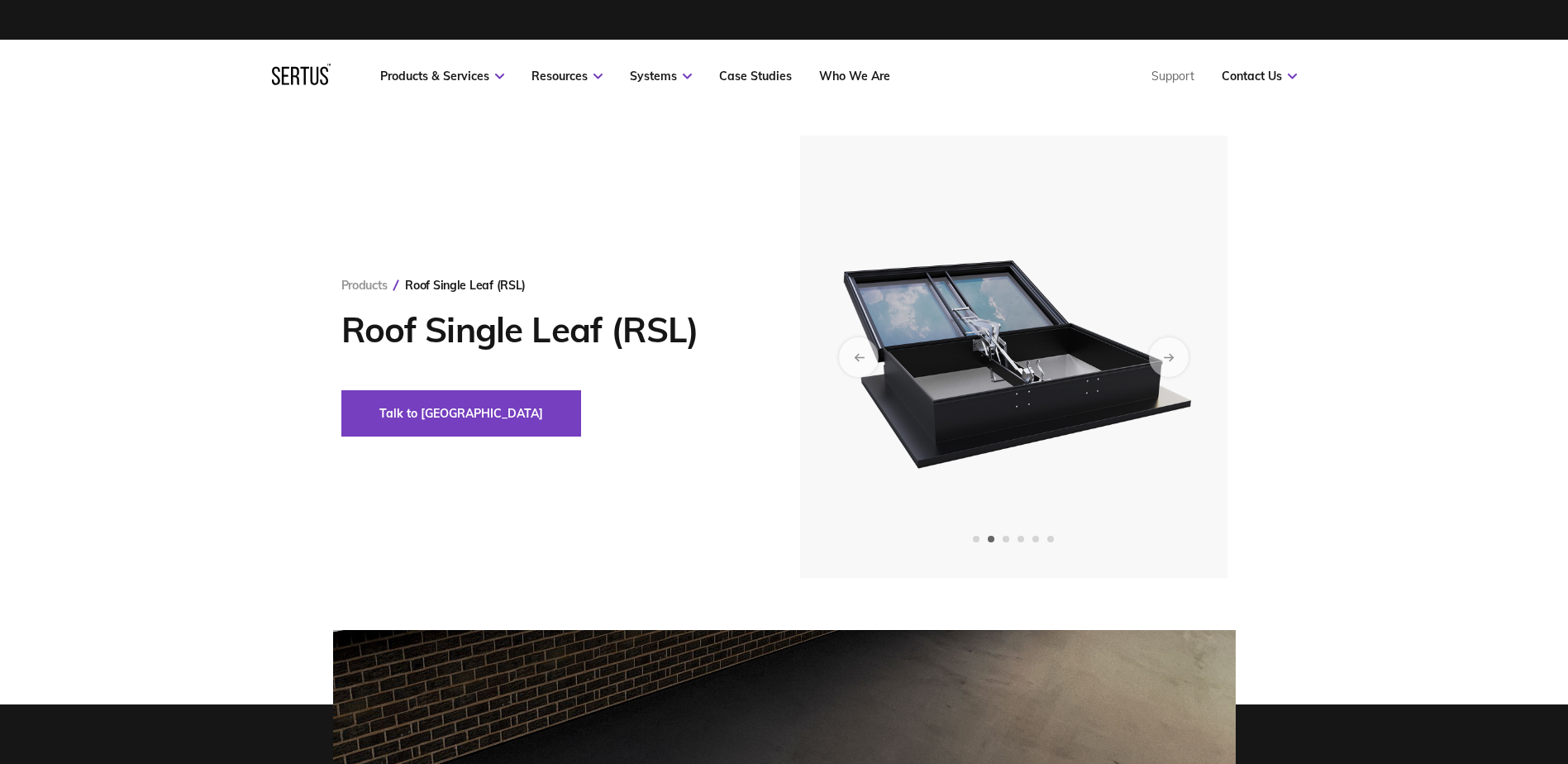
click at [1447, 428] on div "Products Roof Single Leaf (RSL) Roof Single Leaf (RSL) Talk to us" at bounding box center [784, 356] width 1568 height 442
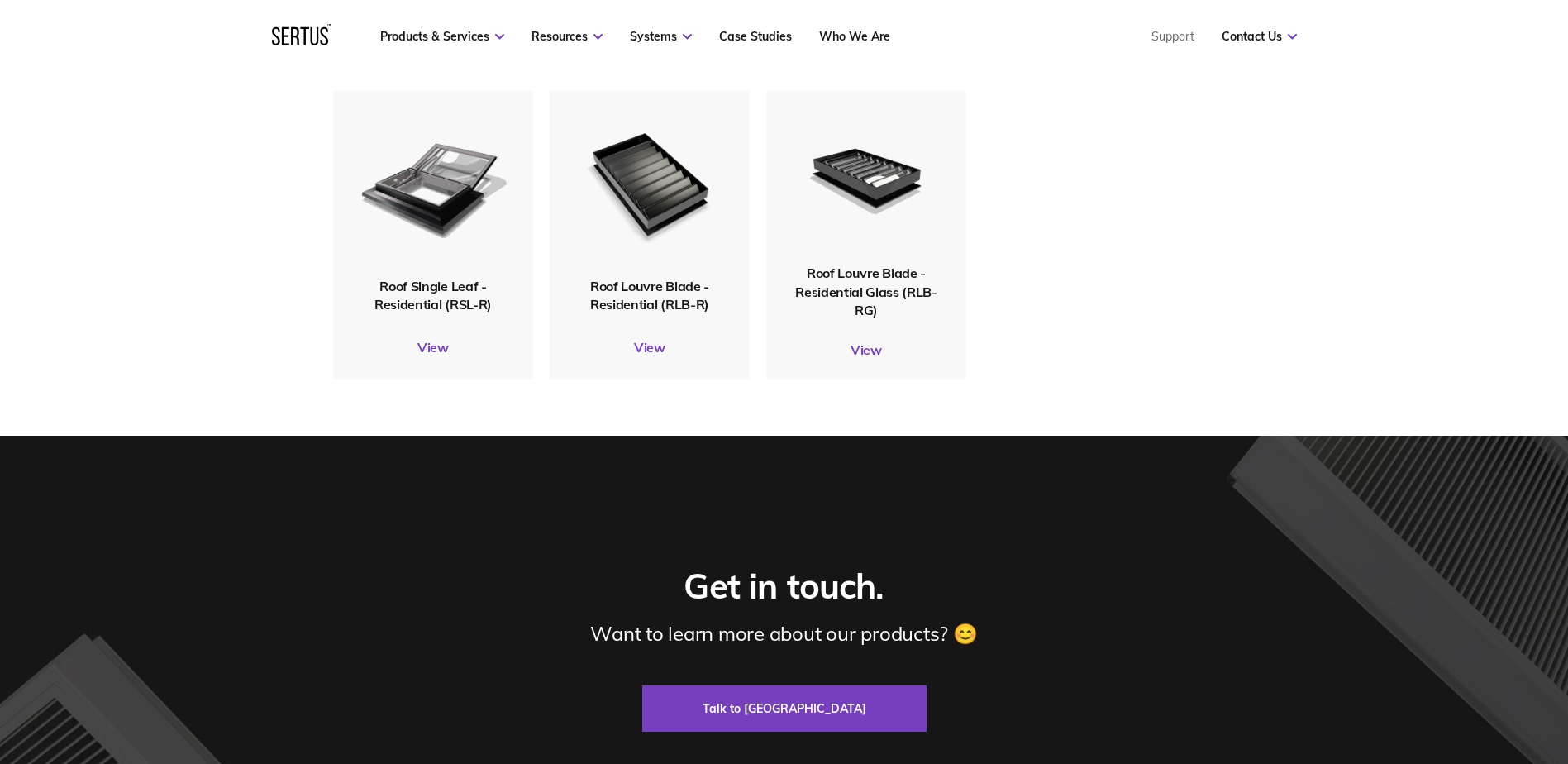
scroll to position [5895, 0]
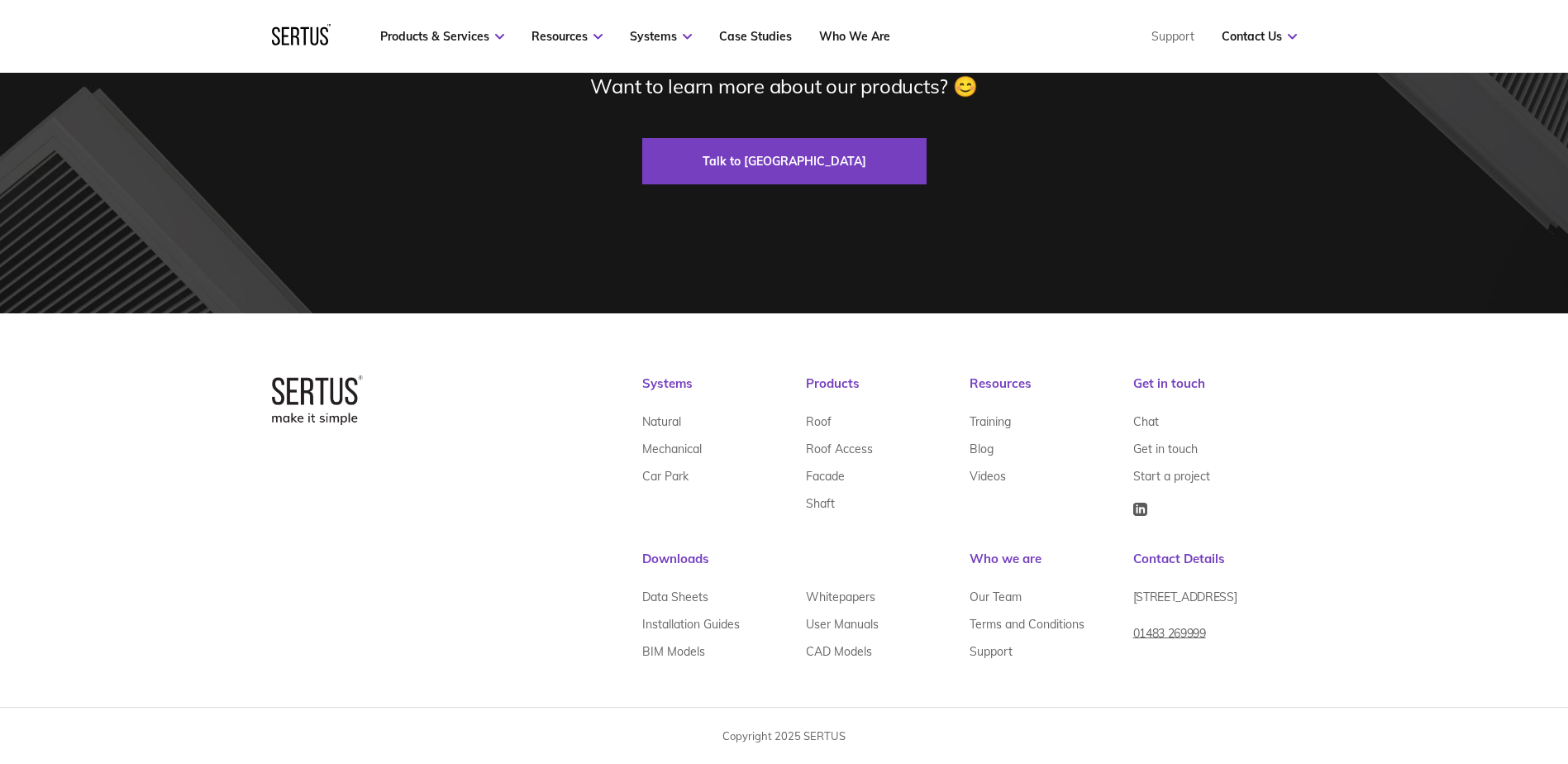
click at [512, 567] on div "Systems Natural Mechanical Car Park Products Roof Roof Access Facade Shaft Reso…" at bounding box center [784, 521] width 1025 height 290
